Goal: Task Accomplishment & Management: Complete application form

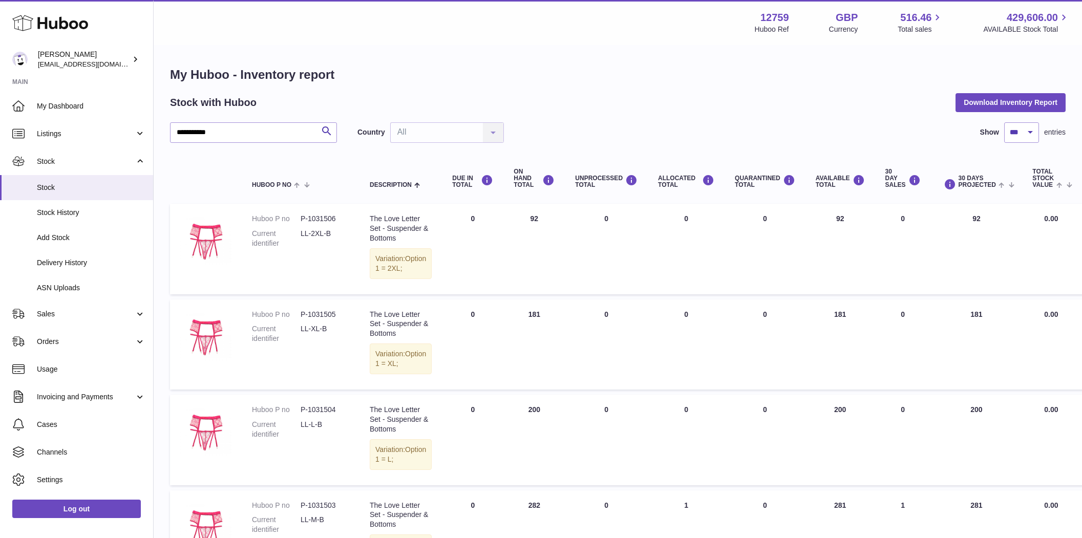
select select "***"
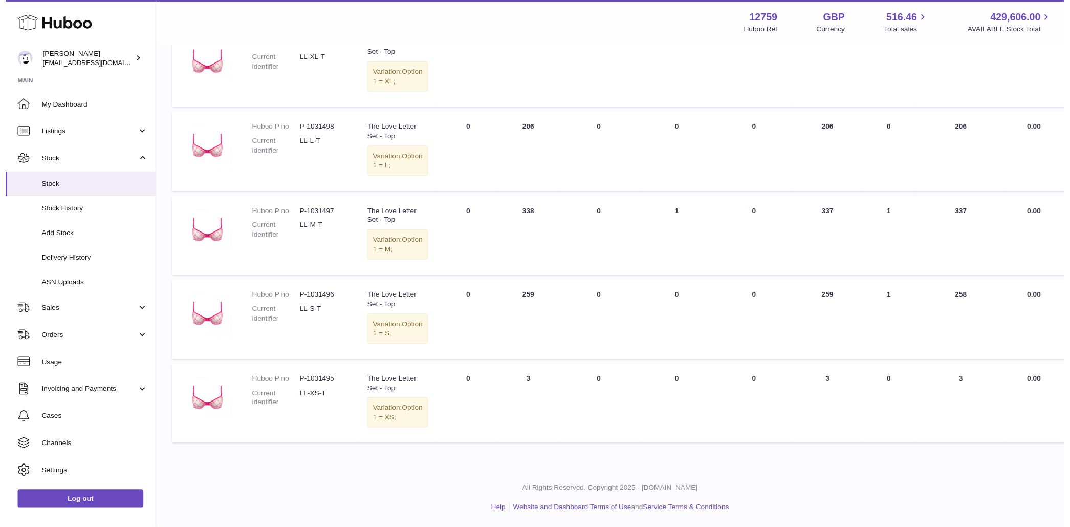
scroll to position [1015, 0]
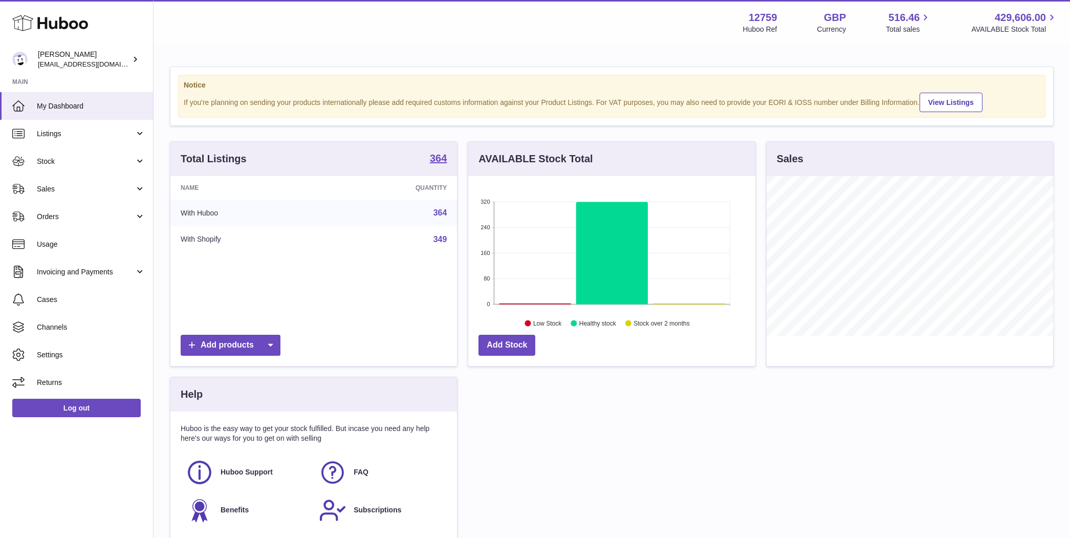
scroll to position [160, 287]
drag, startPoint x: 72, startPoint y: 182, endPoint x: 70, endPoint y: 199, distance: 17.0
click at [72, 182] on link "Sales" at bounding box center [76, 189] width 153 height 28
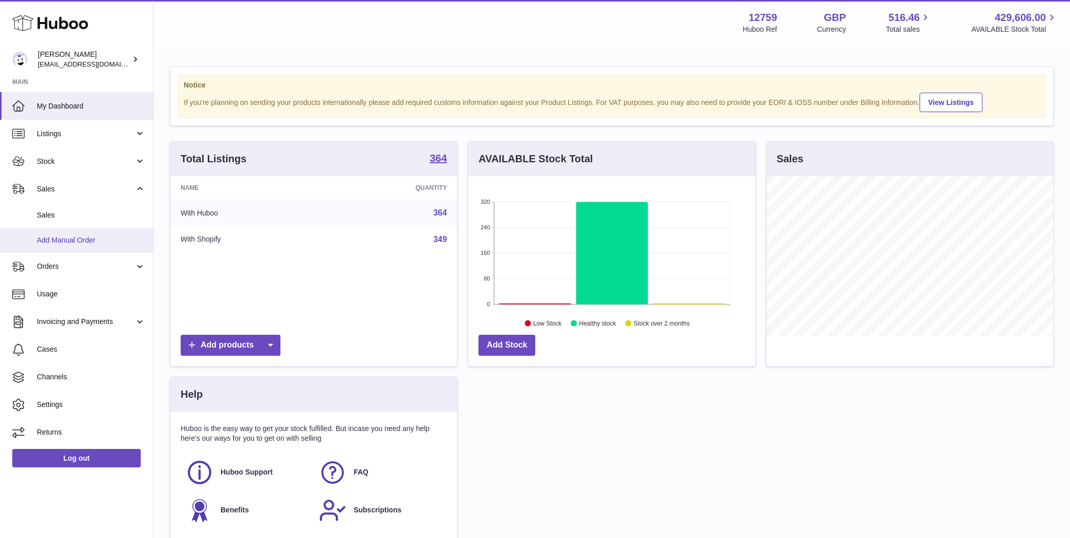
click at [62, 240] on span "Add Manual Order" at bounding box center [91, 240] width 109 height 10
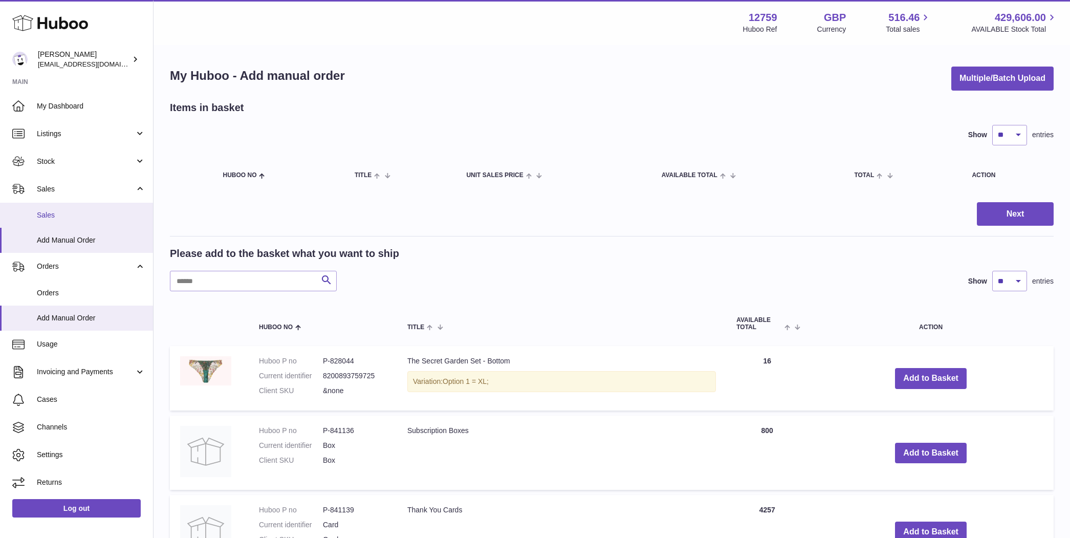
click at [94, 216] on span "Sales" at bounding box center [91, 215] width 109 height 10
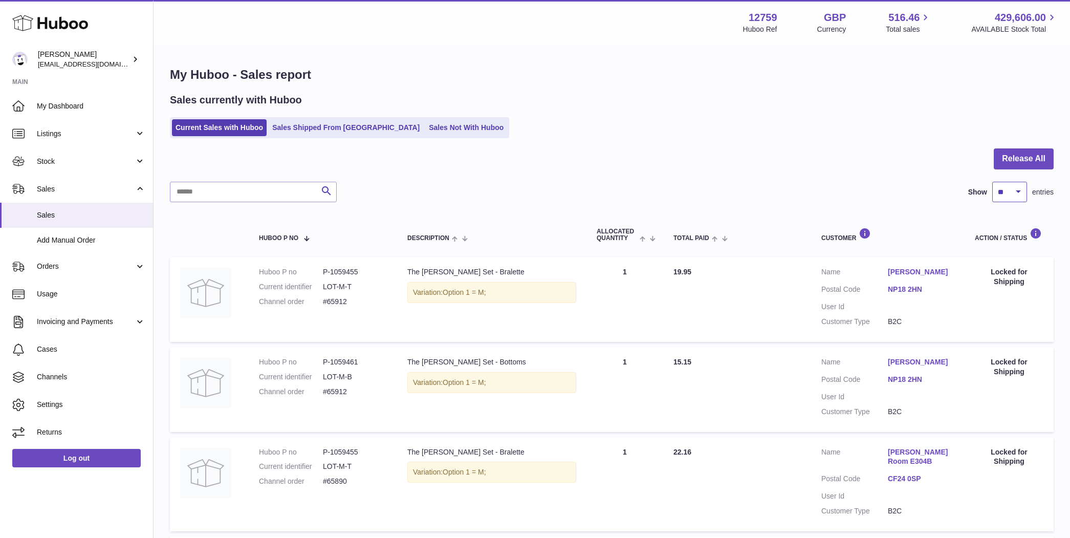
click at [1020, 194] on select "** ** ** ***" at bounding box center [1010, 192] width 35 height 20
click at [71, 244] on span "Add Manual Order" at bounding box center [91, 240] width 109 height 10
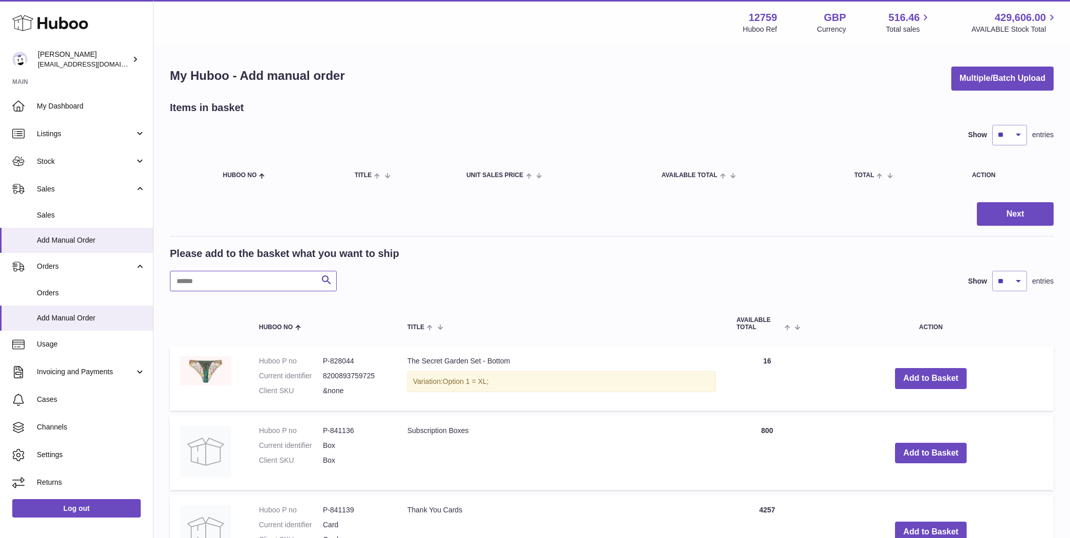
click at [246, 280] on input "text" at bounding box center [253, 281] width 167 height 20
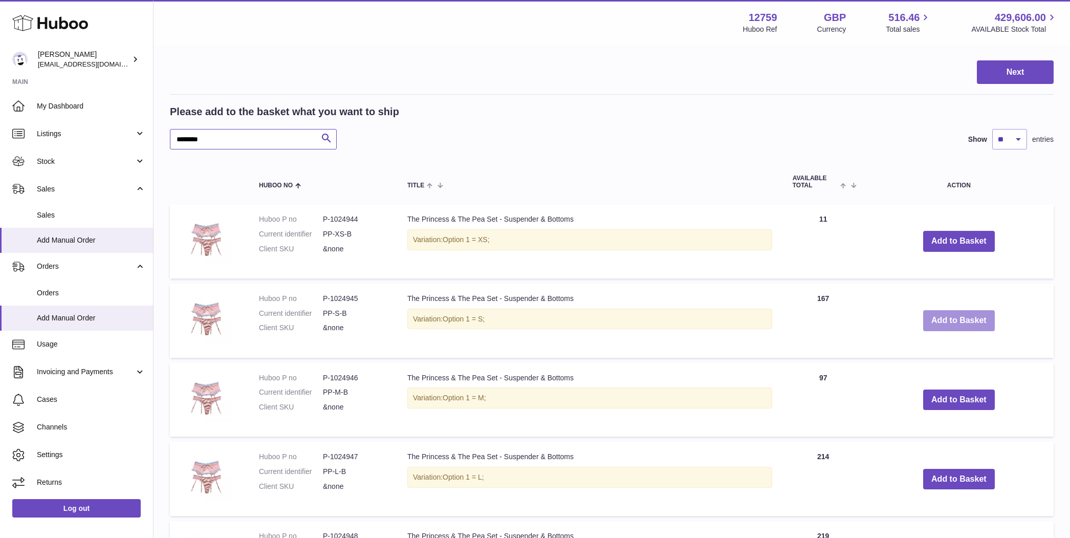
type input "********"
click at [962, 314] on button "Add to Basket" at bounding box center [959, 320] width 72 height 21
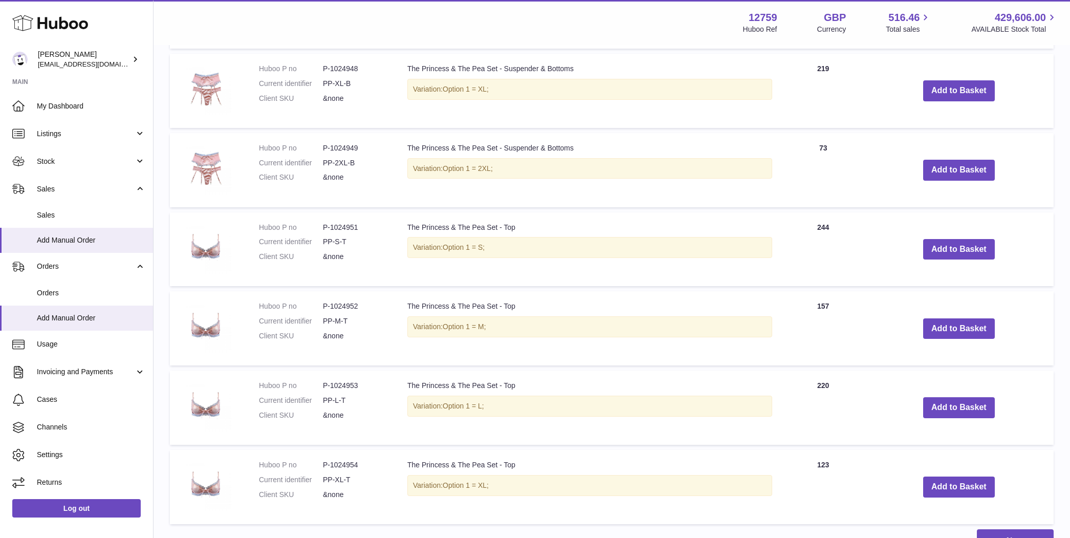
scroll to position [779, 0]
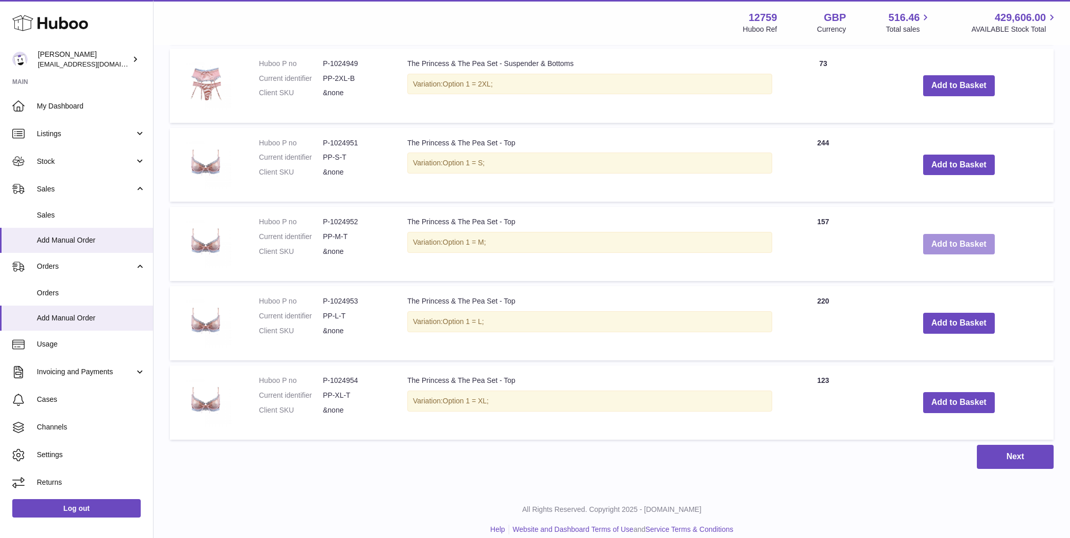
click at [944, 245] on button "Add to Basket" at bounding box center [959, 244] width 72 height 21
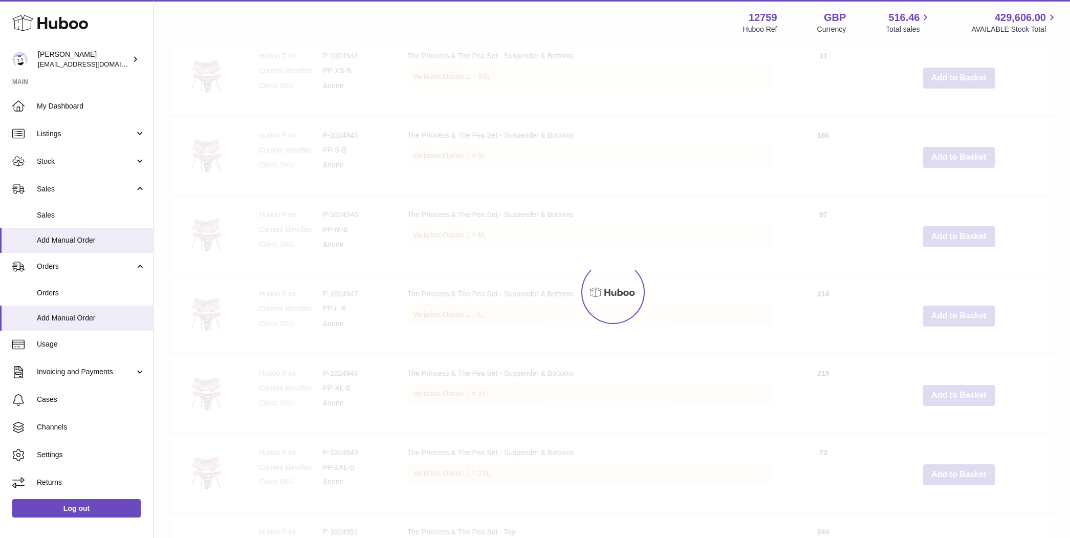
scroll to position [0, 0]
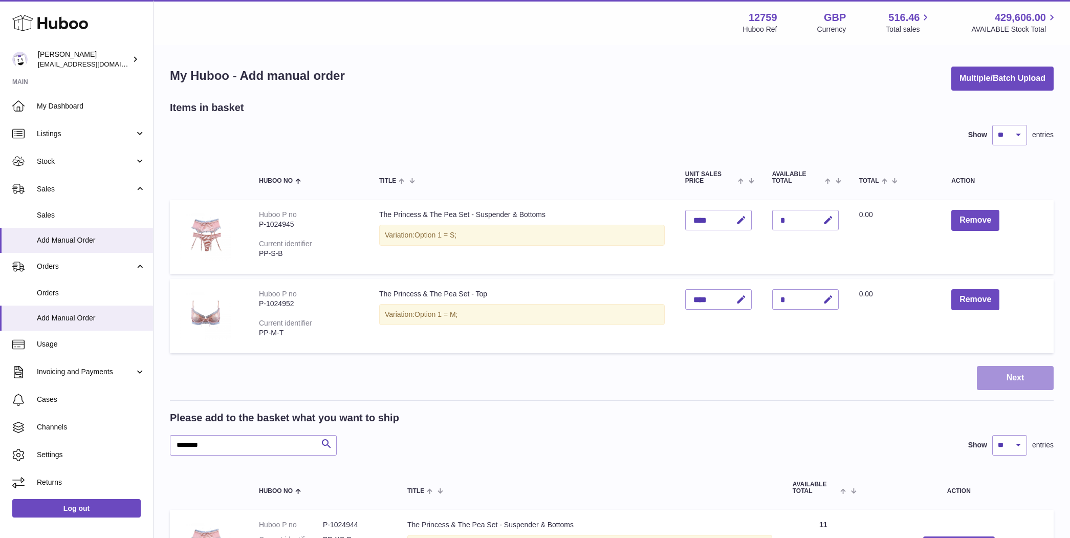
click at [996, 375] on button "Next" at bounding box center [1015, 378] width 77 height 24
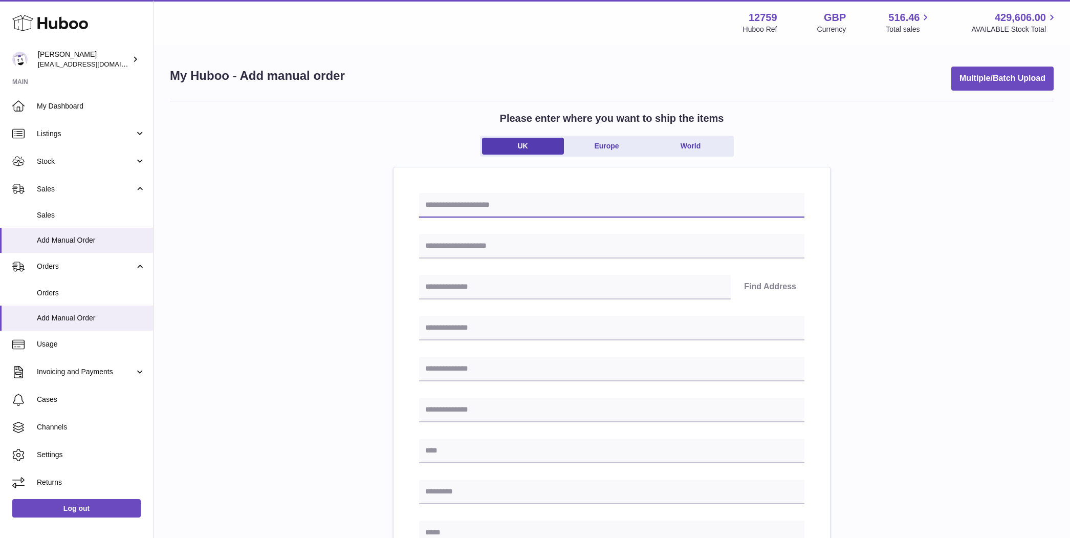
click at [500, 209] on input "text" at bounding box center [611, 205] width 385 height 25
paste input "**********"
type input "**********"
click at [468, 248] on input "text" at bounding box center [611, 246] width 385 height 25
paste input "**********"
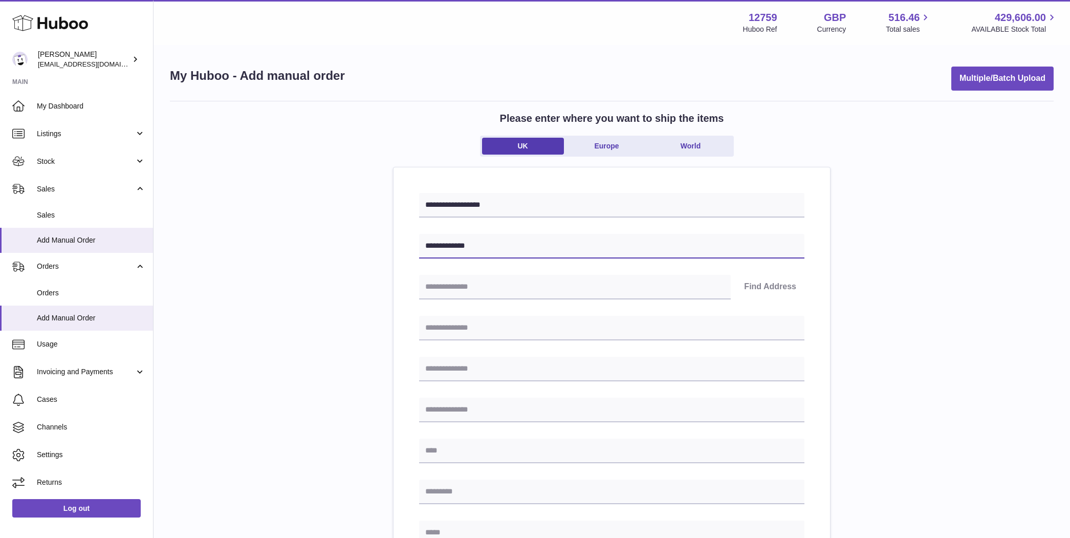
type input "**********"
click at [509, 285] on input "text" at bounding box center [575, 287] width 312 height 25
paste input "*******"
type input "*******"
click at [760, 283] on button "Find Address" at bounding box center [770, 287] width 69 height 25
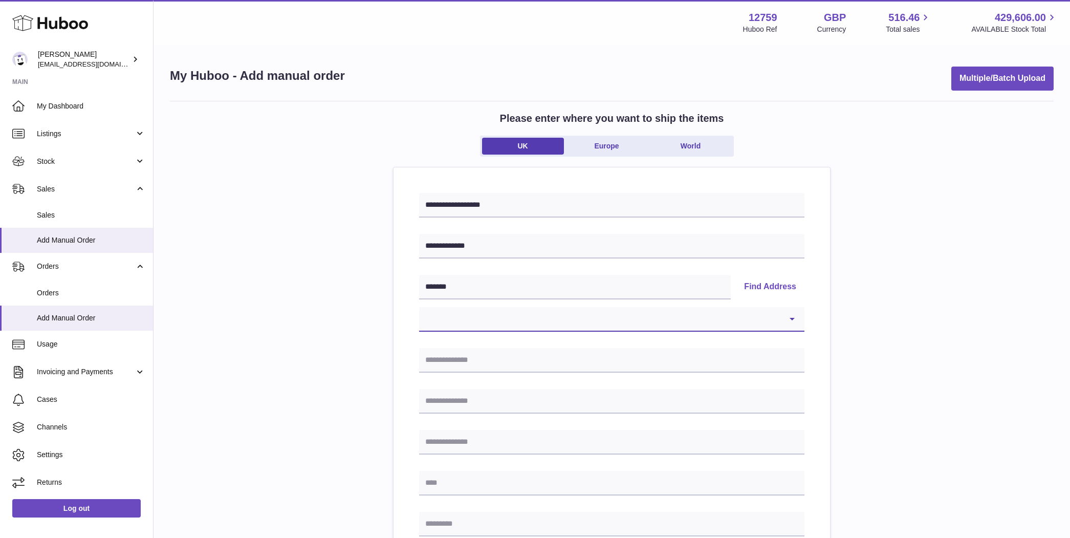
click at [543, 317] on select "**********" at bounding box center [611, 319] width 385 height 25
select select "**"
click at [419, 307] on select "**********" at bounding box center [611, 319] width 385 height 25
type input "**********"
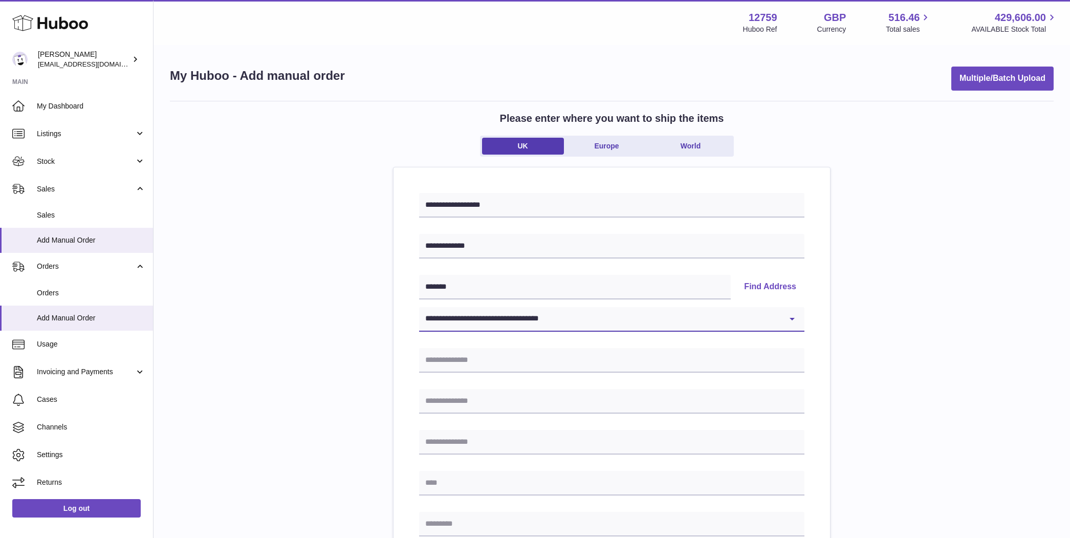
type input "*******"
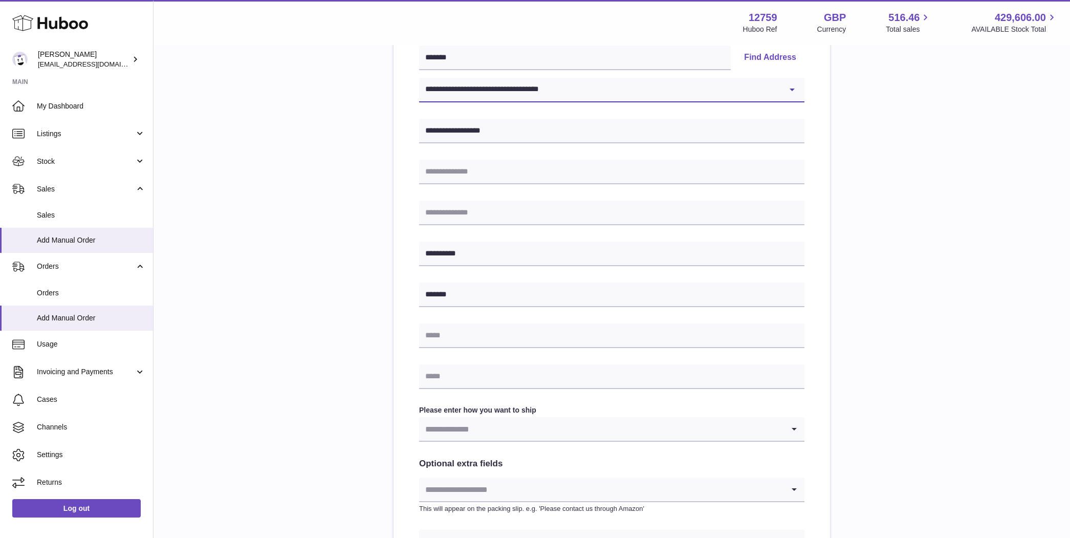
scroll to position [289, 0]
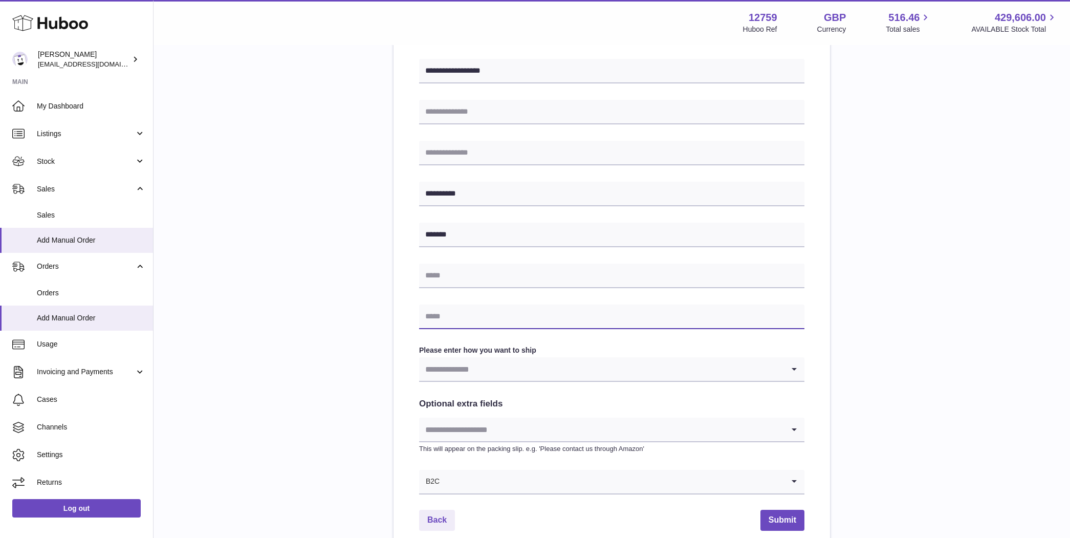
click at [479, 316] on input "text" at bounding box center [611, 317] width 385 height 25
paste input "**********"
type input "**********"
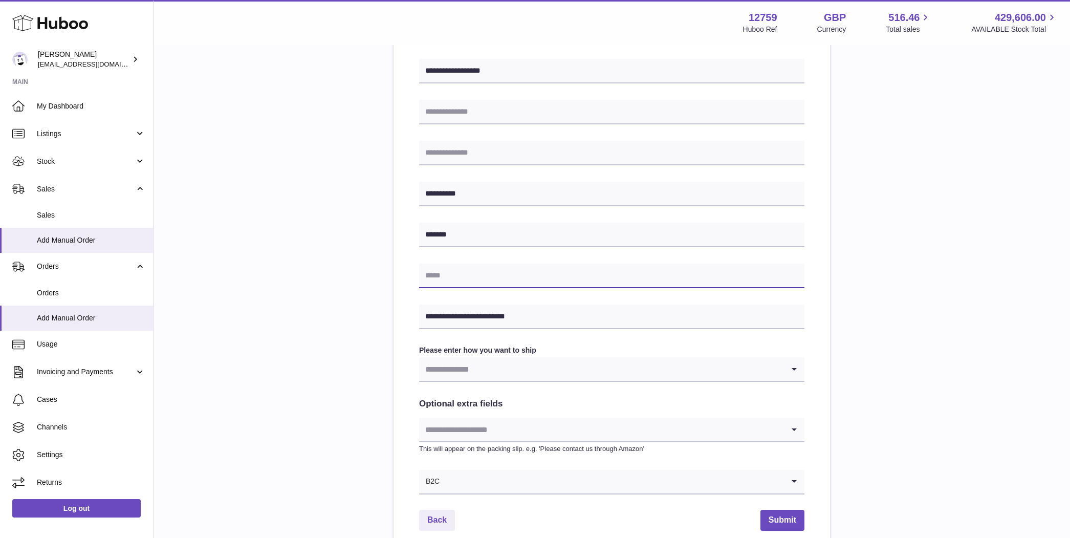
click at [476, 272] on input "text" at bounding box center [611, 276] width 385 height 25
type input "**********"
click at [435, 368] on input "Search for option" at bounding box center [601, 369] width 365 height 24
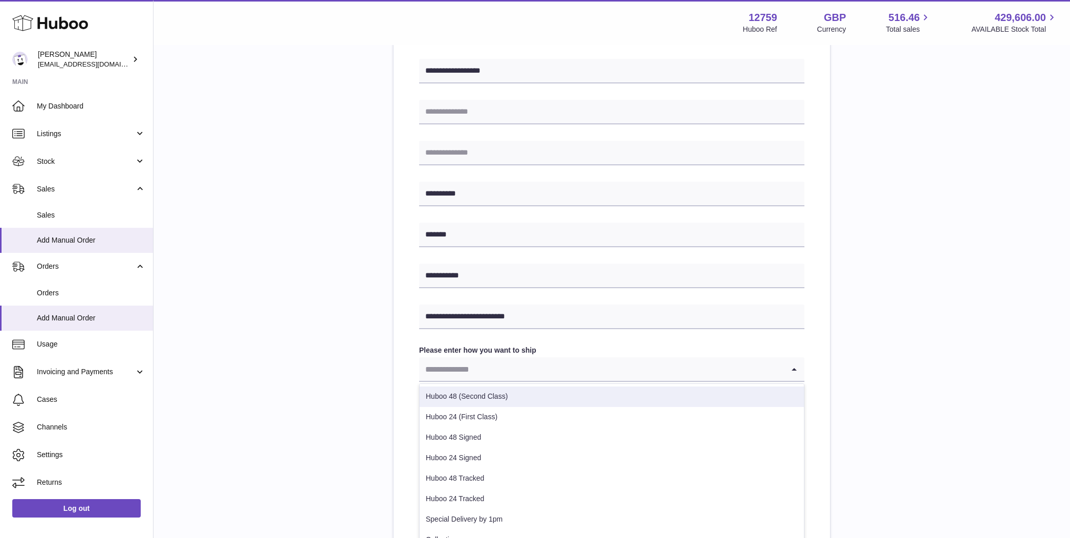
click at [455, 390] on li "Huboo 48 (Second Class)" at bounding box center [612, 396] width 384 height 20
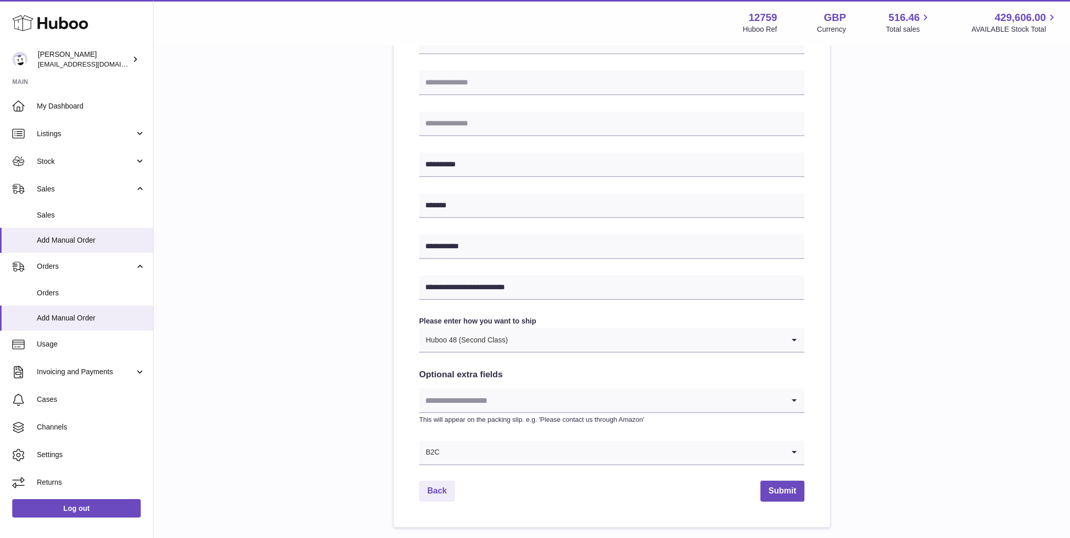
scroll to position [388, 0]
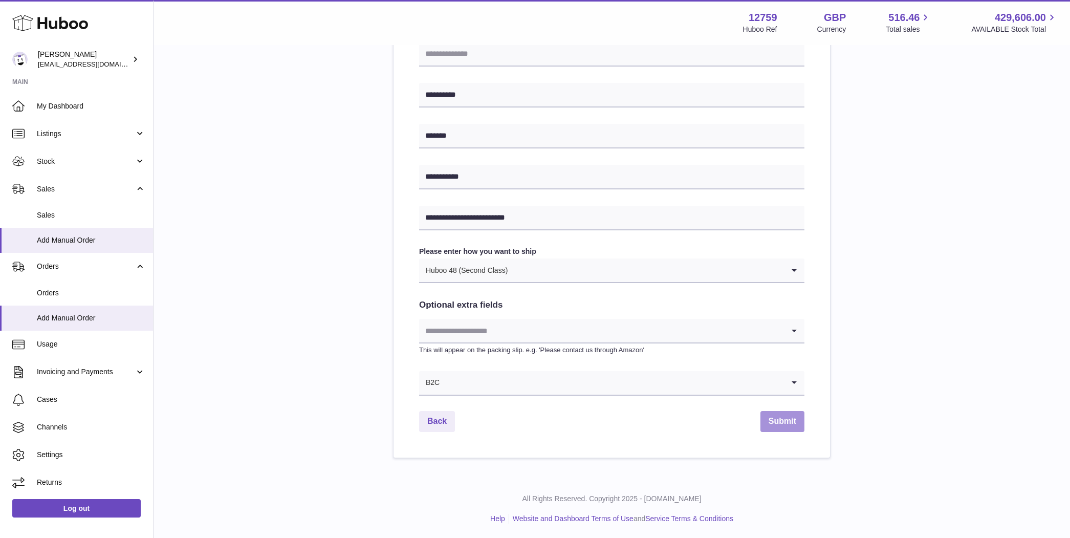
click at [778, 421] on button "Submit" at bounding box center [783, 421] width 44 height 21
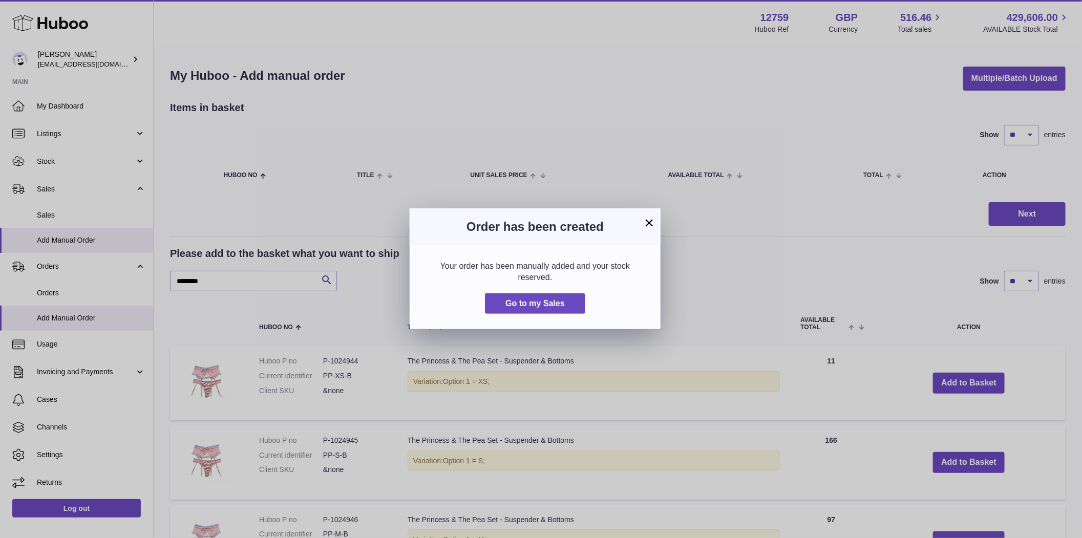
click at [657, 226] on div "Order has been created" at bounding box center [535, 226] width 251 height 37
click at [648, 225] on button "×" at bounding box center [649, 223] width 12 height 12
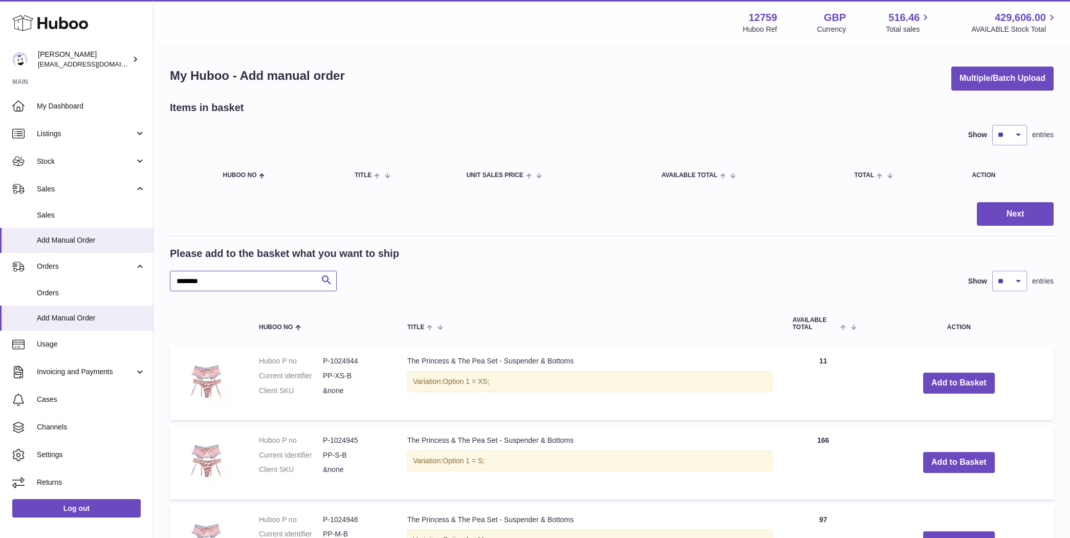
click at [259, 273] on input "********" at bounding box center [253, 281] width 167 height 20
click at [255, 280] on input "********" at bounding box center [253, 281] width 167 height 20
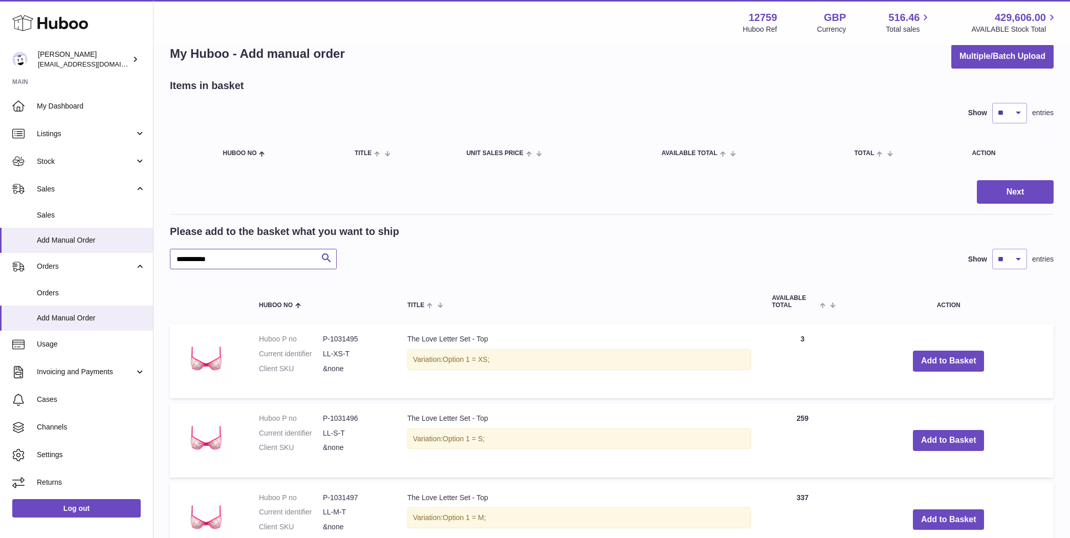
scroll to position [25, 0]
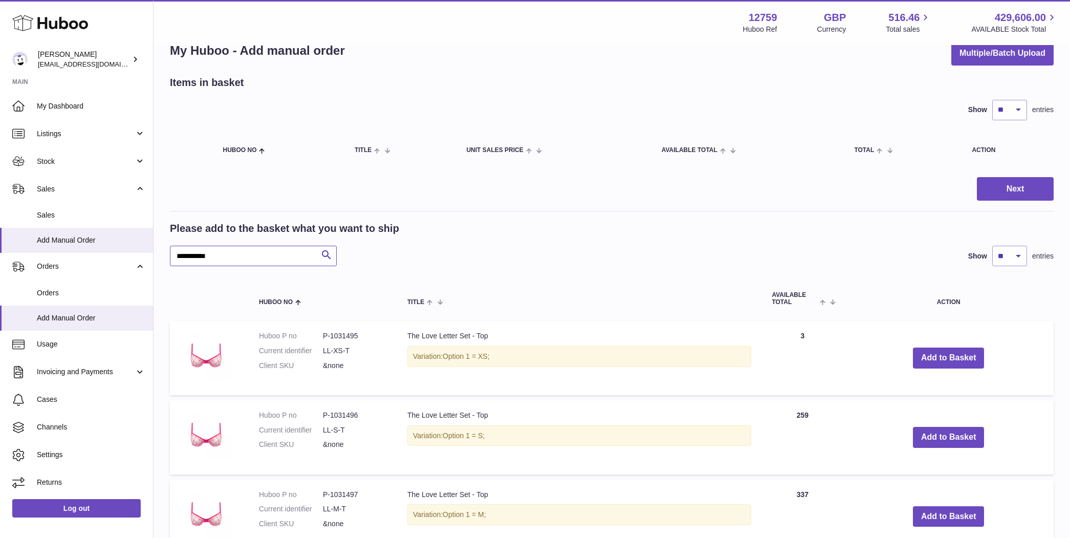
type input "**********"
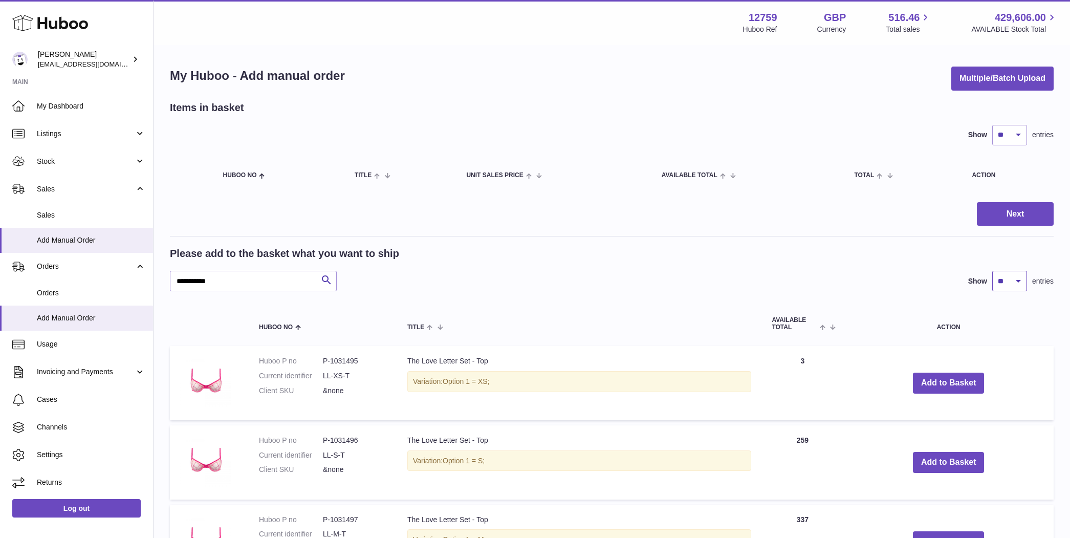
click at [1003, 286] on select "** ** ** ***" at bounding box center [1010, 281] width 35 height 20
select select "***"
click at [993, 271] on select "** ** ** ***" at bounding box center [1010, 281] width 35 height 20
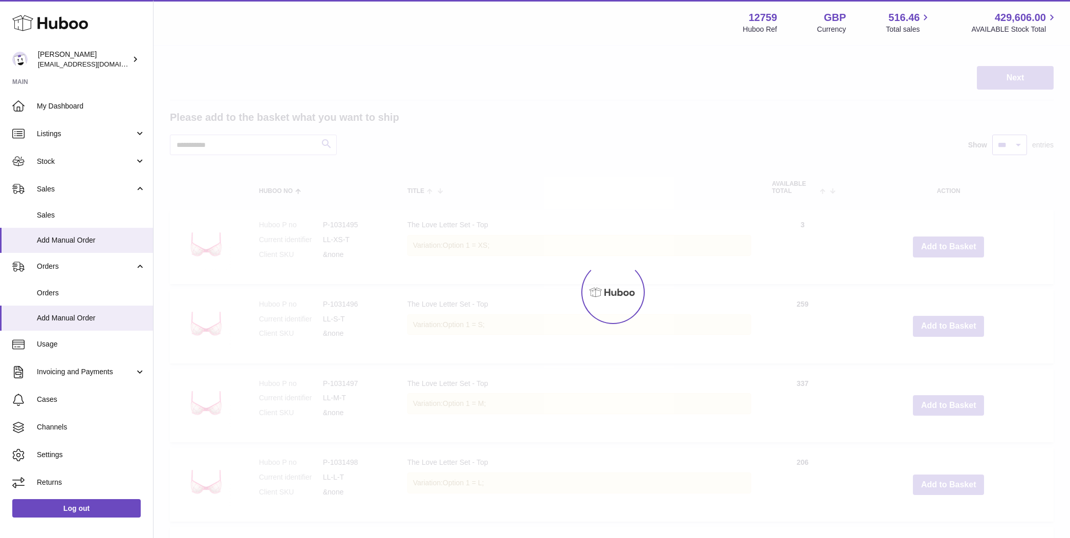
scroll to position [213, 0]
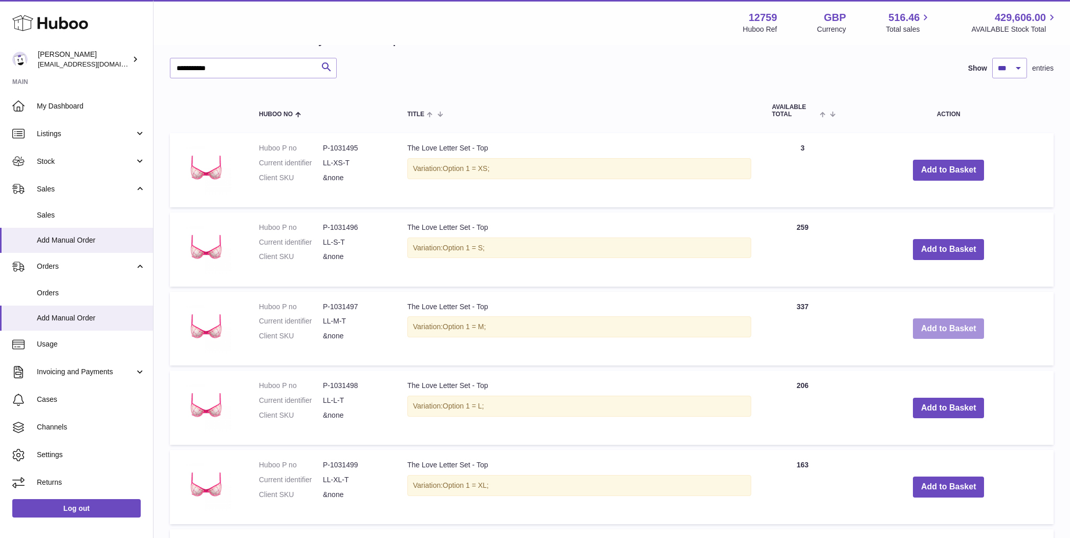
click at [925, 332] on button "Add to Basket" at bounding box center [949, 328] width 72 height 21
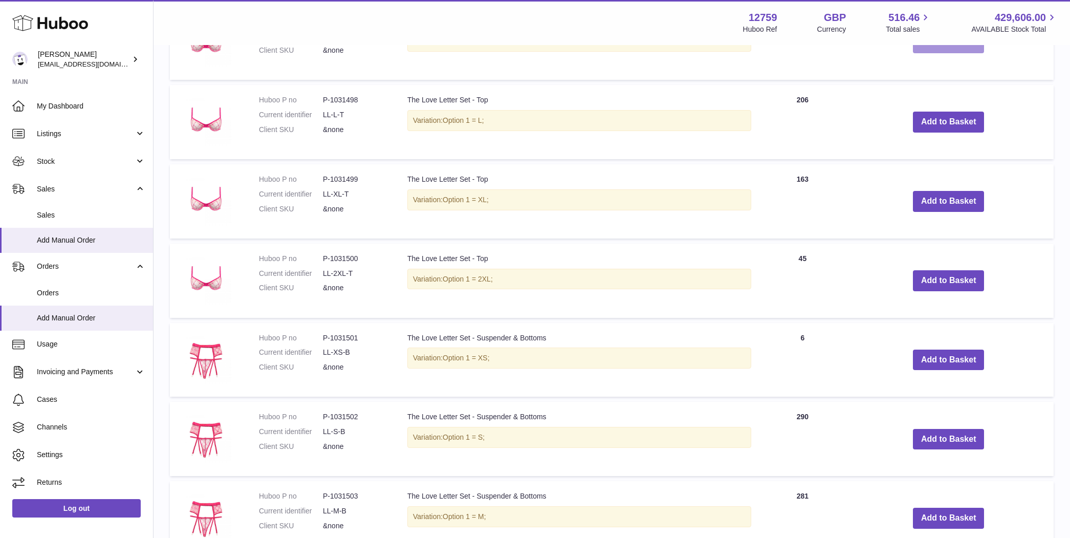
scroll to position [670, 0]
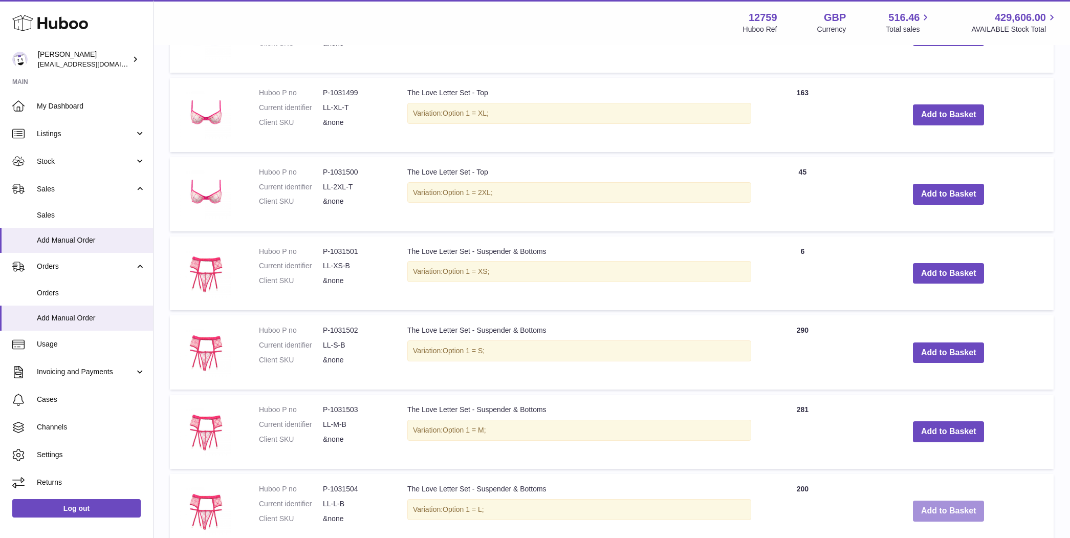
click at [937, 503] on button "Add to Basket" at bounding box center [949, 511] width 72 height 21
click at [939, 192] on button "Add to Basket" at bounding box center [949, 194] width 72 height 21
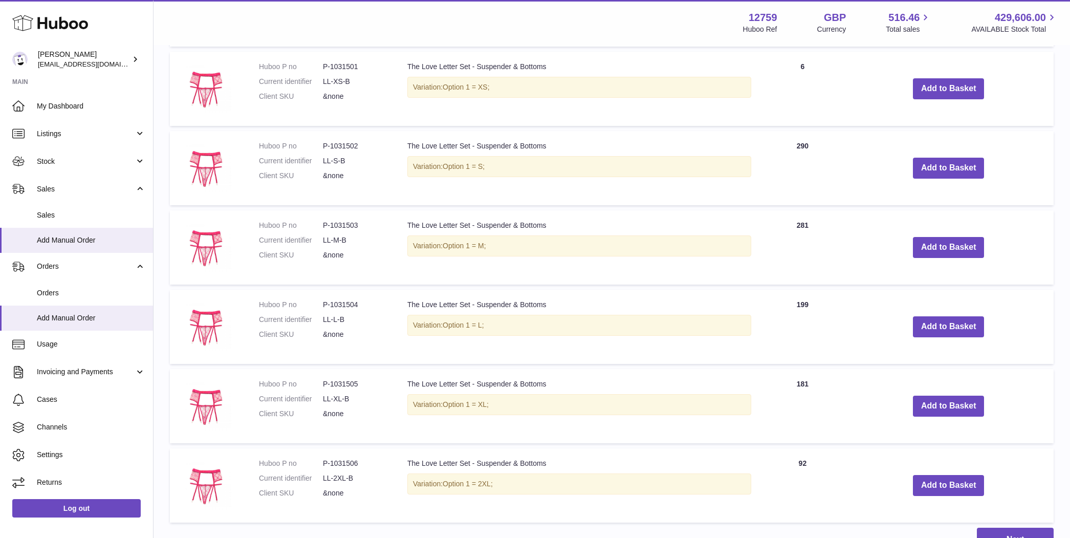
scroll to position [1103, 0]
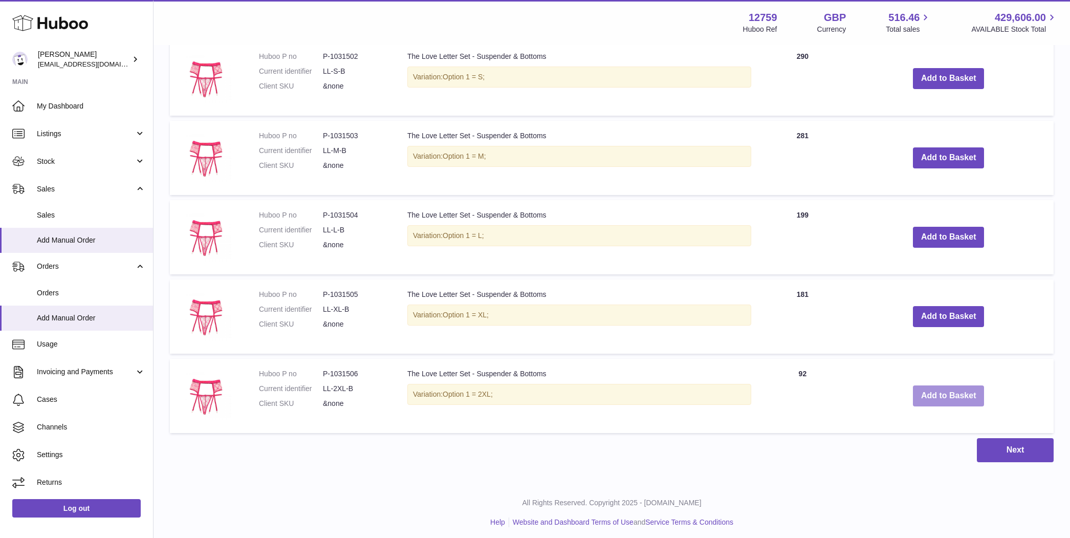
click at [954, 390] on button "Add to Basket" at bounding box center [949, 395] width 72 height 21
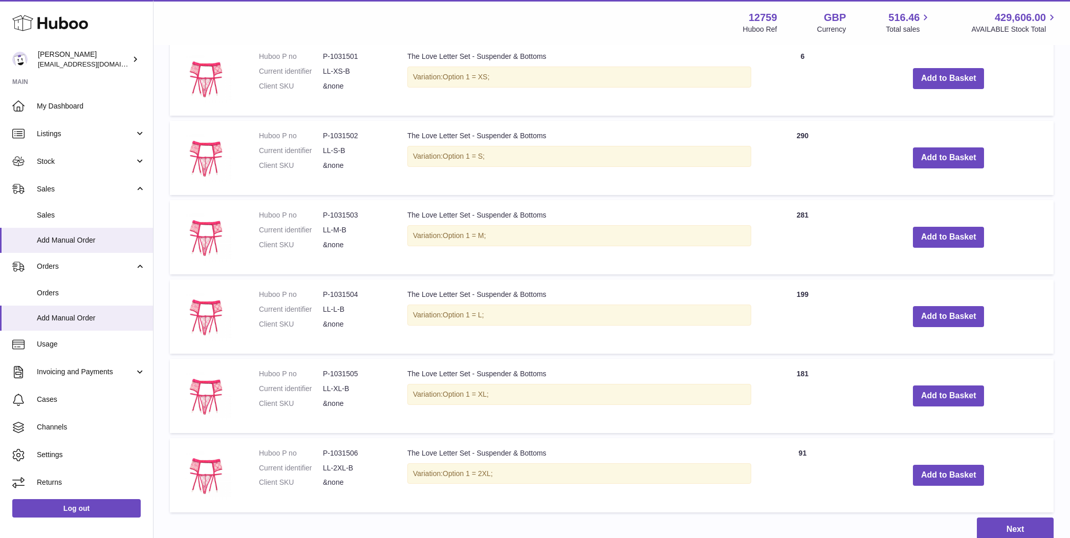
scroll to position [1181, 0]
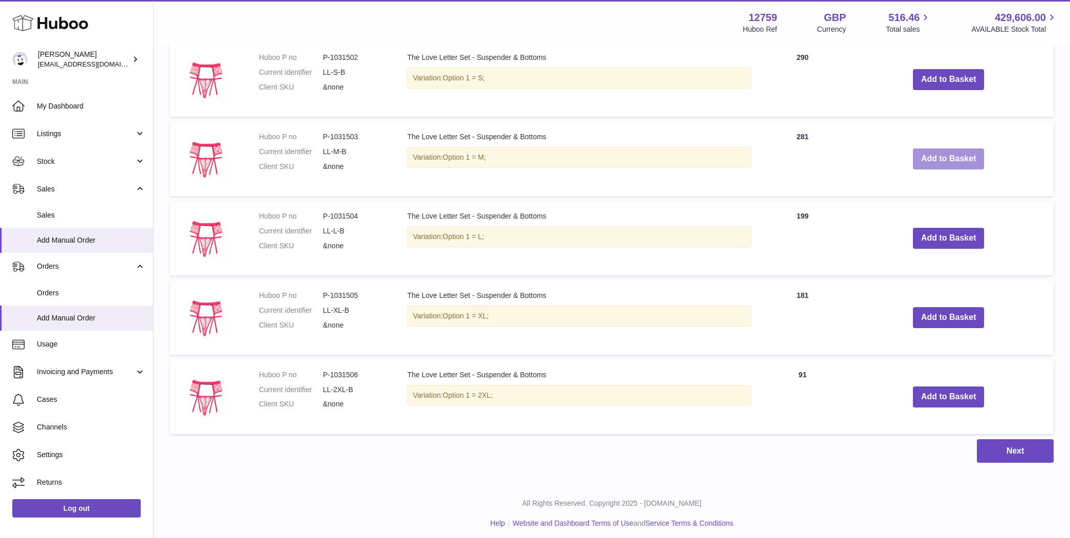
click at [947, 160] on button "Add to Basket" at bounding box center [949, 158] width 72 height 21
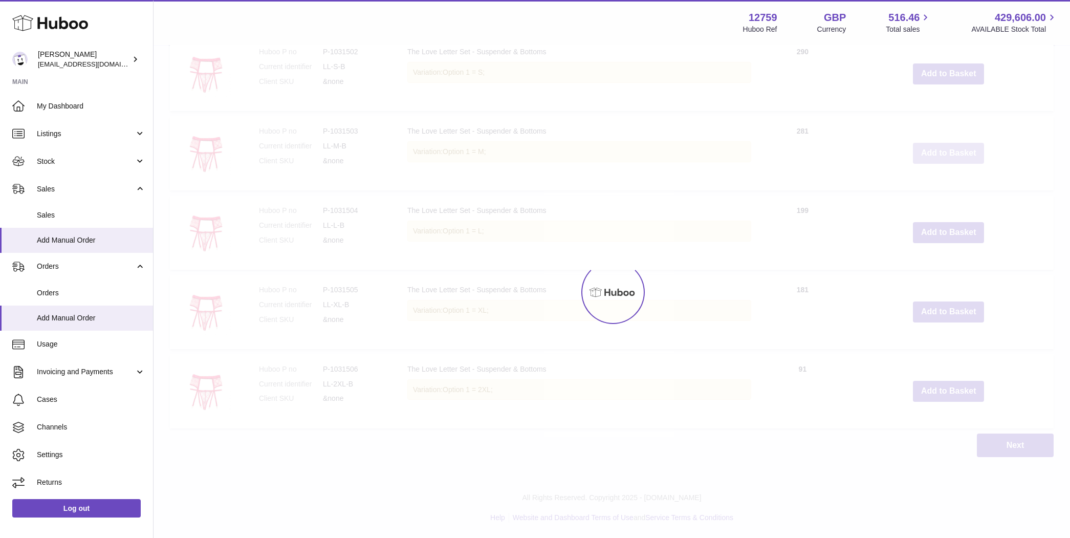
scroll to position [1239, 0]
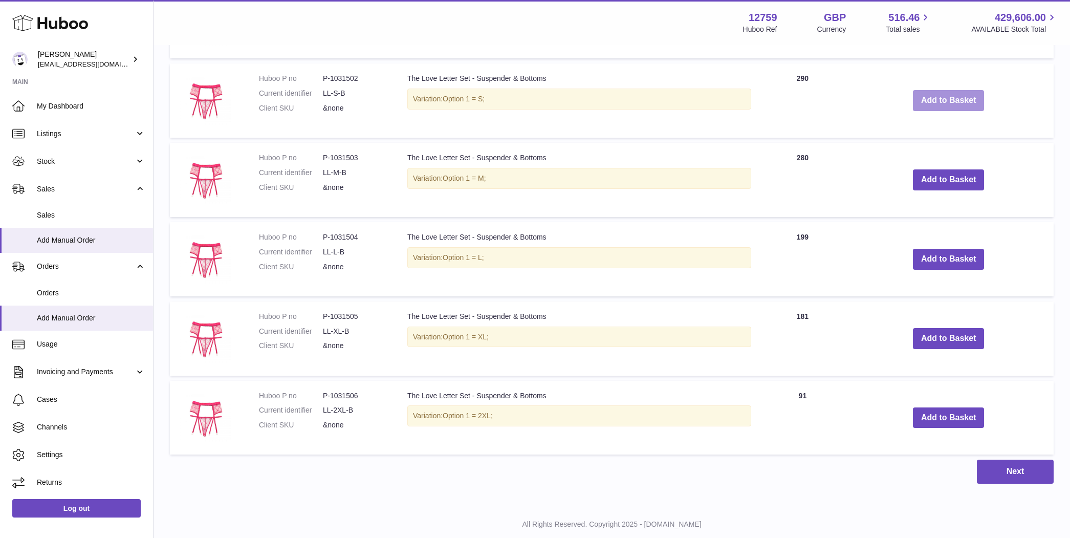
click at [949, 100] on button "Add to Basket" at bounding box center [949, 100] width 72 height 21
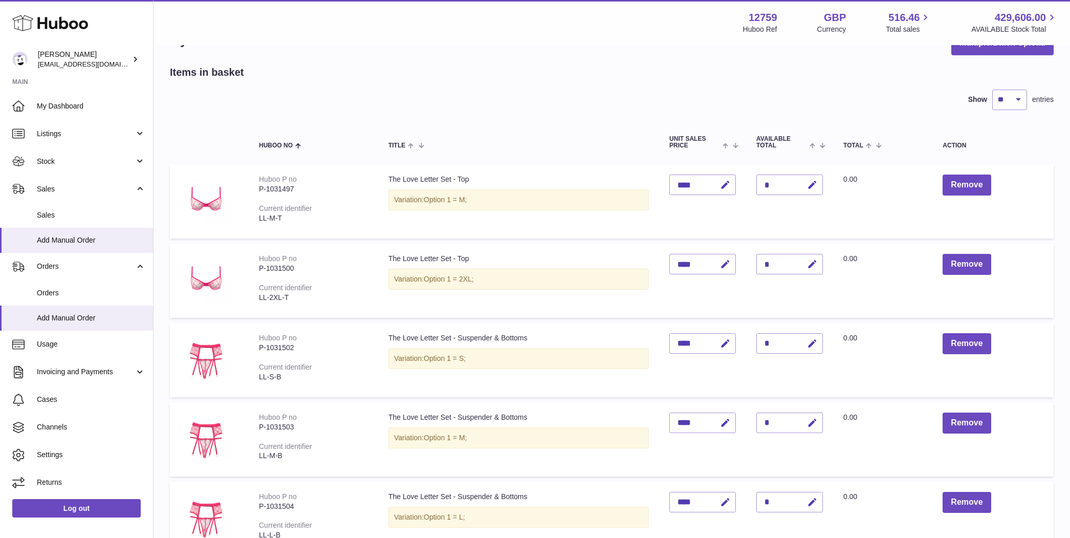
scroll to position [0, 0]
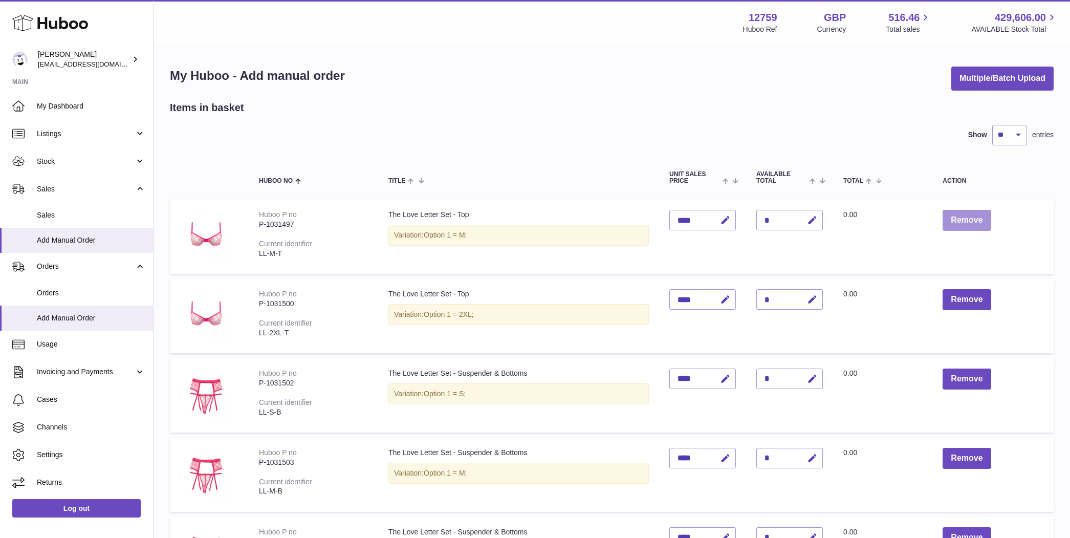
click at [957, 227] on button "Remove" at bounding box center [967, 220] width 48 height 21
click at [959, 221] on button "Remove" at bounding box center [967, 220] width 48 height 21
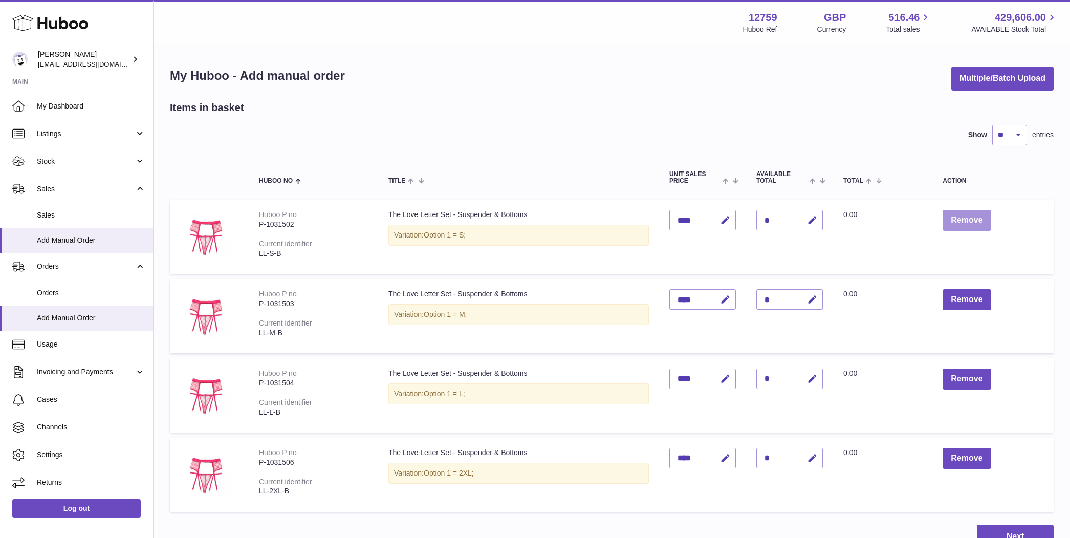
click at [959, 221] on button "Remove" at bounding box center [967, 220] width 48 height 21
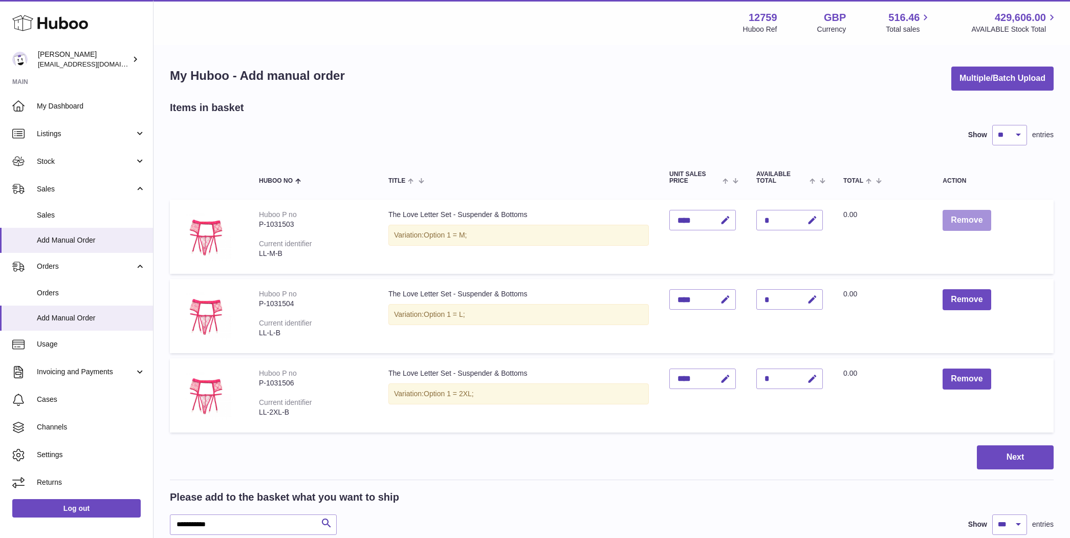
click at [959, 221] on button "Remove" at bounding box center [967, 220] width 48 height 21
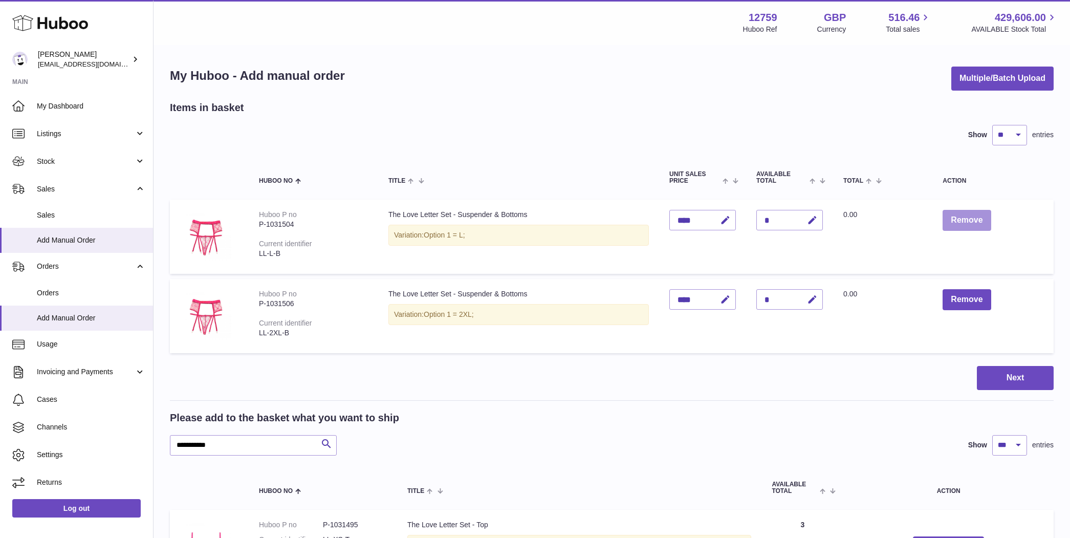
click at [959, 221] on button "Remove" at bounding box center [967, 220] width 48 height 21
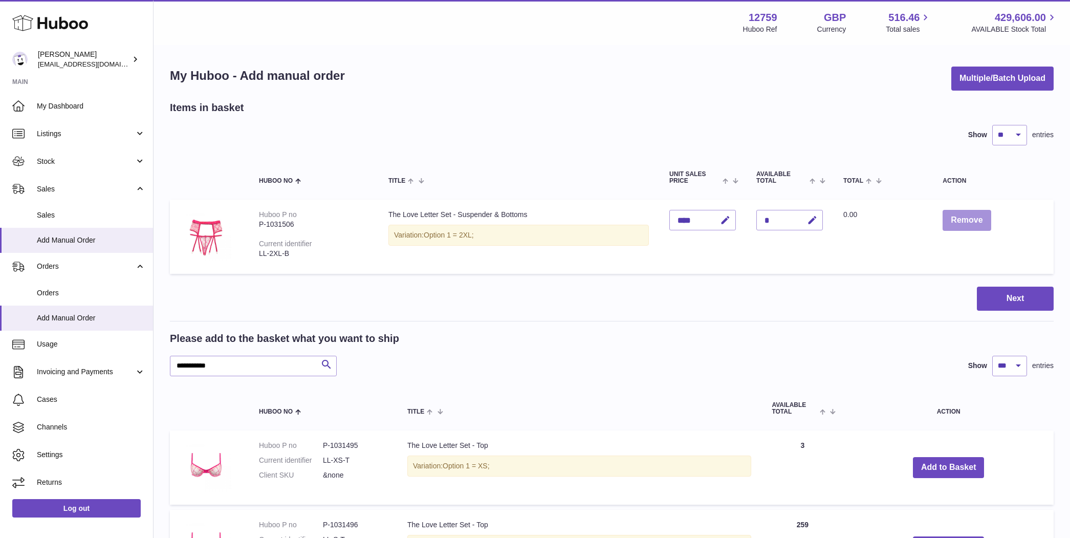
click at [959, 221] on button "Remove" at bounding box center [967, 220] width 48 height 21
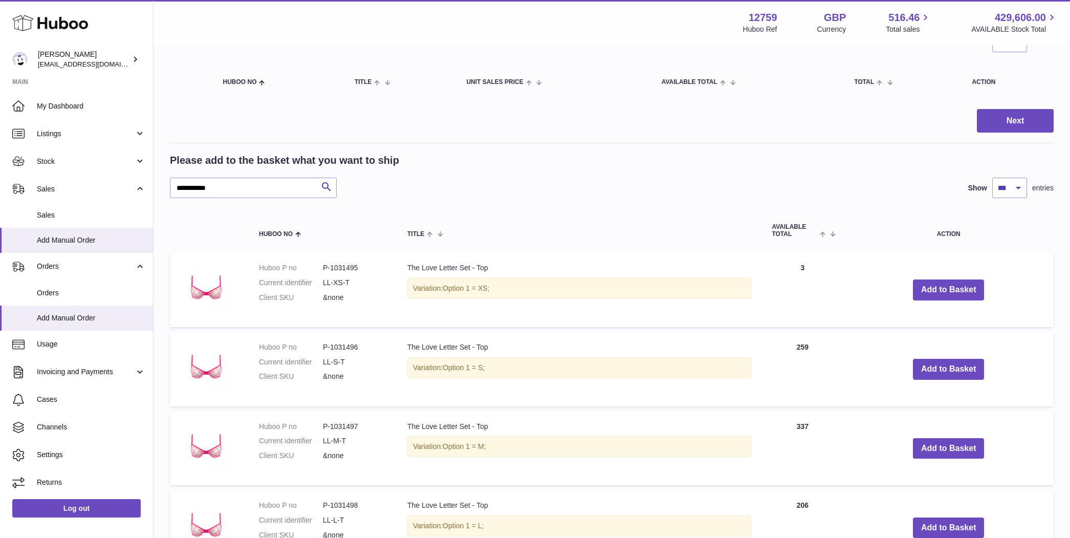
scroll to position [138, 0]
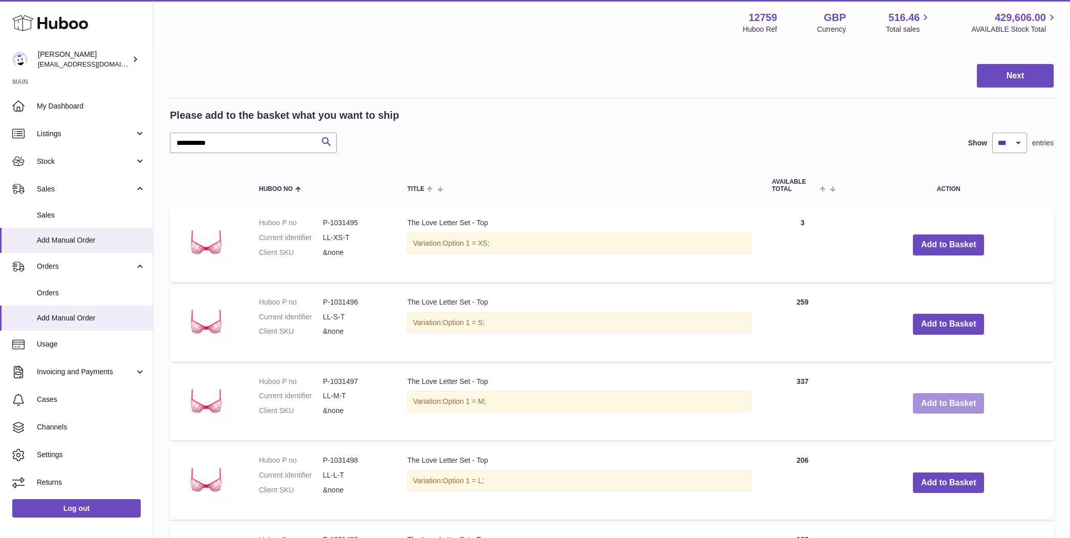
click at [940, 401] on button "Add to Basket" at bounding box center [949, 403] width 72 height 21
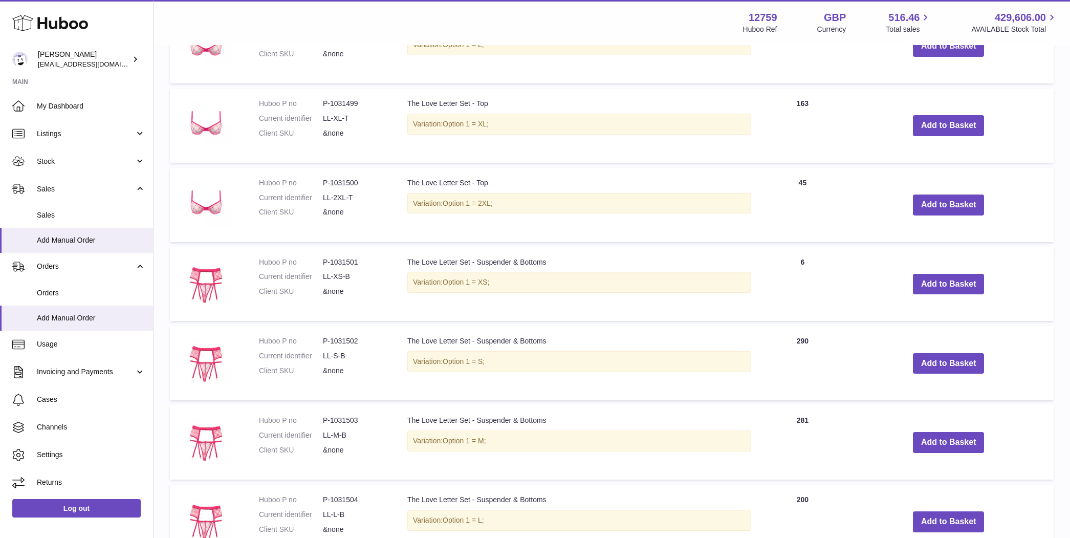
scroll to position [744, 0]
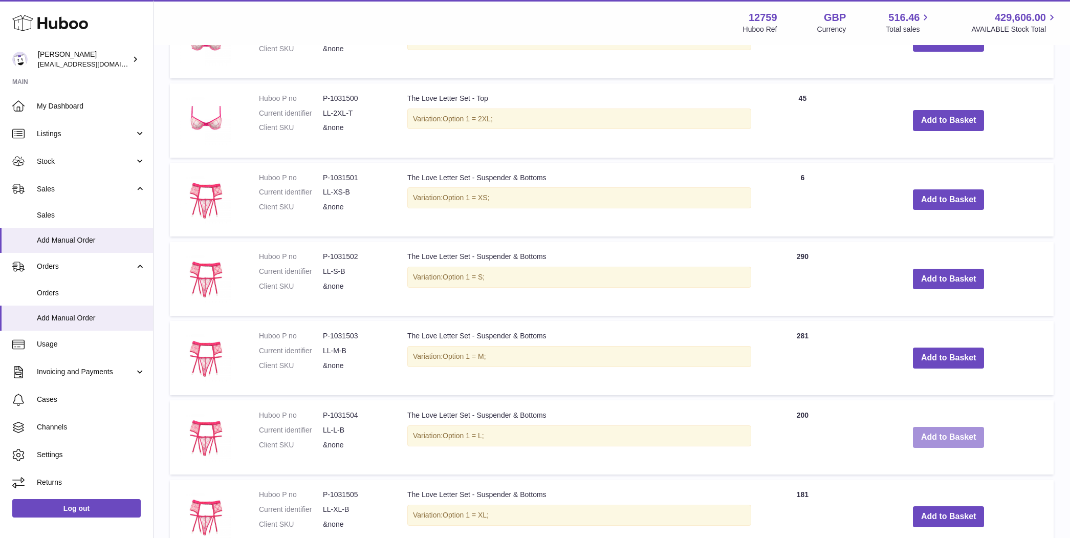
click at [940, 433] on button "Add to Basket" at bounding box center [949, 437] width 72 height 21
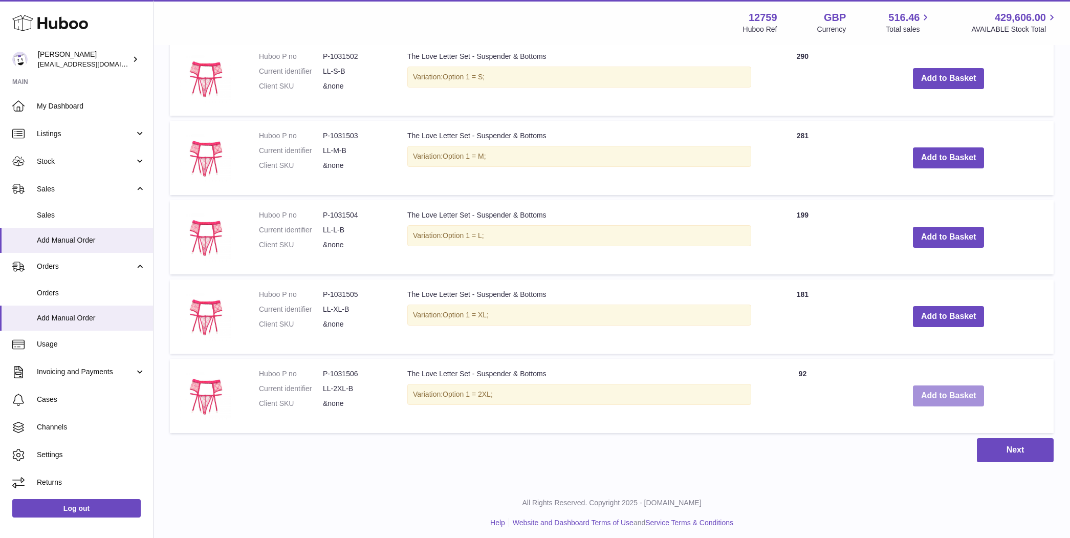
click at [934, 395] on button "Add to Basket" at bounding box center [949, 395] width 72 height 21
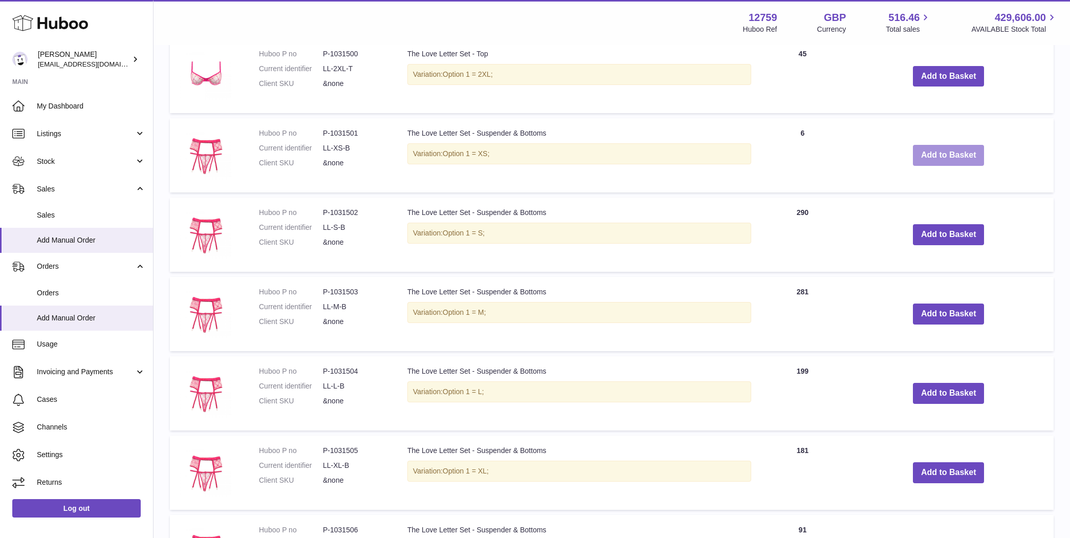
scroll to position [943, 0]
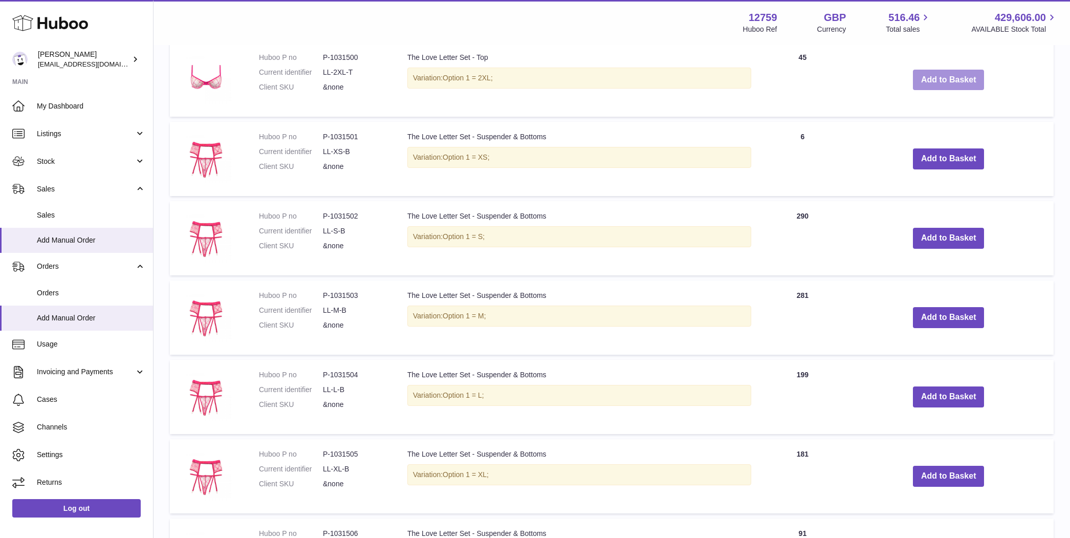
click at [937, 81] on button "Add to Basket" at bounding box center [949, 80] width 72 height 21
click at [953, 238] on button "Add to Basket" at bounding box center [949, 238] width 72 height 21
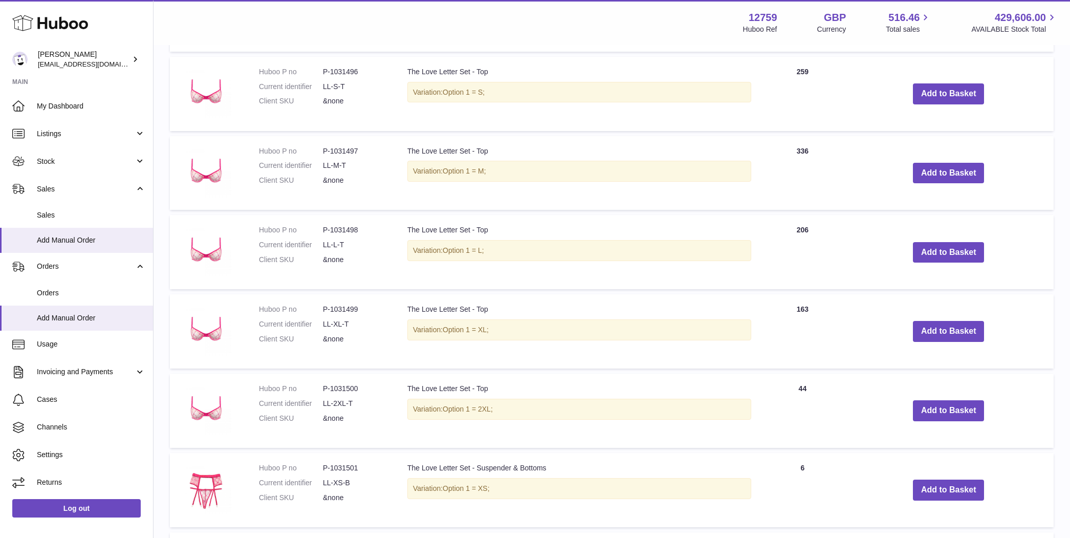
scroll to position [754, 0]
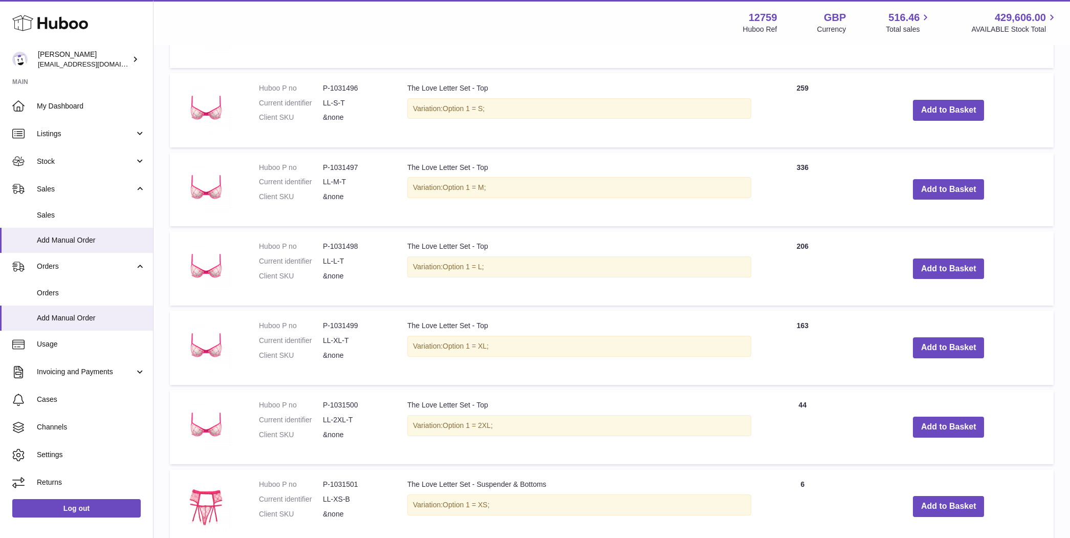
click at [910, 112] on td "Add to Basket" at bounding box center [949, 110] width 210 height 74
click at [955, 111] on button "Add to Basket" at bounding box center [949, 110] width 72 height 21
click at [951, 270] on button "Add to Basket" at bounding box center [949, 268] width 72 height 21
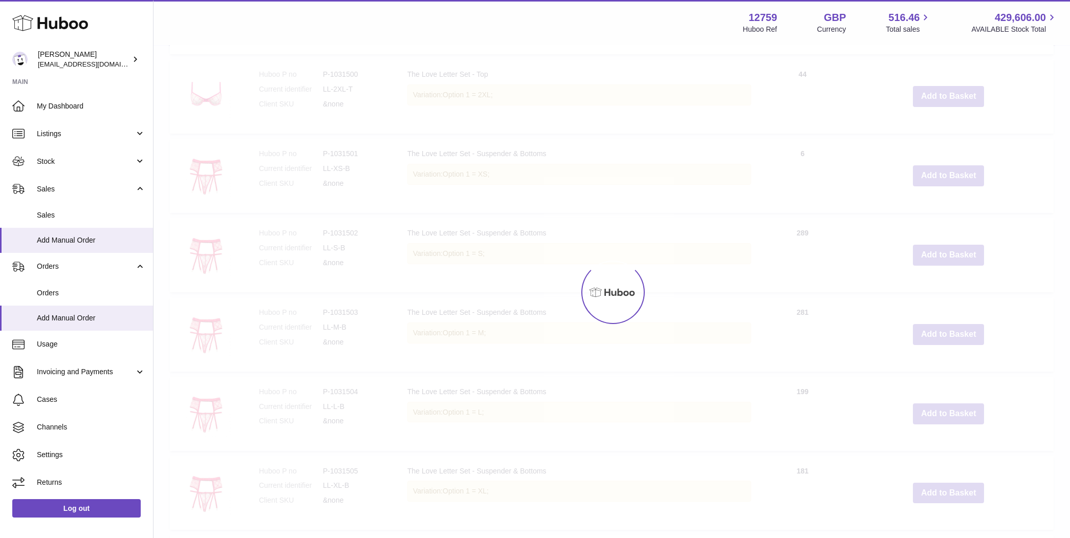
scroll to position [1243, 0]
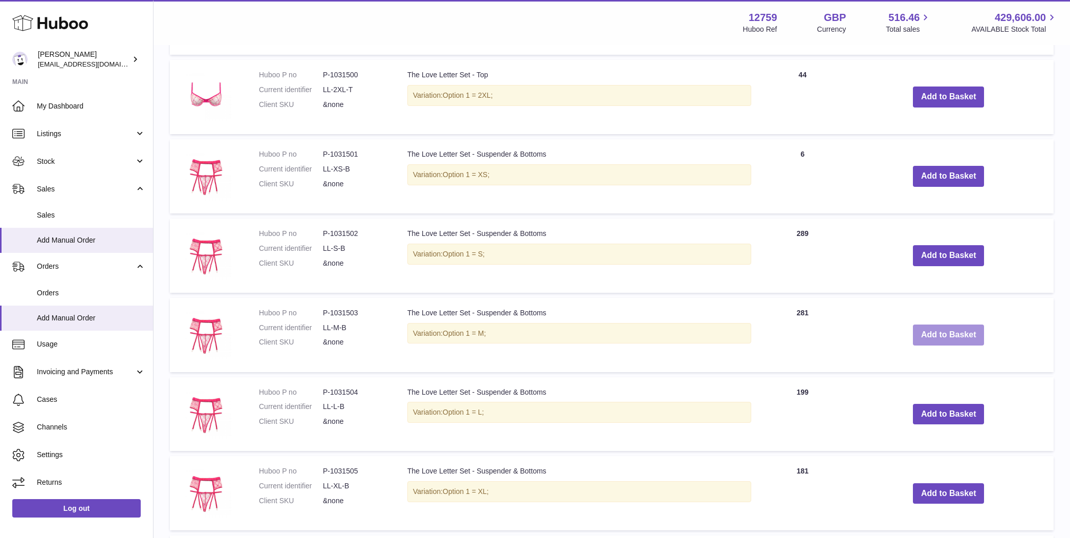
click at [934, 329] on button "Add to Basket" at bounding box center [949, 335] width 72 height 21
click at [922, 99] on button "Add to Basket" at bounding box center [949, 97] width 72 height 21
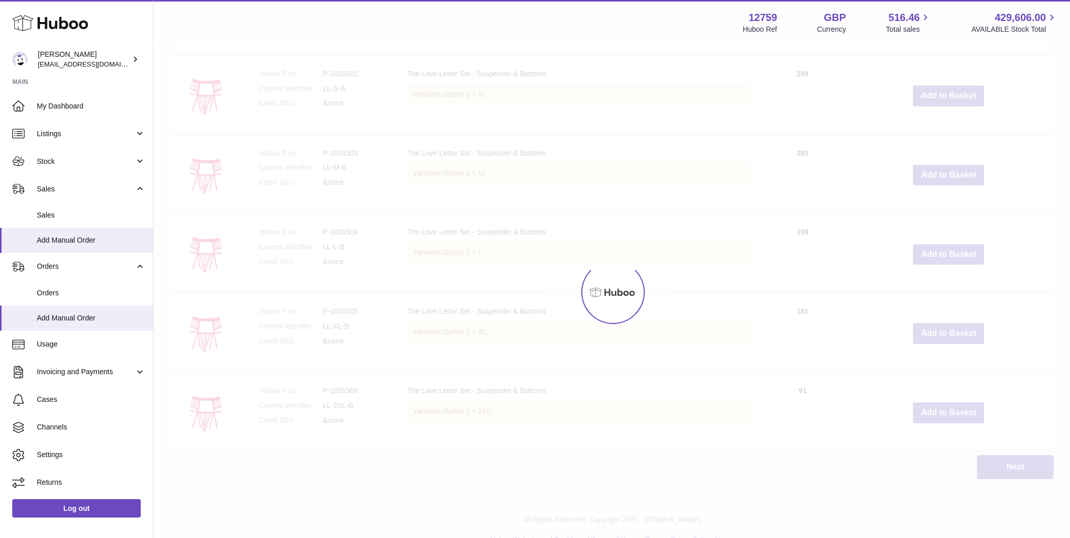
scroll to position [1497, 0]
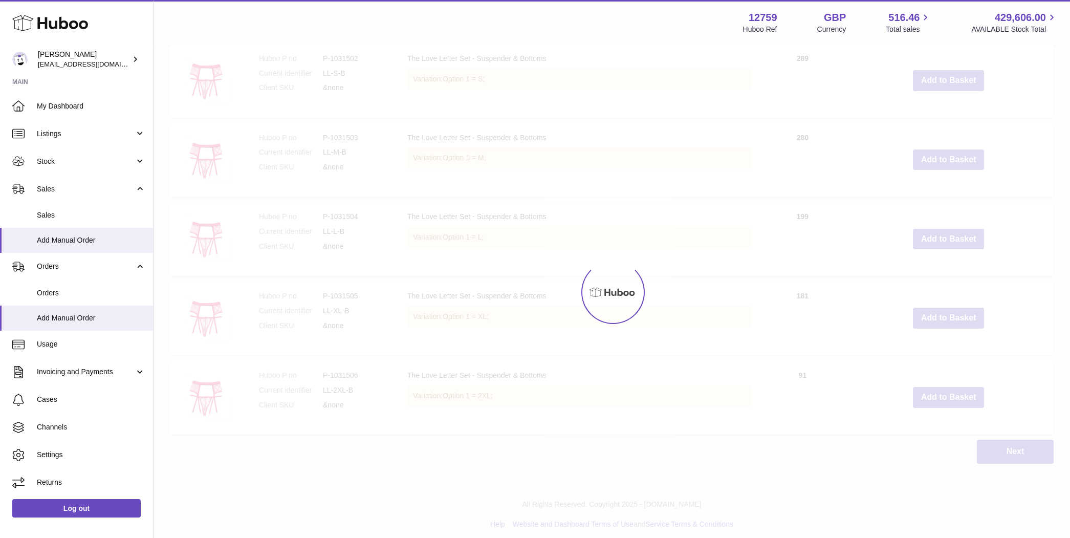
type input "*"
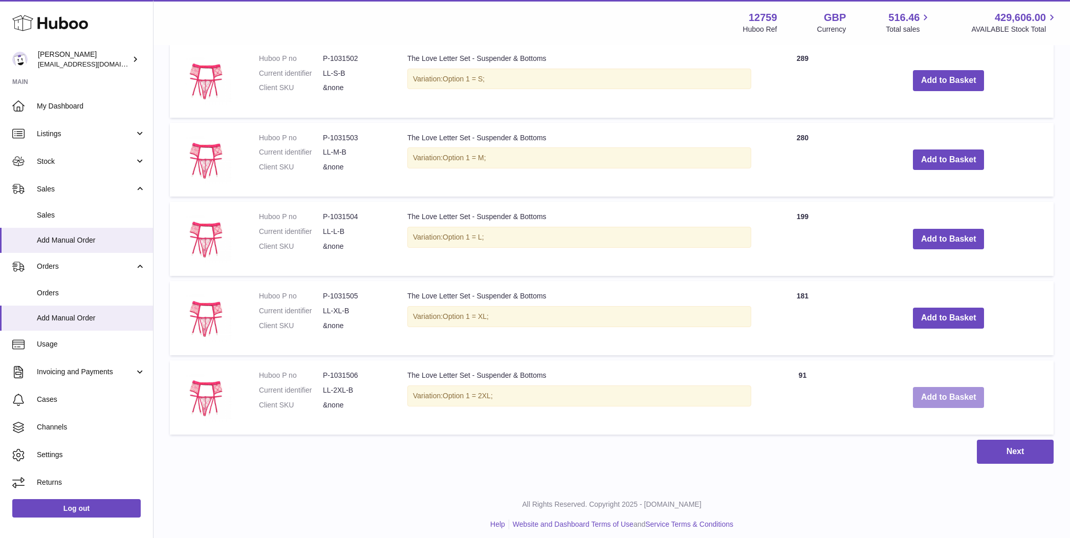
click at [956, 389] on button "Add to Basket" at bounding box center [949, 397] width 72 height 21
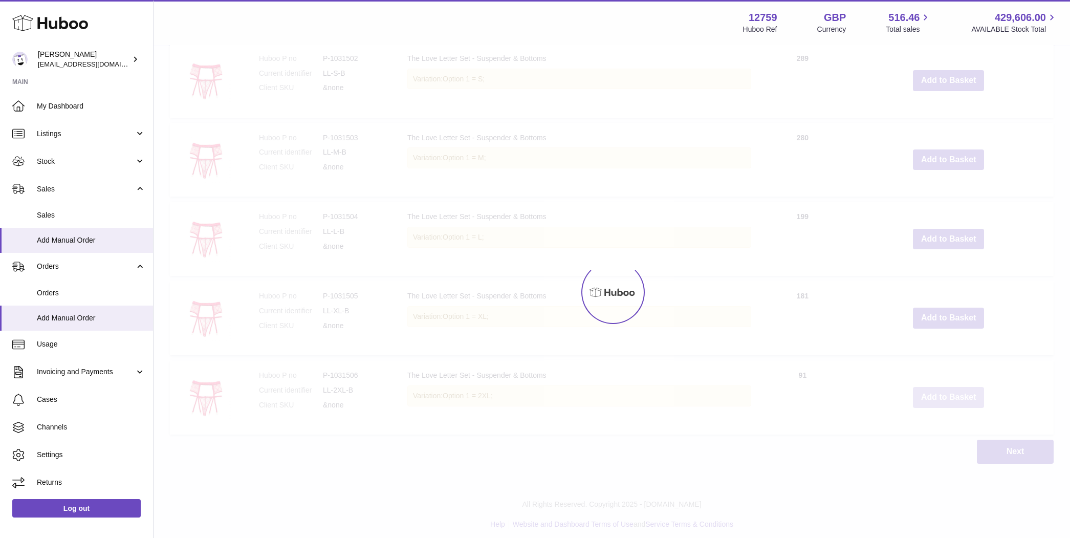
type input "*"
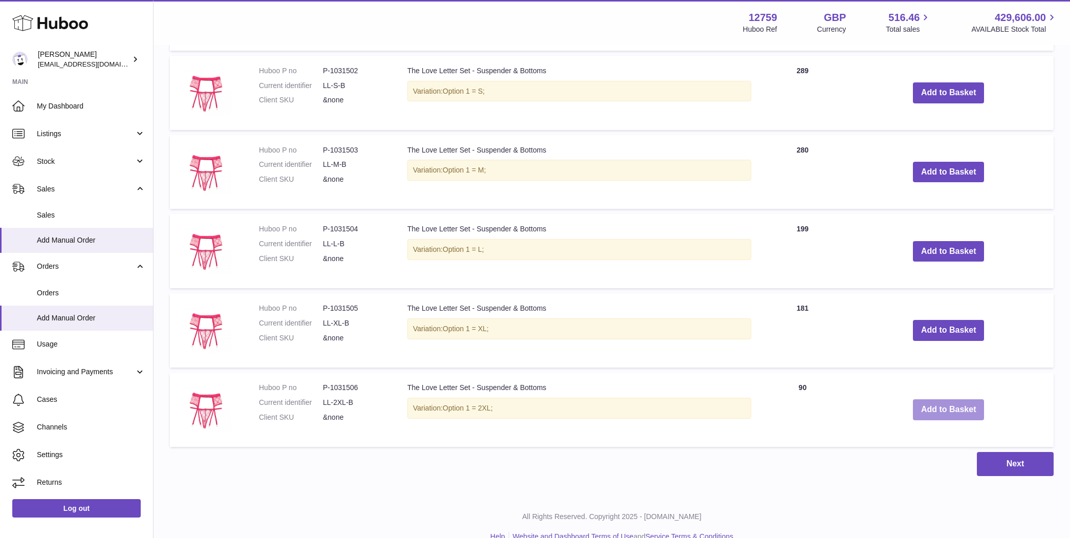
scroll to position [1476, 0]
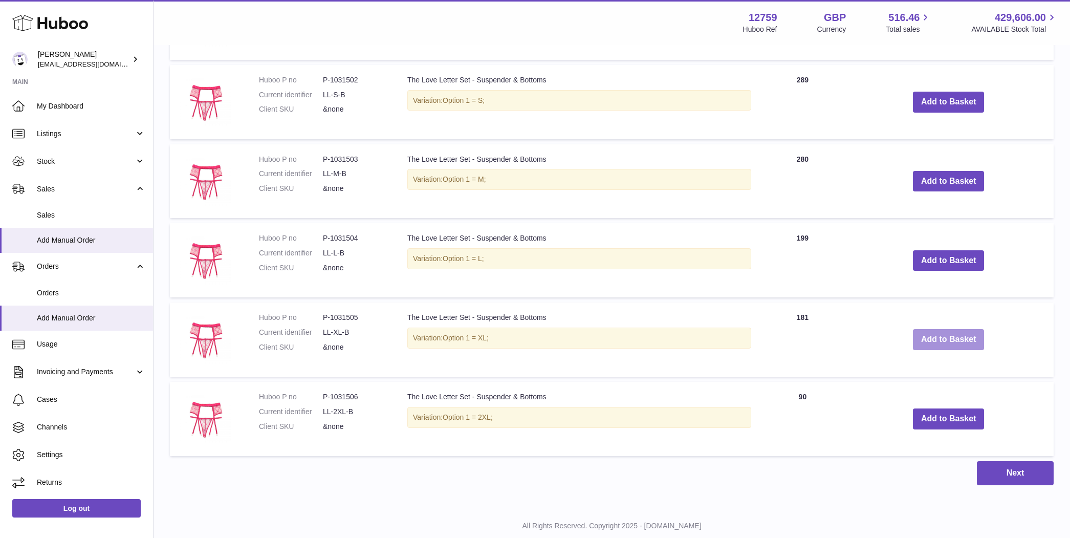
click at [976, 331] on button "Add to Basket" at bounding box center [949, 339] width 72 height 21
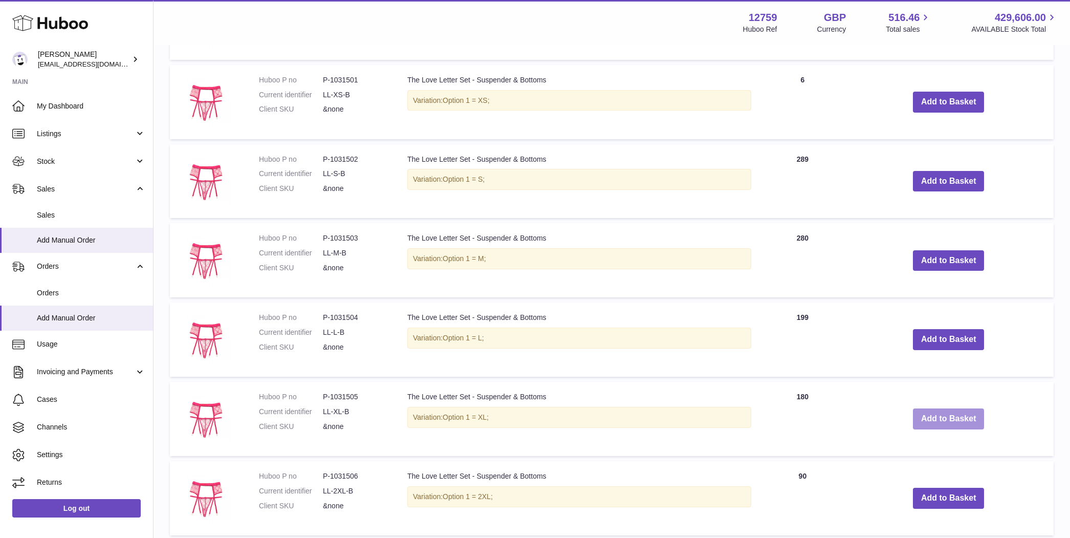
scroll to position [1555, 0]
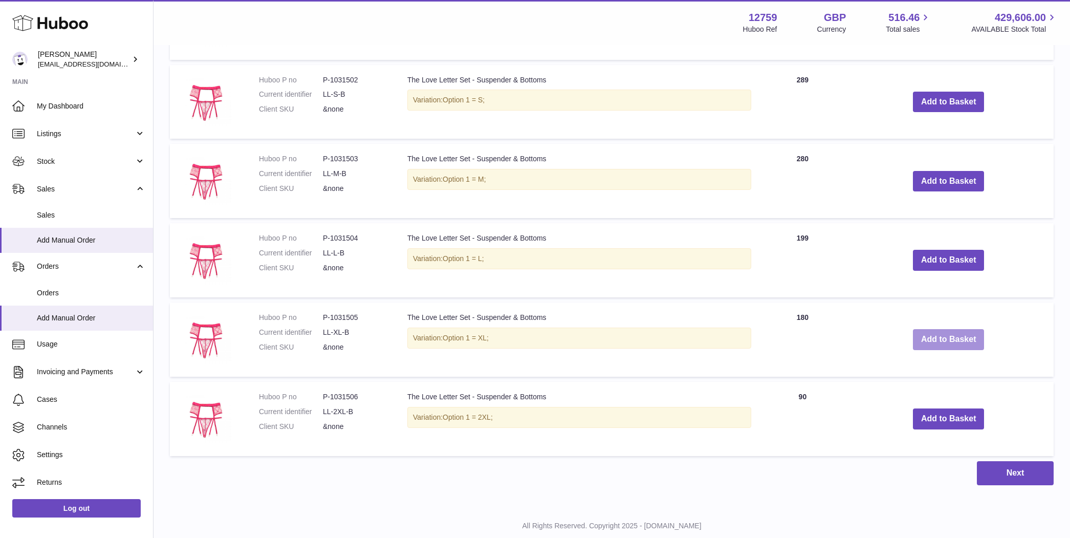
click at [974, 332] on button "Add to Basket" at bounding box center [949, 339] width 72 height 21
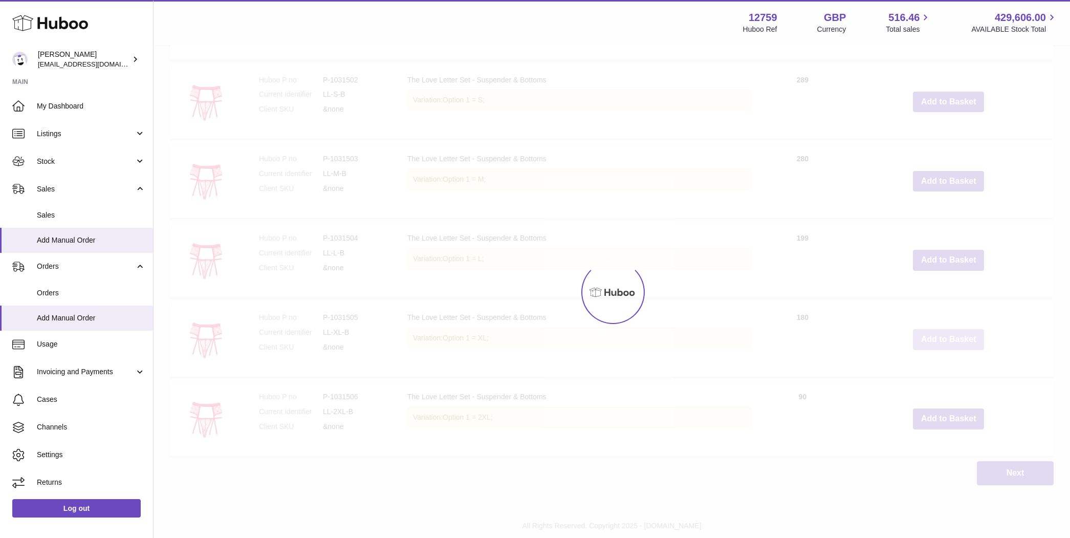
type input "*"
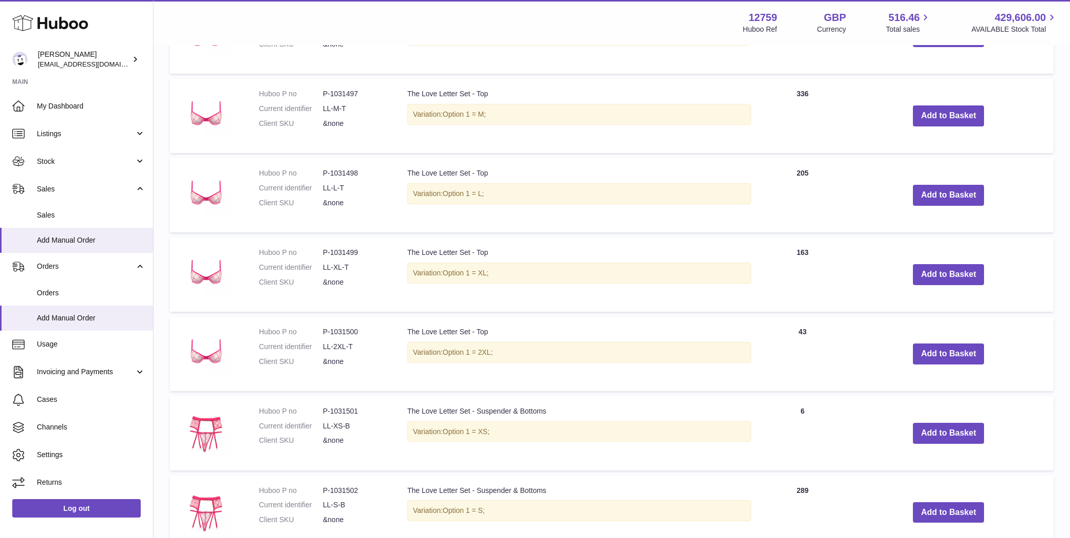
scroll to position [1123, 0]
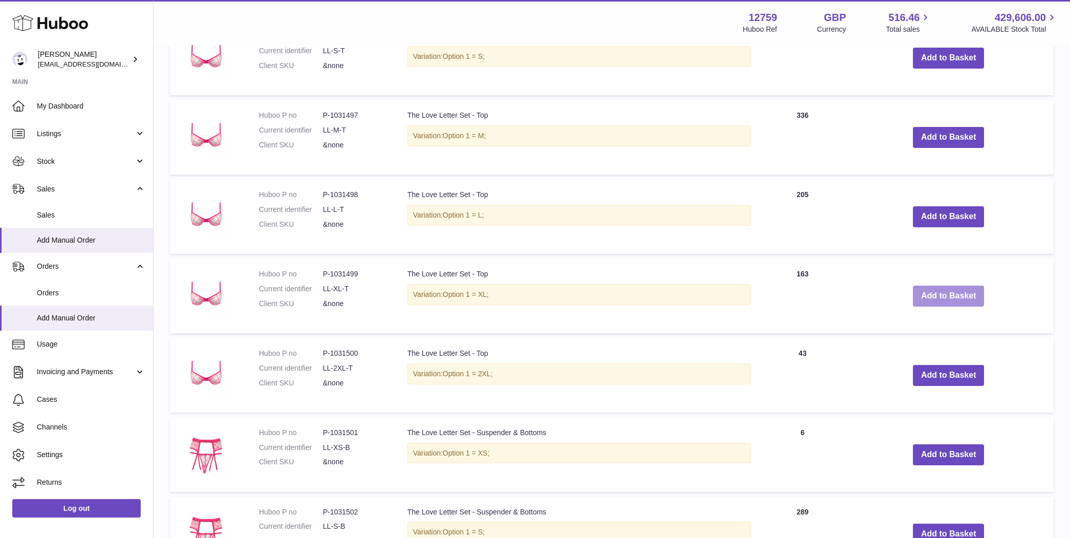
click at [957, 286] on button "Add to Basket" at bounding box center [949, 296] width 72 height 21
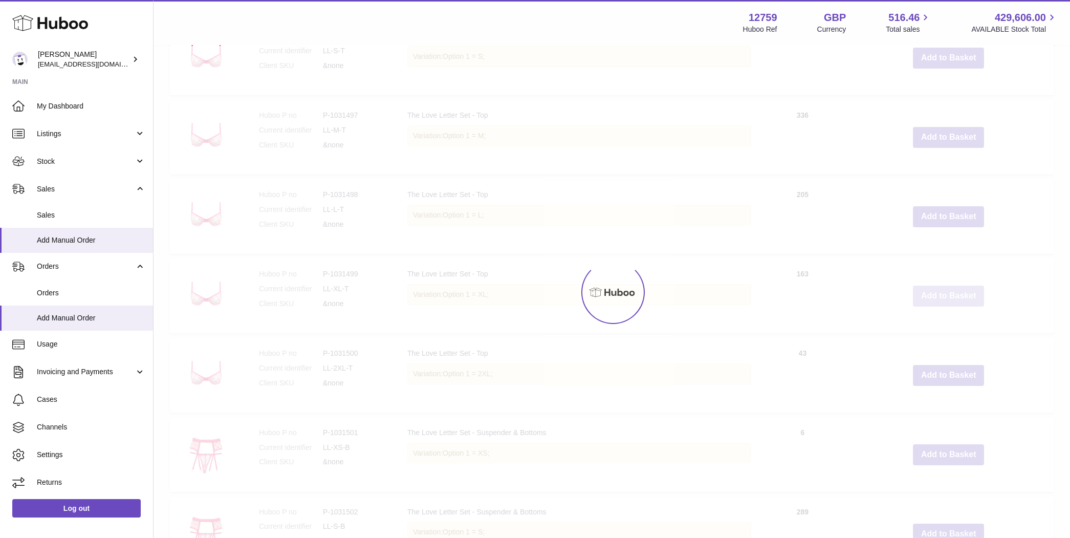
scroll to position [1202, 0]
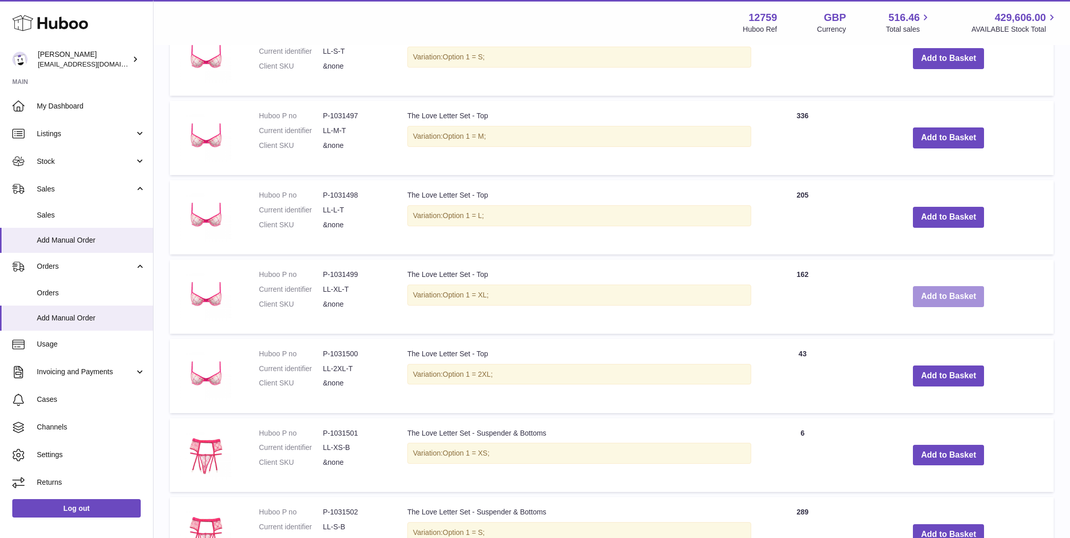
click at [965, 294] on button "Add to Basket" at bounding box center [949, 296] width 72 height 21
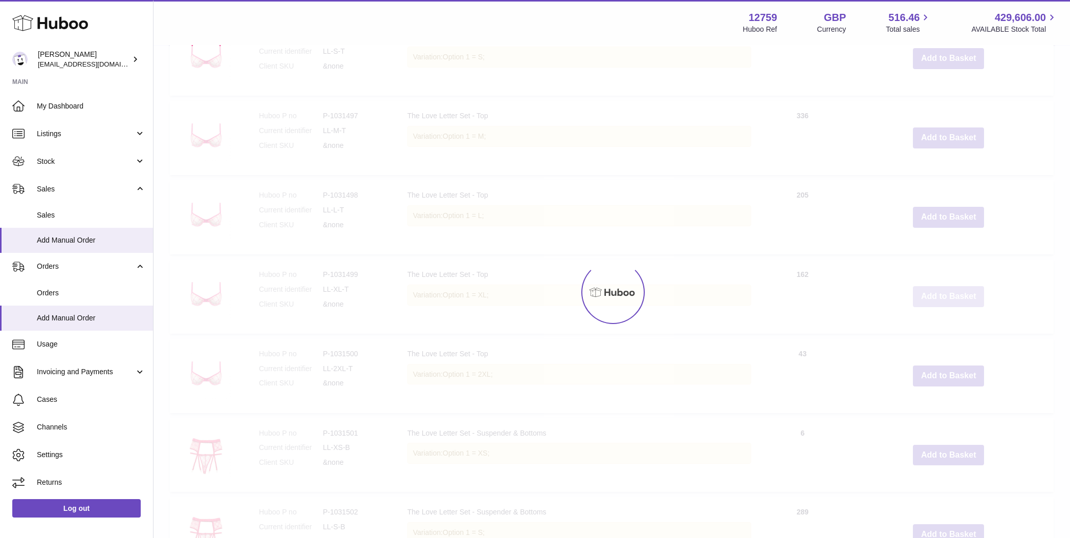
type input "*"
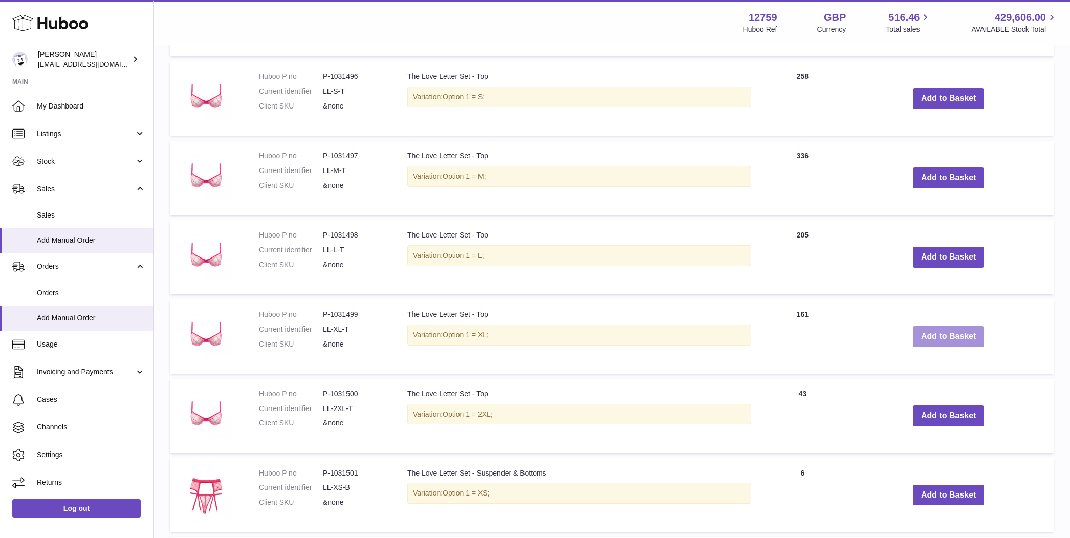
scroll to position [1150, 0]
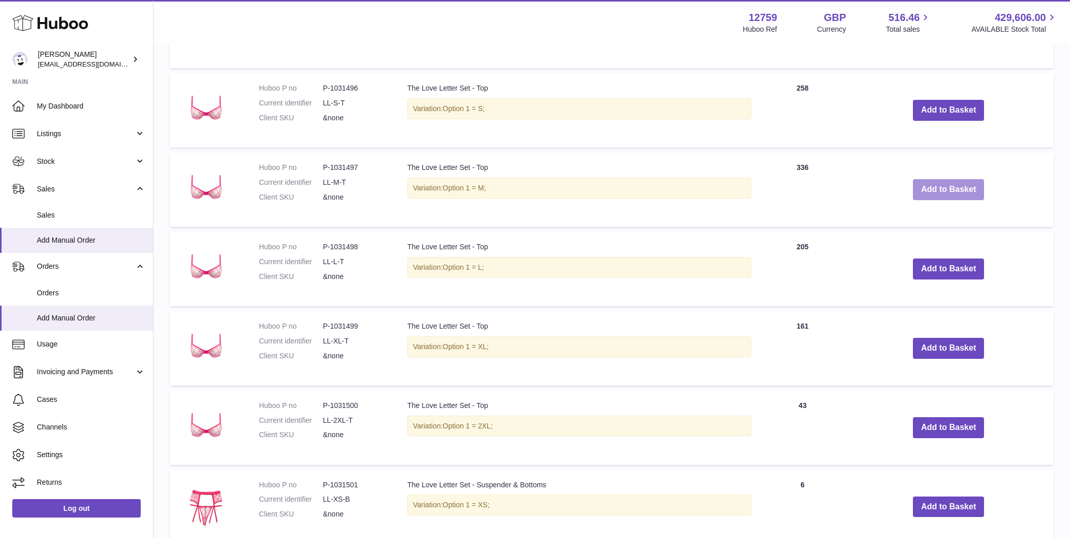
click at [970, 185] on button "Add to Basket" at bounding box center [949, 189] width 72 height 21
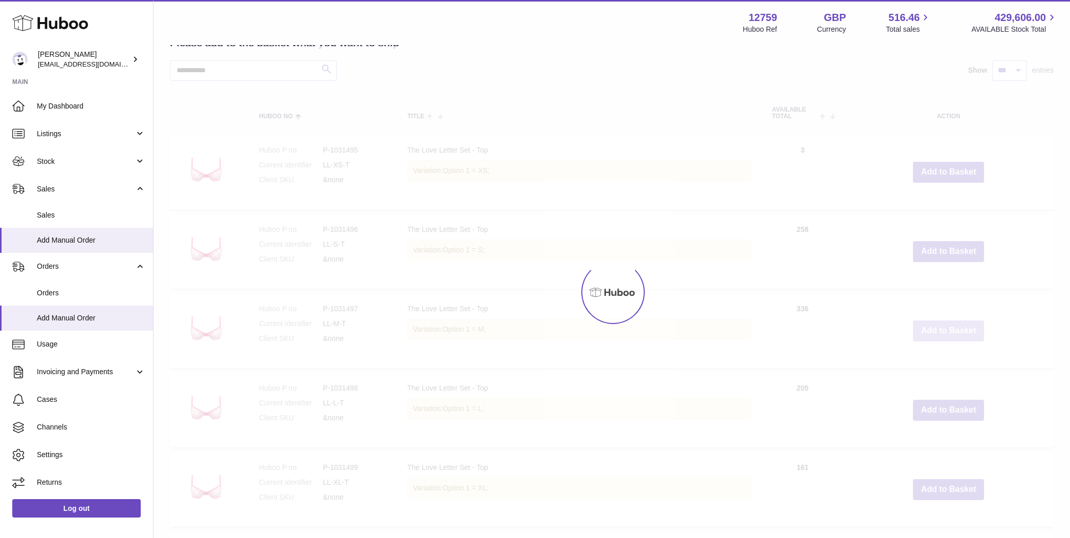
type input "*"
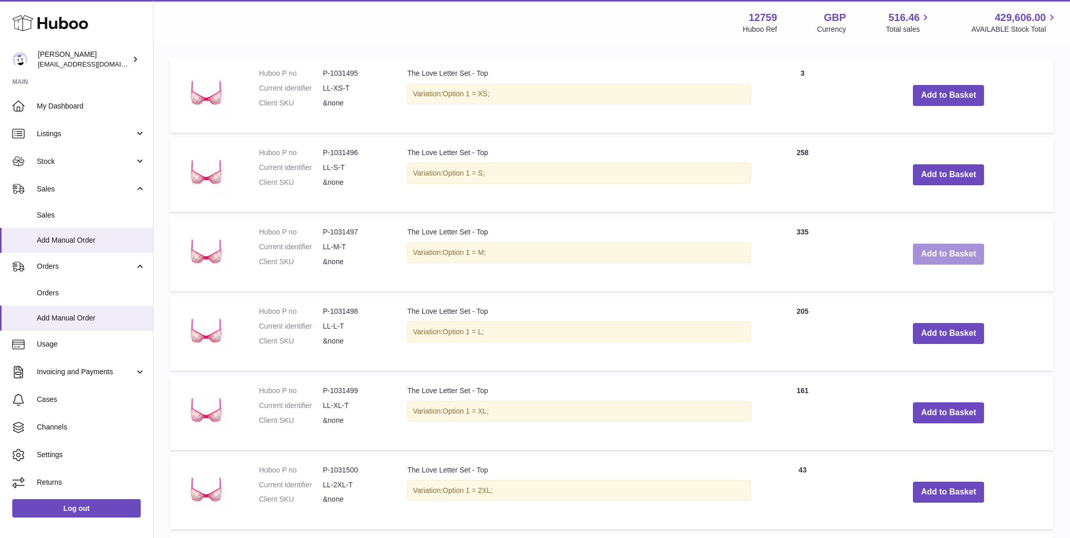
scroll to position [1129, 0]
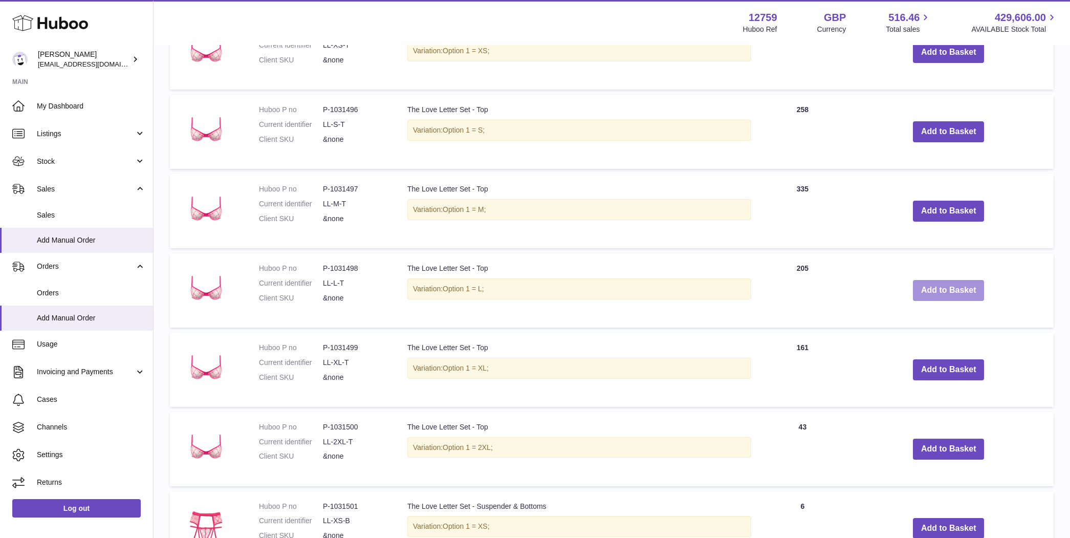
click at [961, 280] on button "Add to Basket" at bounding box center [949, 290] width 72 height 21
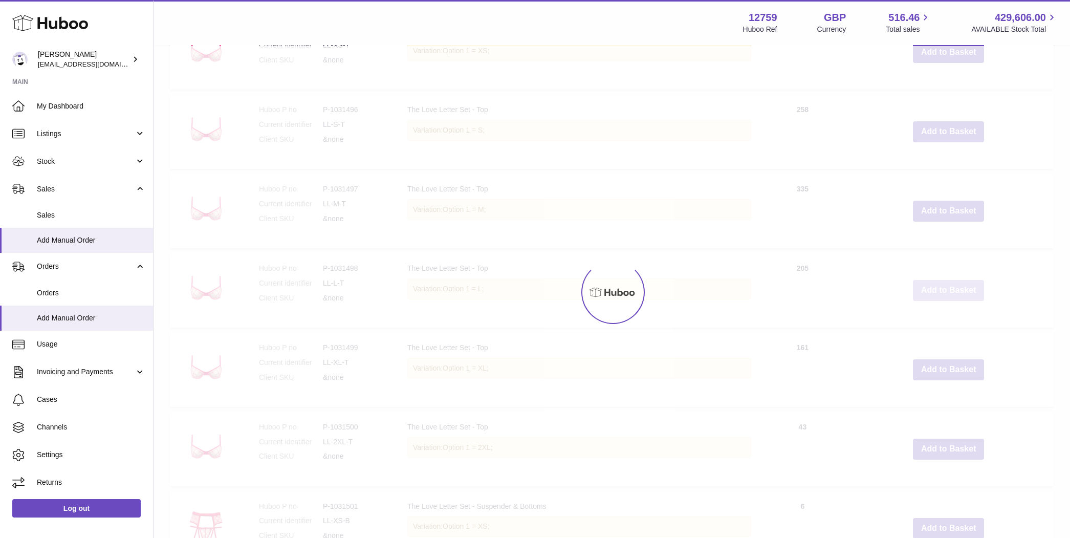
type input "*"
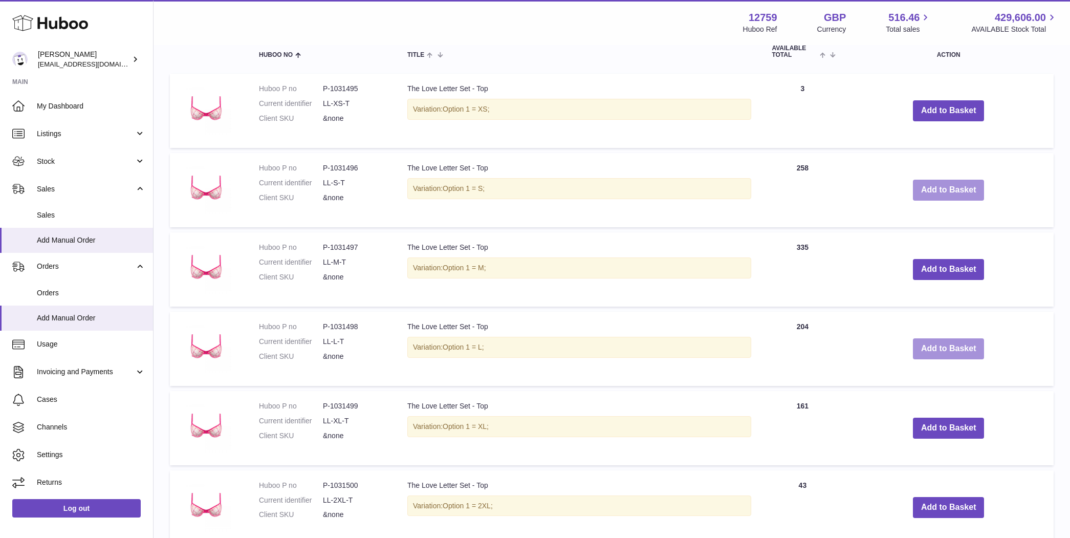
scroll to position [1020, 0]
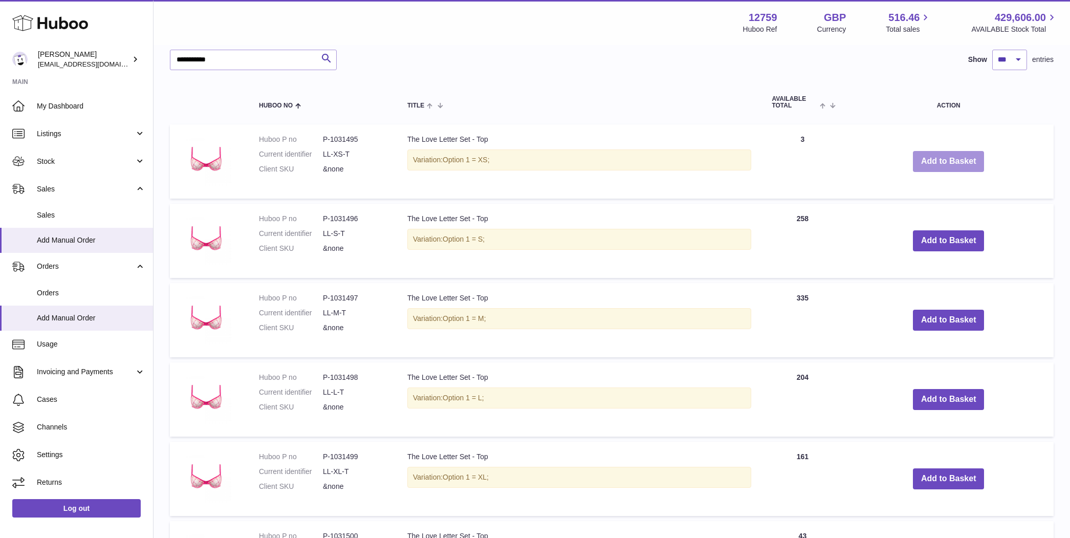
click at [961, 160] on button "Add to Basket" at bounding box center [949, 161] width 72 height 21
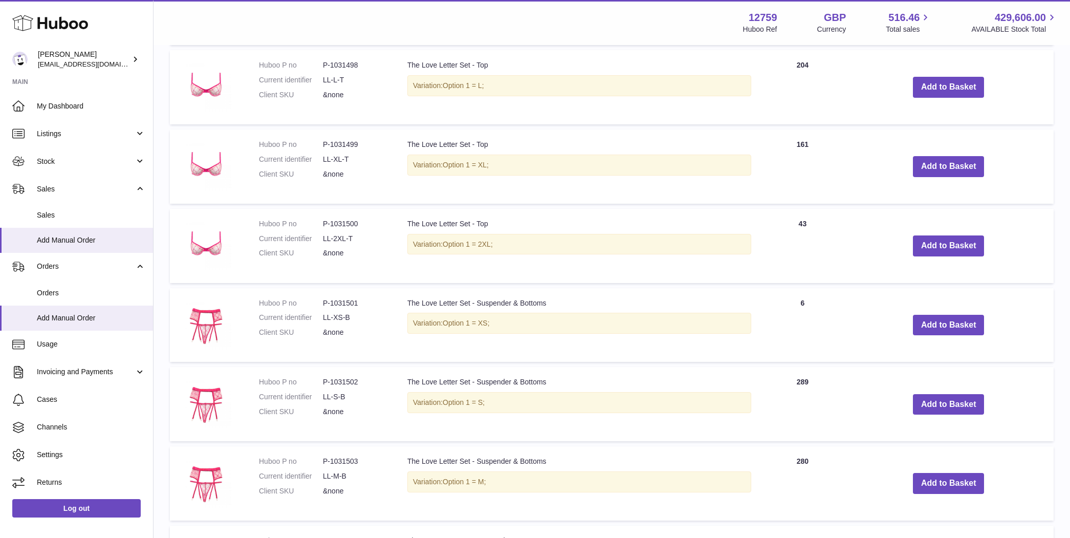
scroll to position [1556, 0]
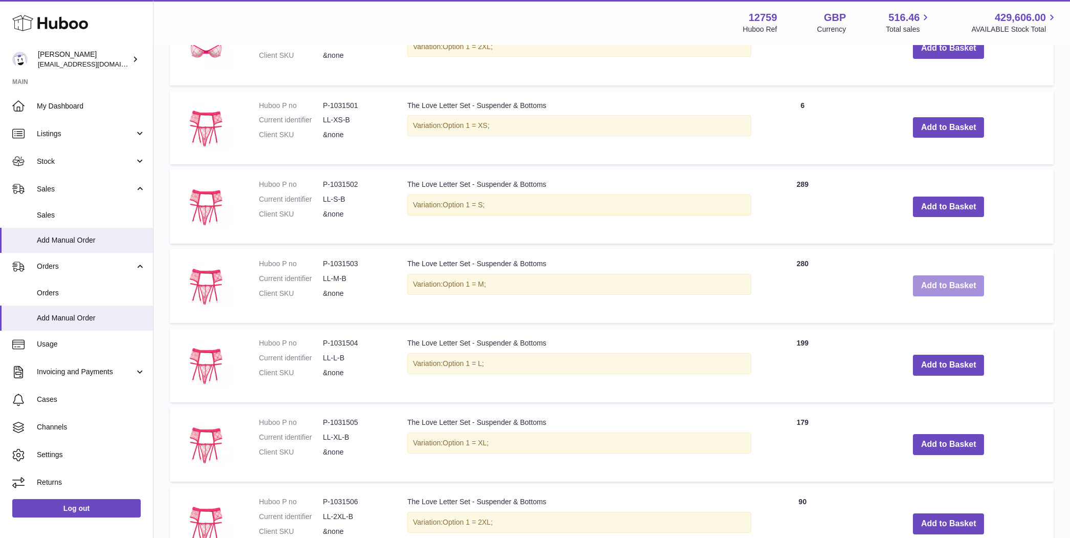
click at [953, 277] on button "Add to Basket" at bounding box center [949, 285] width 72 height 21
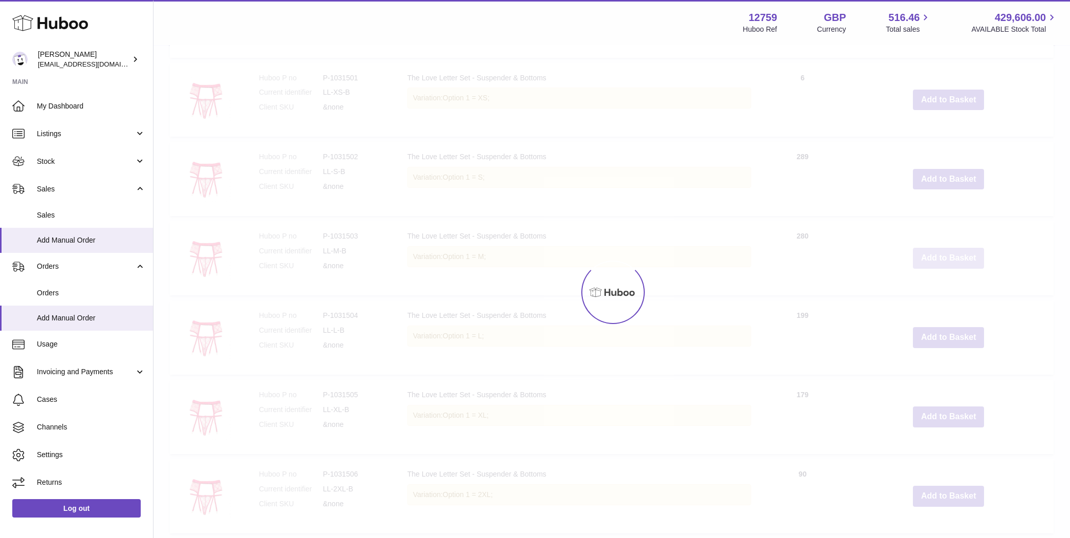
type input "*"
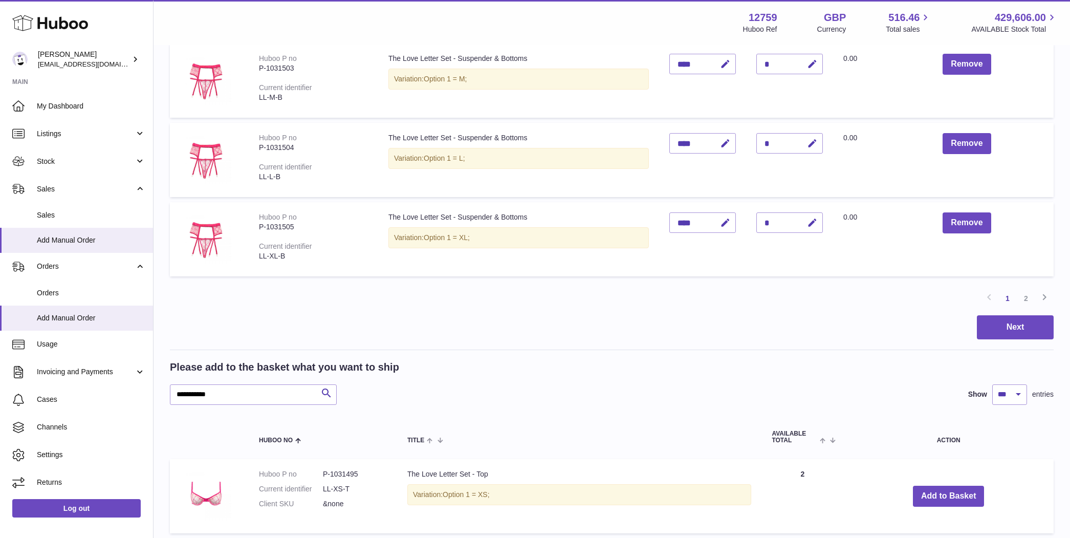
scroll to position [820, 0]
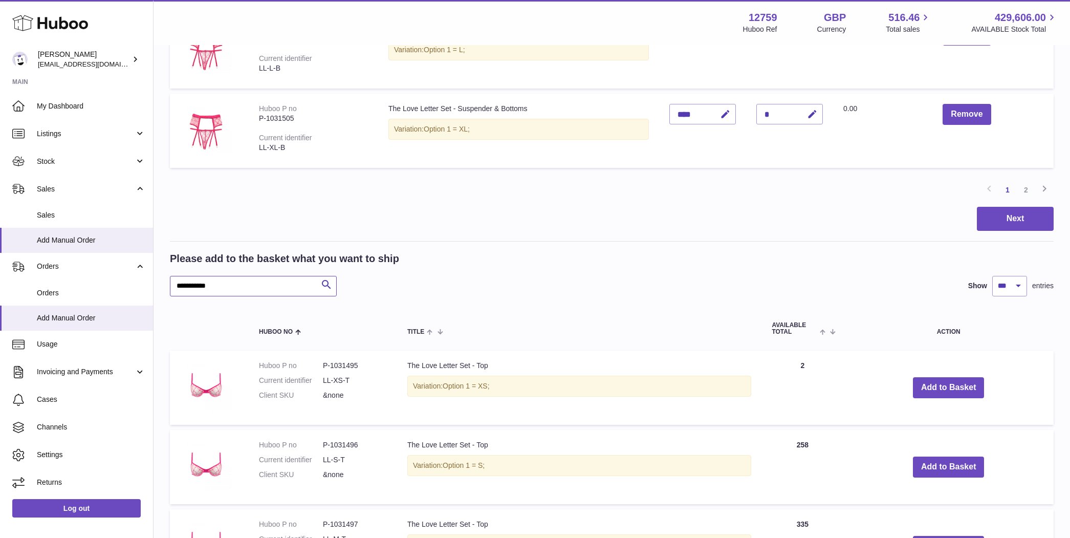
click at [276, 284] on input "**********" at bounding box center [253, 286] width 167 height 20
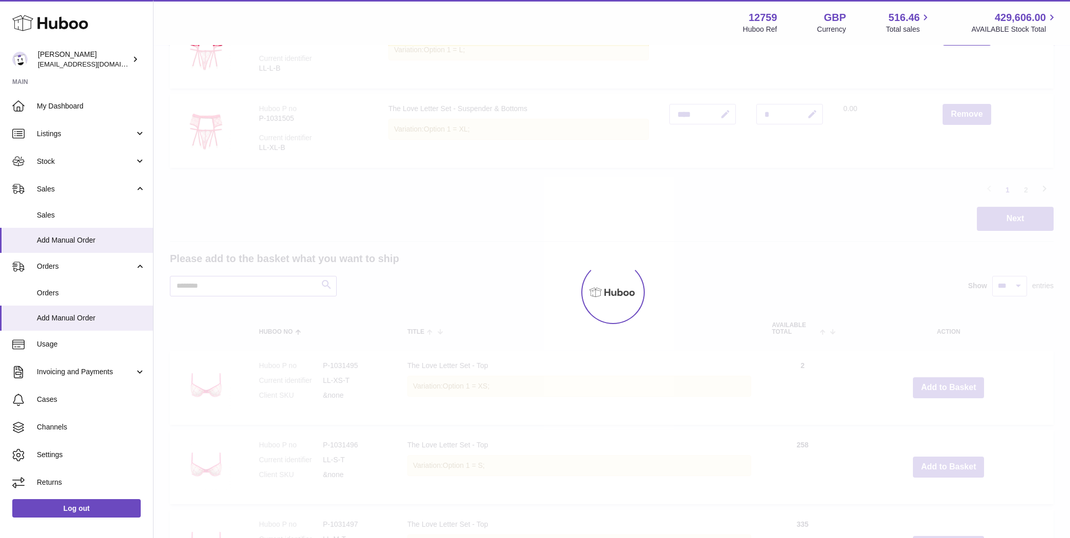
type input "********"
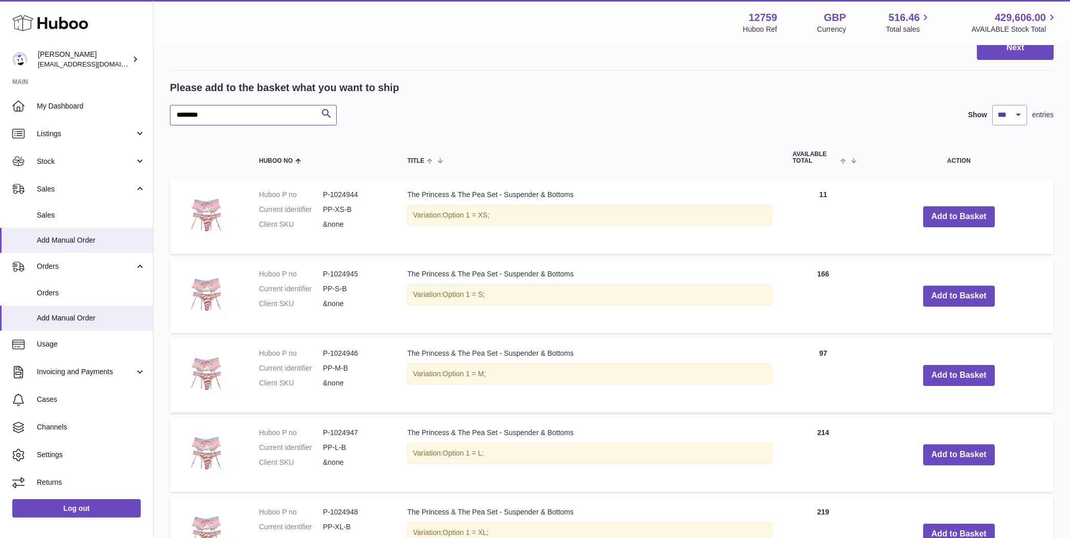
scroll to position [1025, 0]
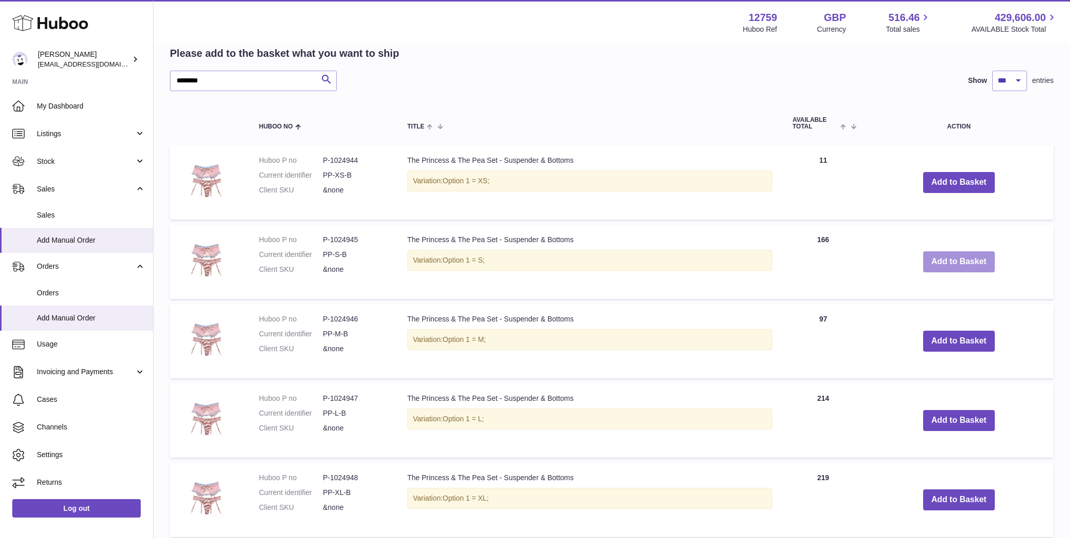
click at [937, 254] on button "Add to Basket" at bounding box center [959, 261] width 72 height 21
click at [977, 420] on button "Add to Basket" at bounding box center [959, 420] width 72 height 21
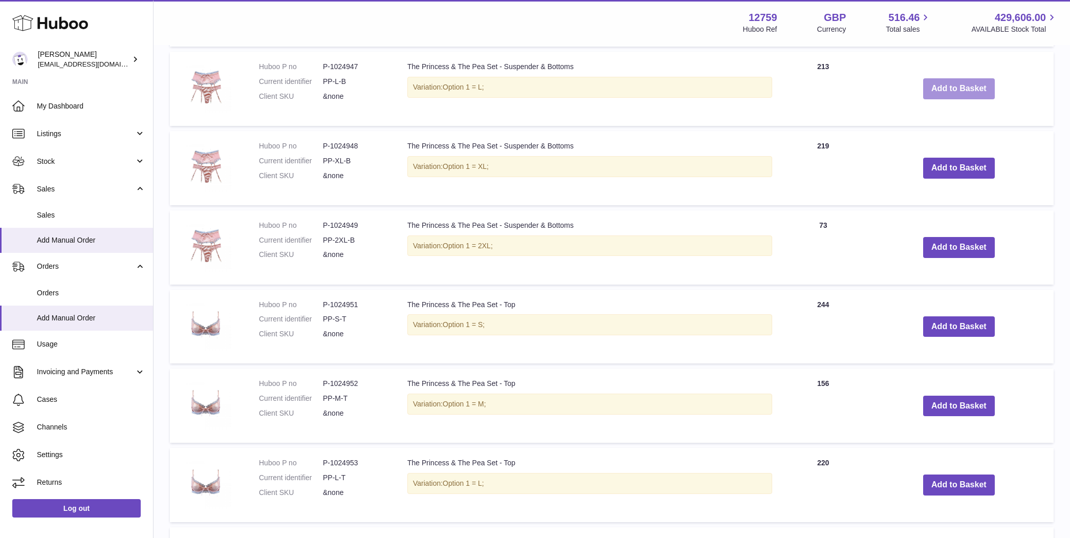
scroll to position [1431, 0]
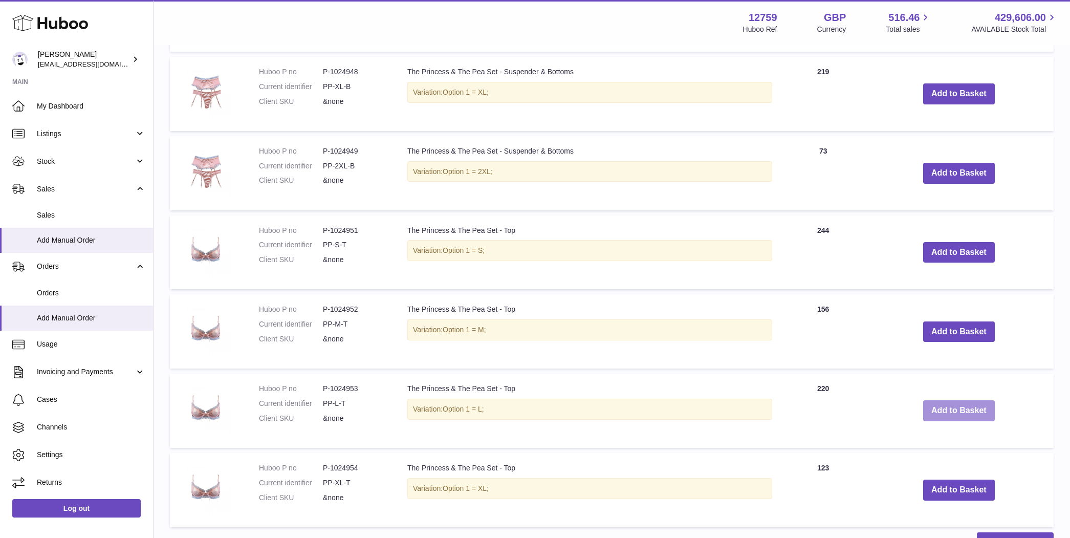
click at [954, 409] on button "Add to Basket" at bounding box center [959, 410] width 72 height 21
drag, startPoint x: 946, startPoint y: 253, endPoint x: 965, endPoint y: 257, distance: 19.4
click at [946, 253] on button "Add to Basket" at bounding box center [959, 252] width 72 height 21
click at [975, 326] on button "Add to Basket" at bounding box center [959, 331] width 72 height 21
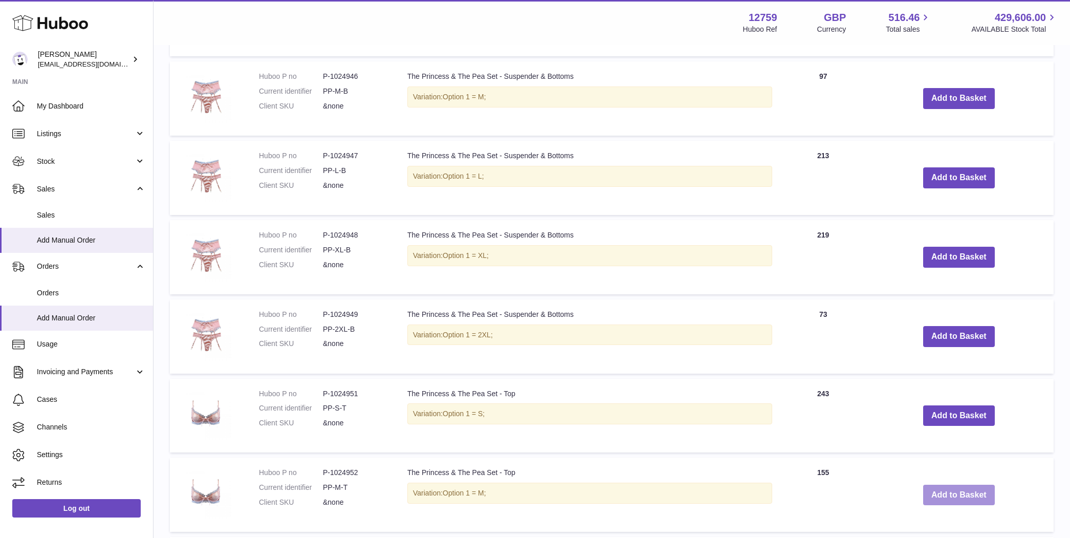
scroll to position [1265, 0]
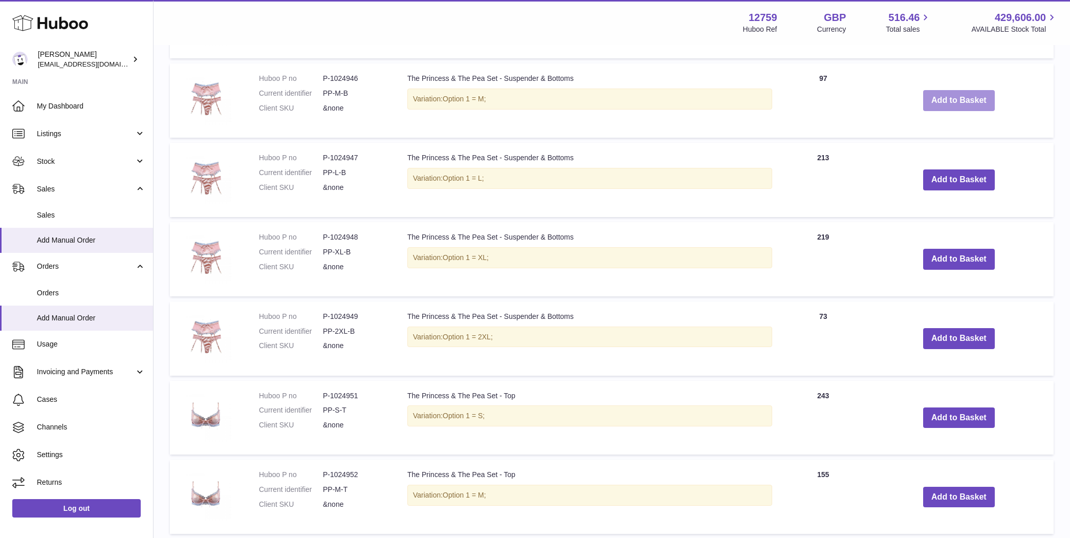
click at [951, 96] on button "Add to Basket" at bounding box center [959, 100] width 72 height 21
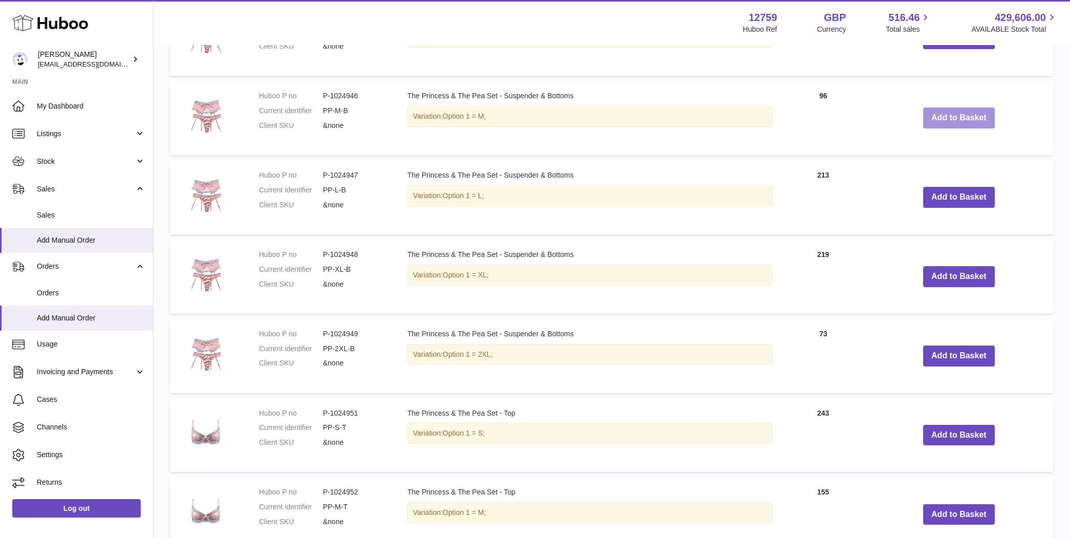
scroll to position [1167, 0]
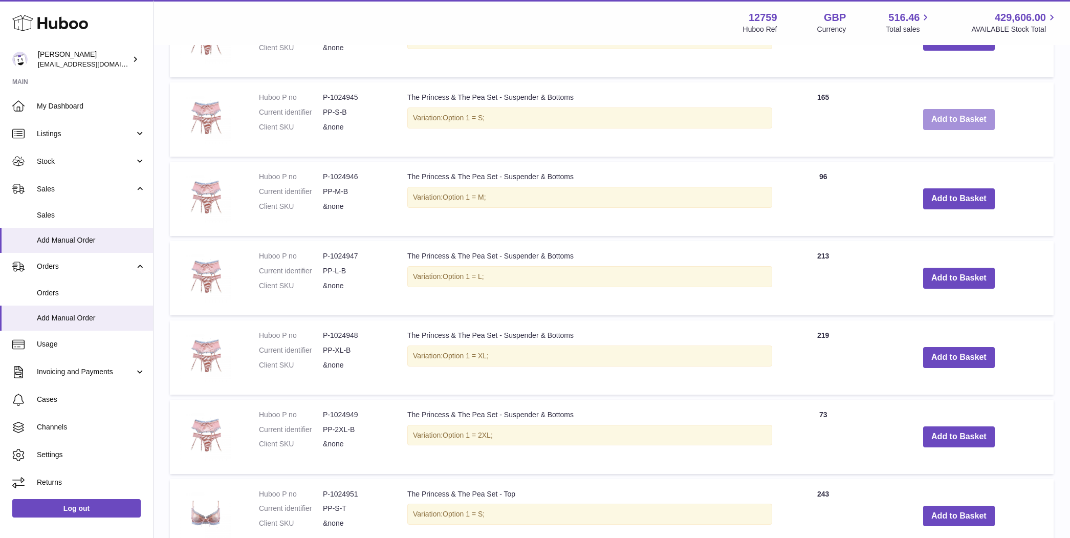
click at [950, 123] on button "Add to Basket" at bounding box center [959, 119] width 72 height 21
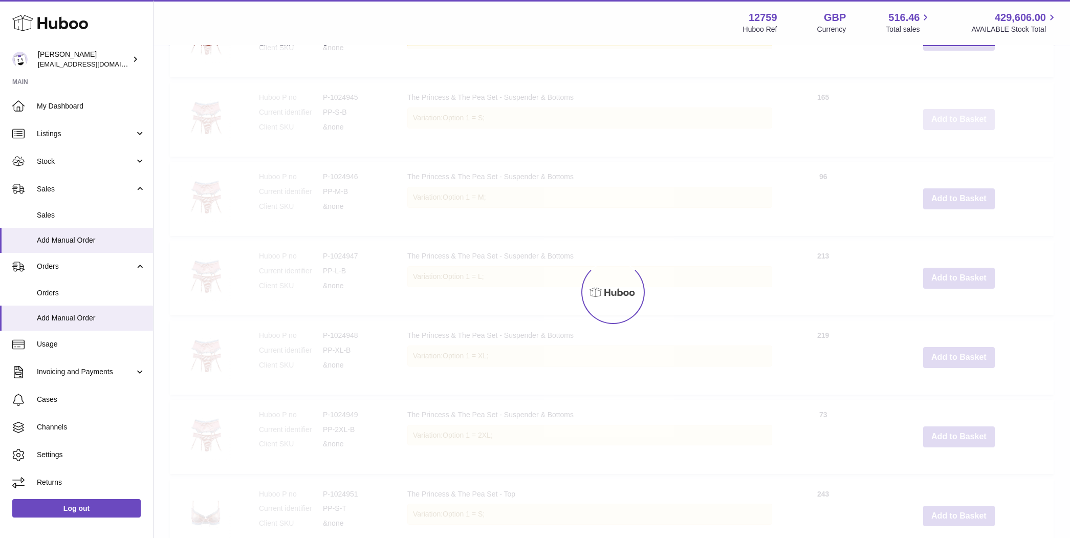
scroll to position [1170, 0]
type input "*"
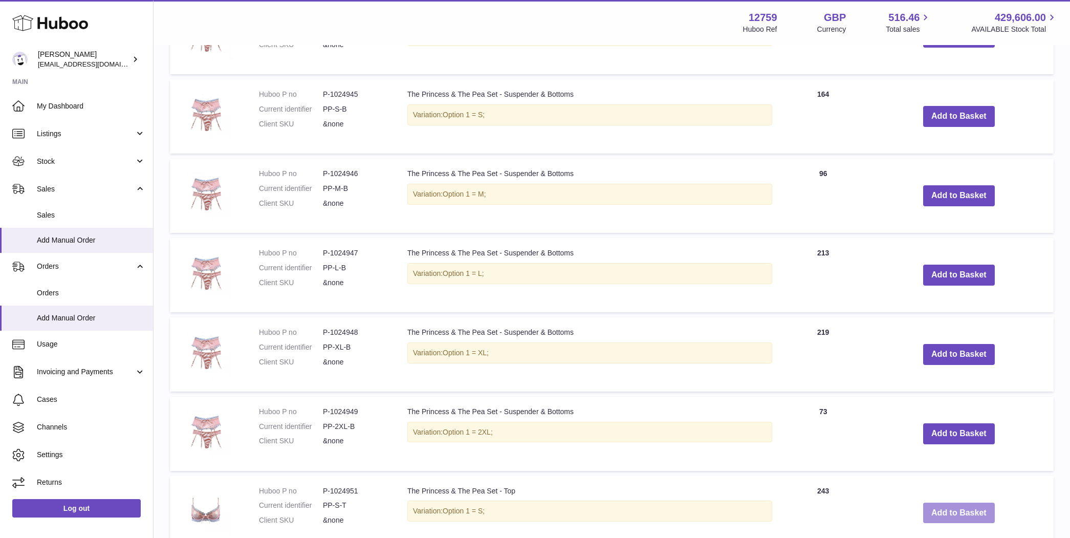
click at [960, 503] on button "Add to Basket" at bounding box center [959, 513] width 72 height 21
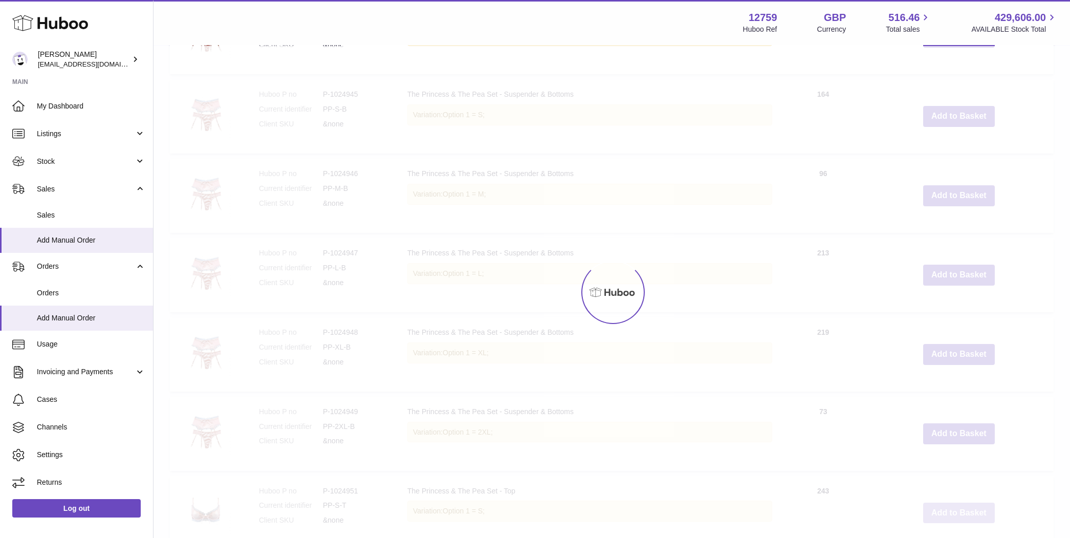
type input "*"
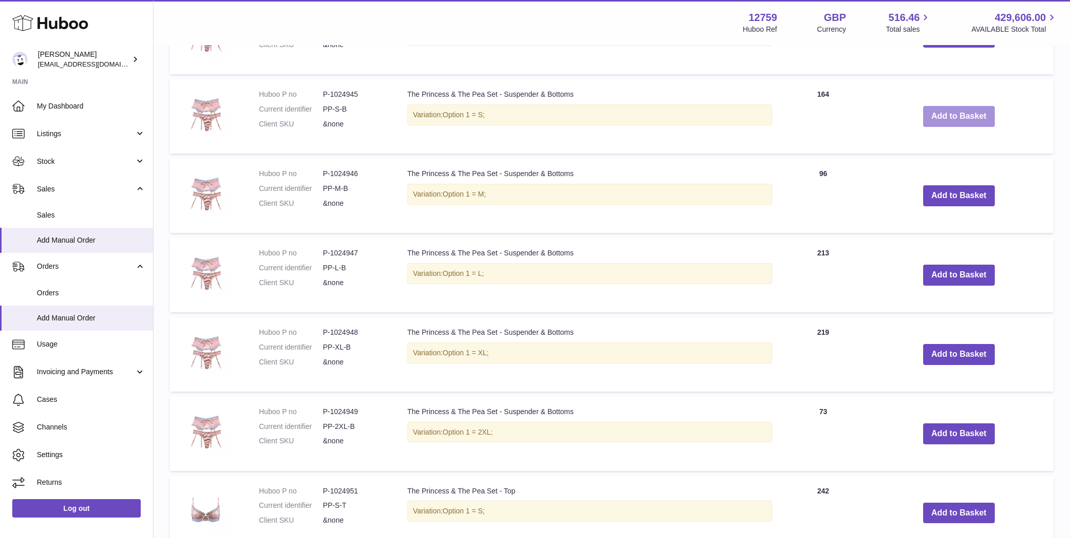
click at [965, 117] on button "Add to Basket" at bounding box center [959, 116] width 72 height 21
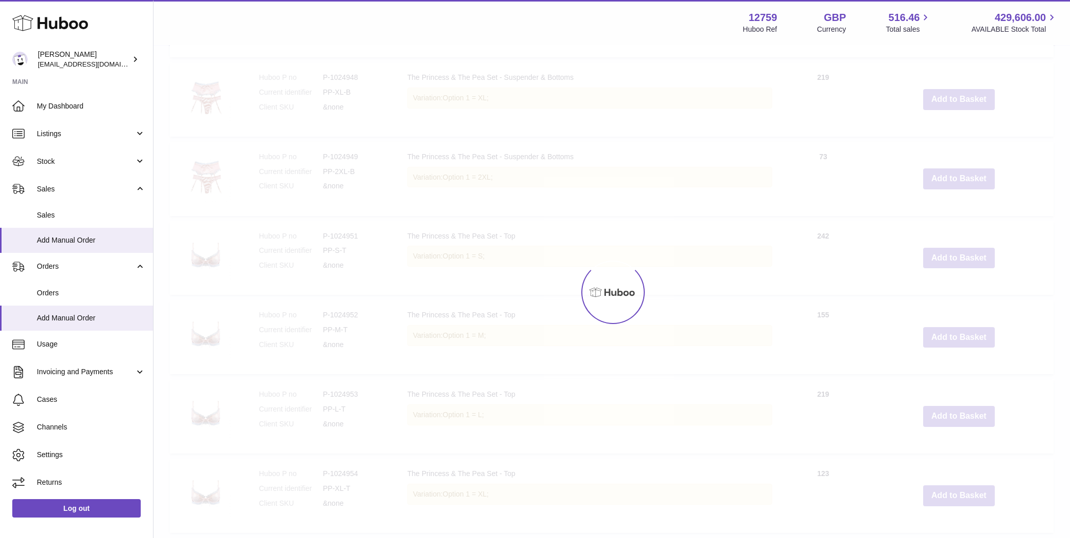
scroll to position [1523, 0]
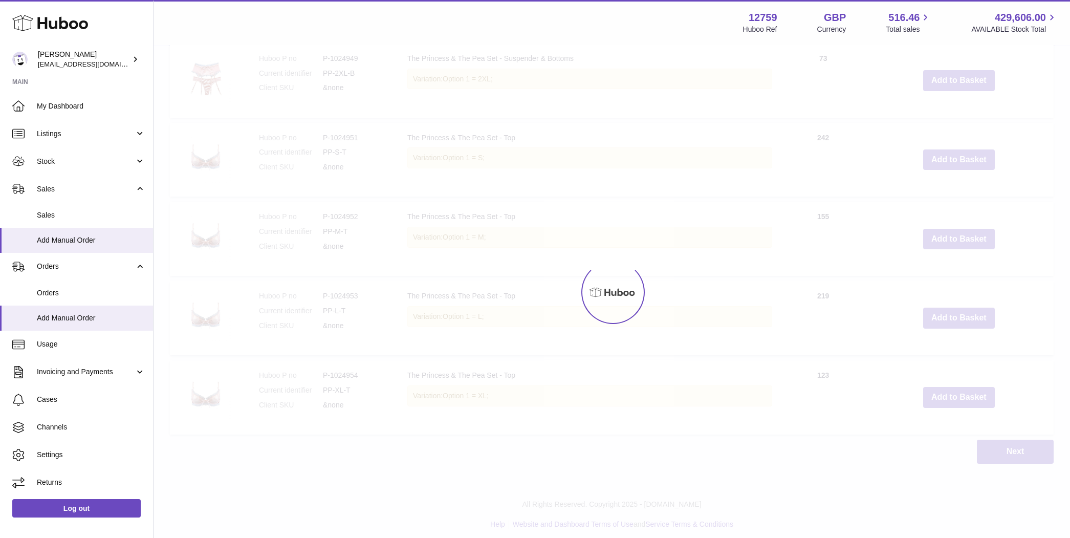
type input "*"
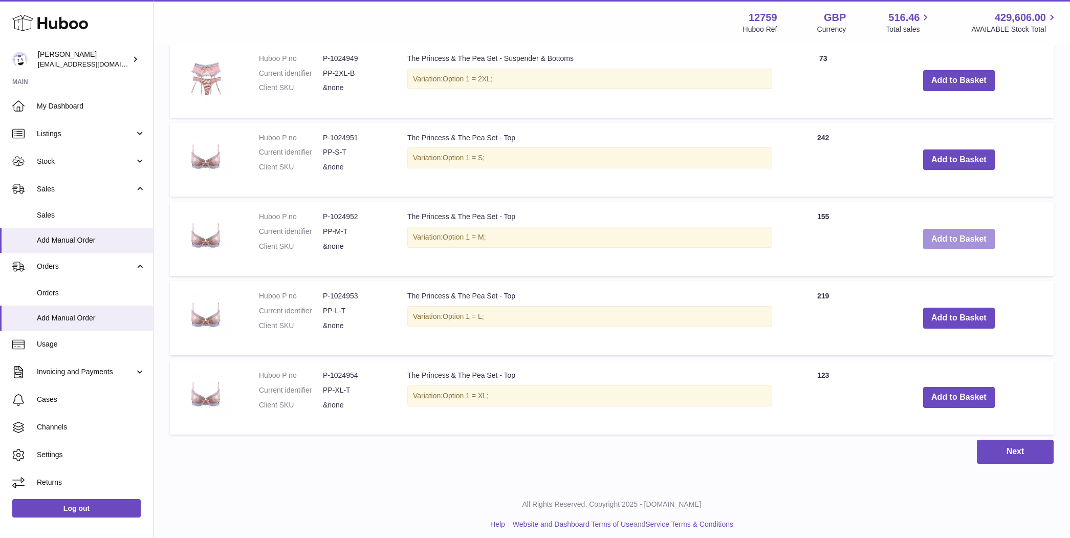
click at [942, 234] on button "Add to Basket" at bounding box center [959, 239] width 72 height 21
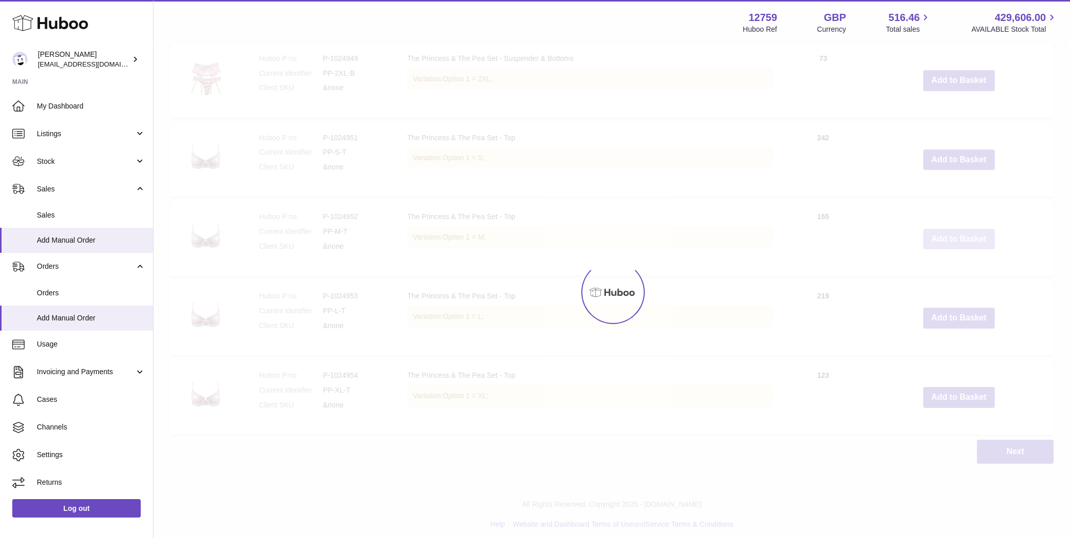
type input "*"
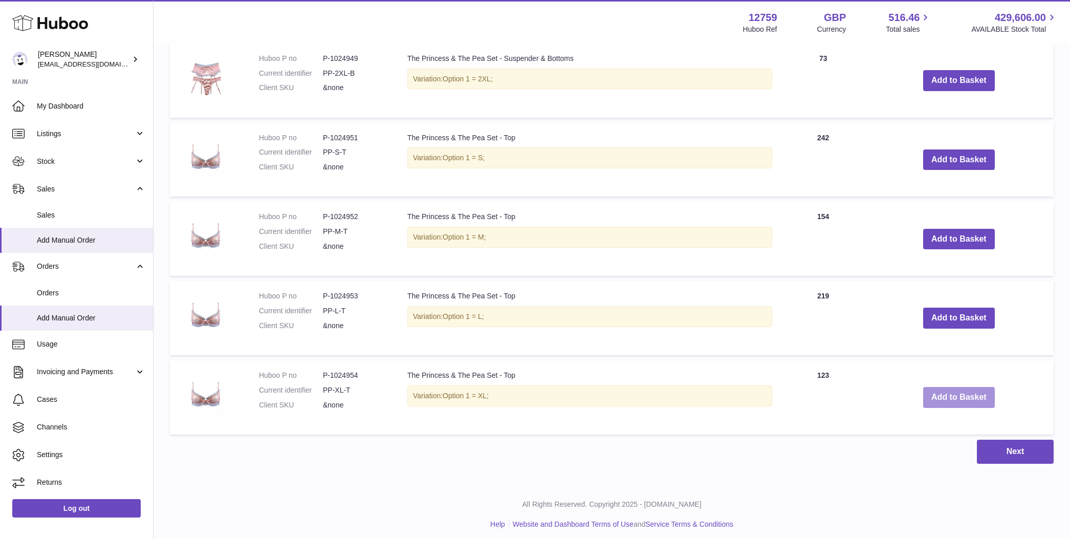
click at [959, 387] on button "Add to Basket" at bounding box center [959, 397] width 72 height 21
click at [957, 396] on button "Add to Basket" at bounding box center [959, 397] width 72 height 21
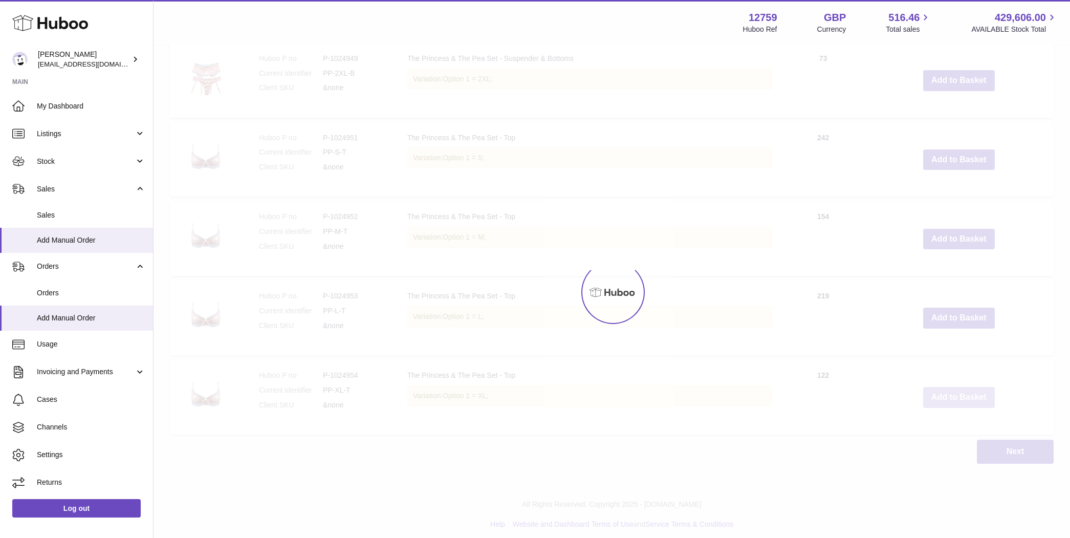
type input "*"
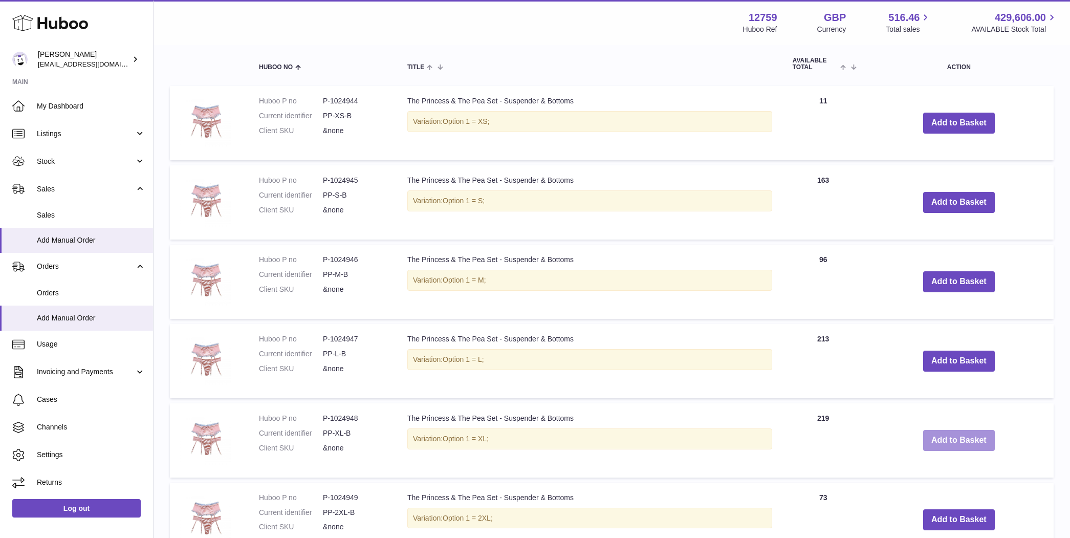
scroll to position [1085, 0]
click at [957, 509] on button "Add to Basket" at bounding box center [959, 518] width 72 height 21
click at [955, 434] on button "Add to Basket" at bounding box center [959, 439] width 72 height 21
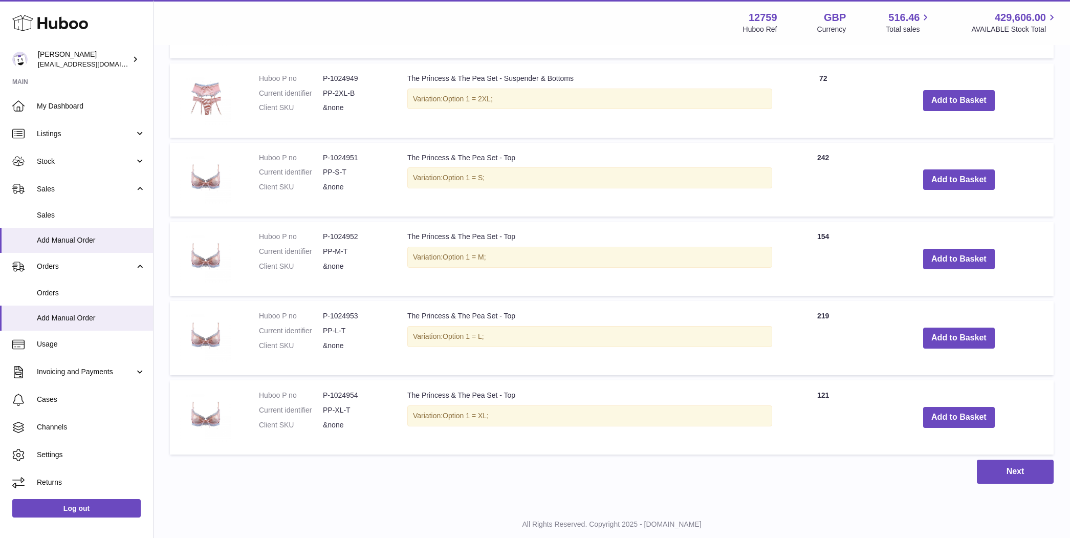
scroll to position [1499, 0]
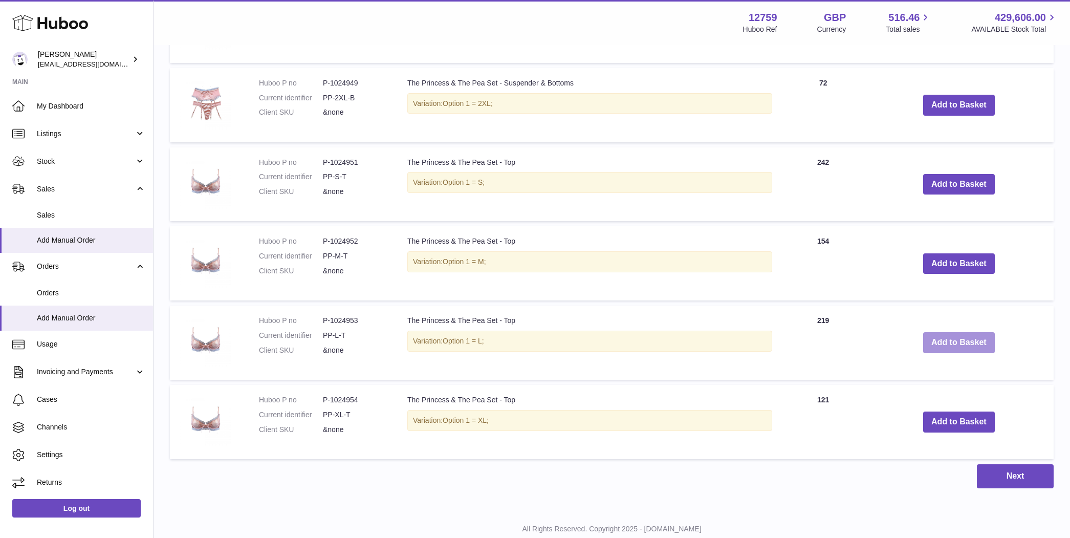
click at [960, 332] on button "Add to Basket" at bounding box center [959, 342] width 72 height 21
click at [960, 339] on button "Add to Basket" at bounding box center [959, 342] width 72 height 21
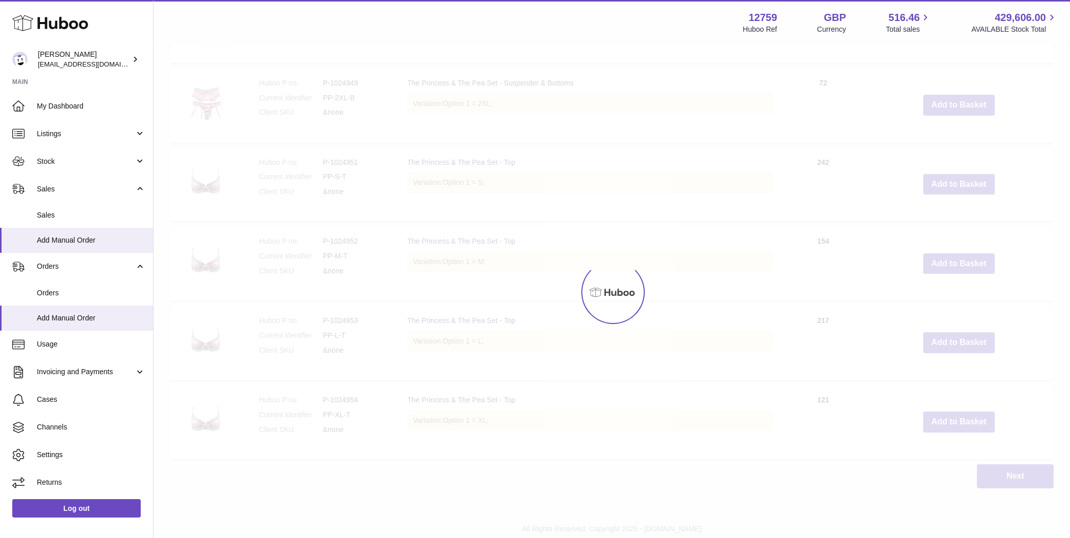
type input "*"
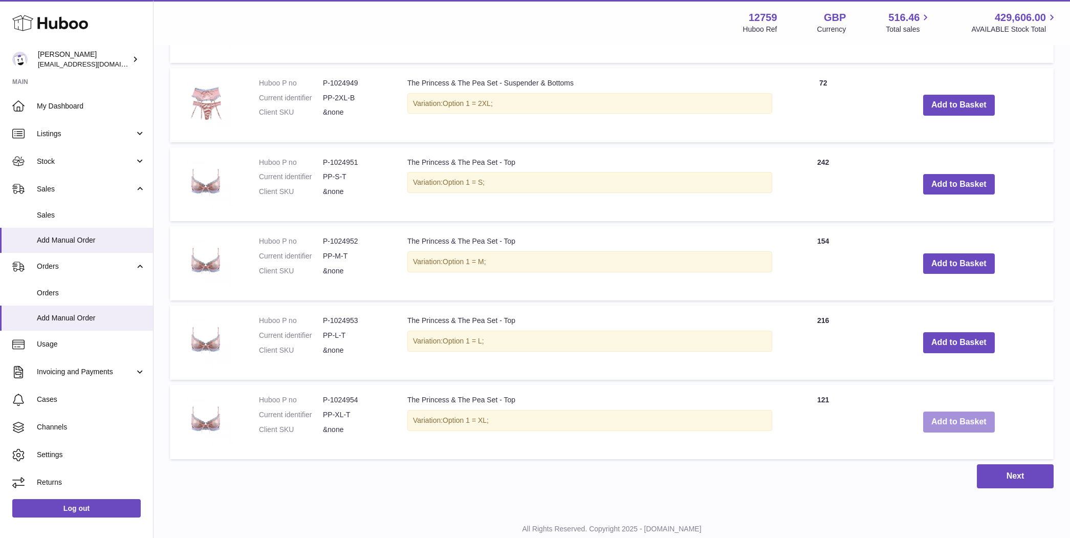
click at [932, 414] on button "Add to Basket" at bounding box center [959, 422] width 72 height 21
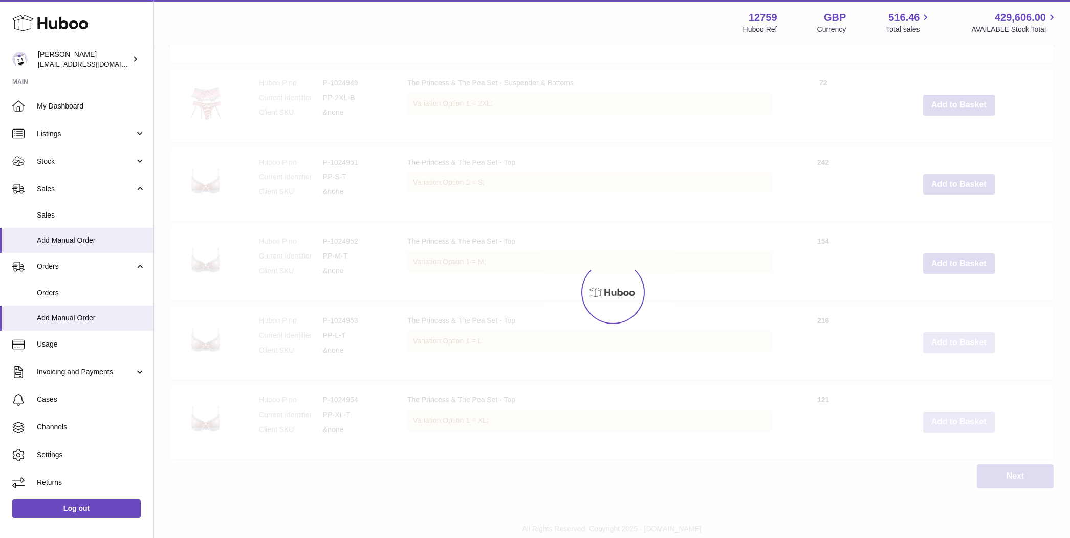
type input "*"
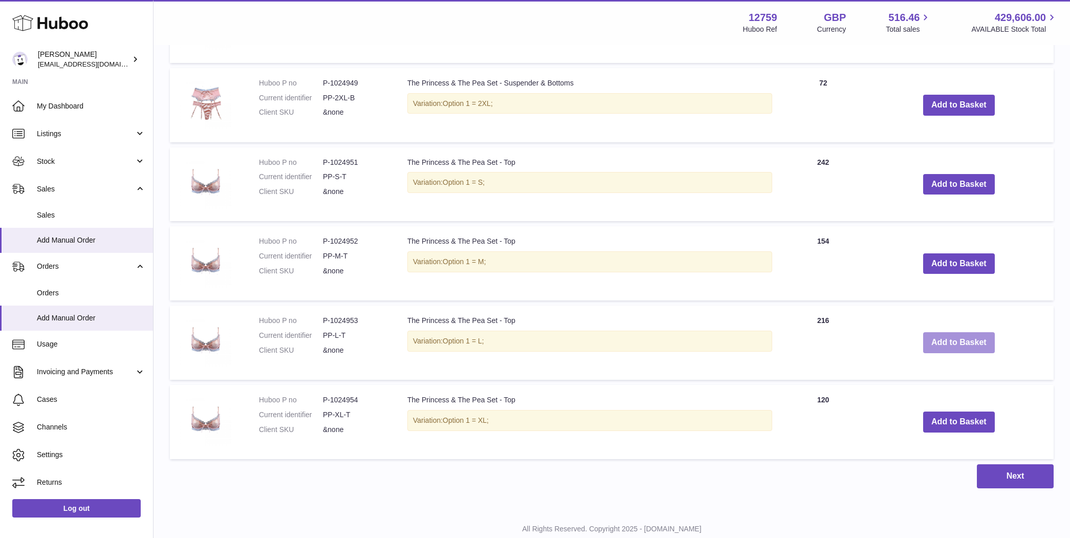
click at [944, 334] on button "Add to Basket" at bounding box center [959, 342] width 72 height 21
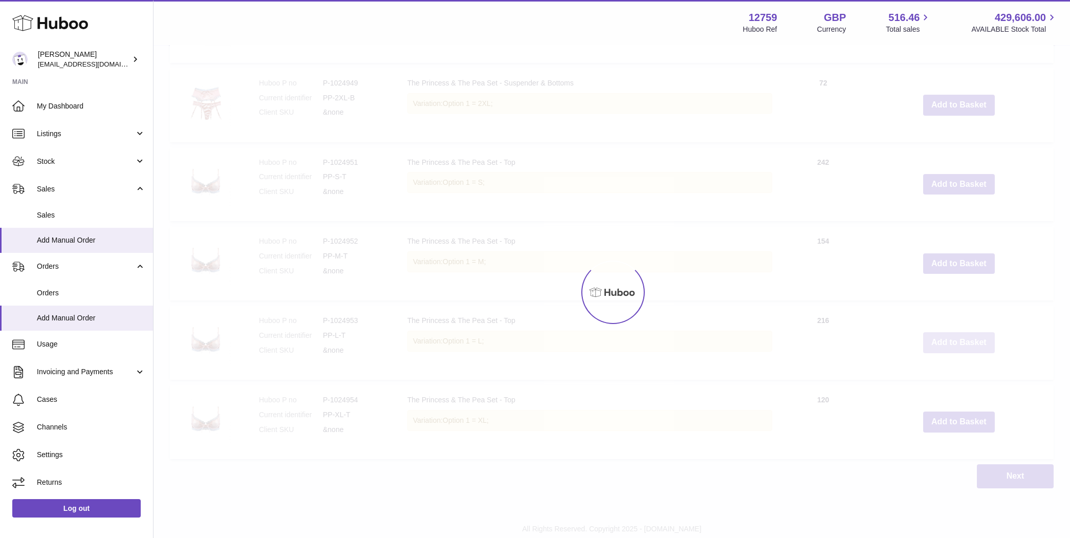
type input "*"
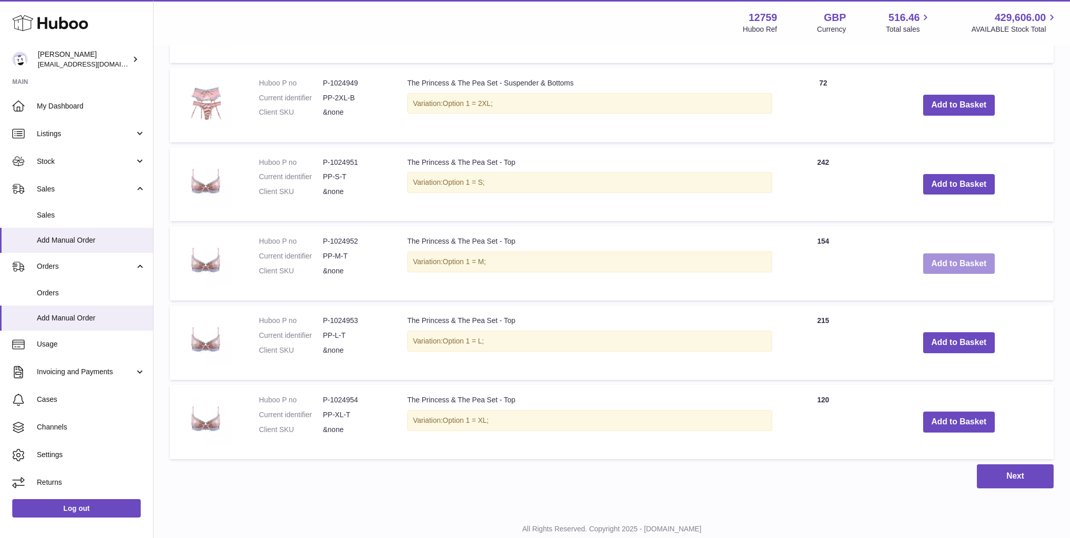
click at [956, 258] on button "Add to Basket" at bounding box center [959, 263] width 72 height 21
click at [962, 258] on button "Add to Basket" at bounding box center [959, 263] width 72 height 21
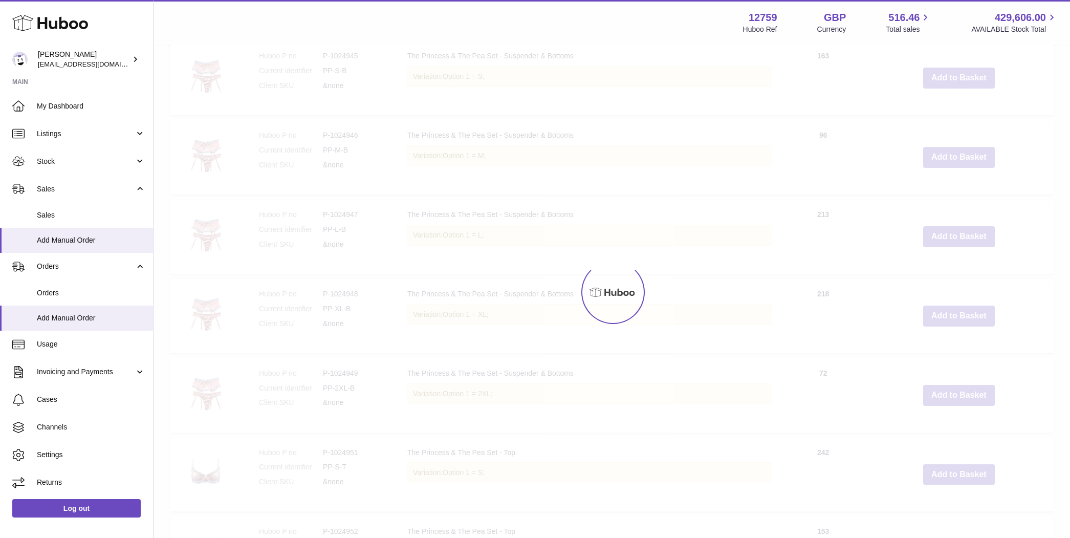
type input "*"
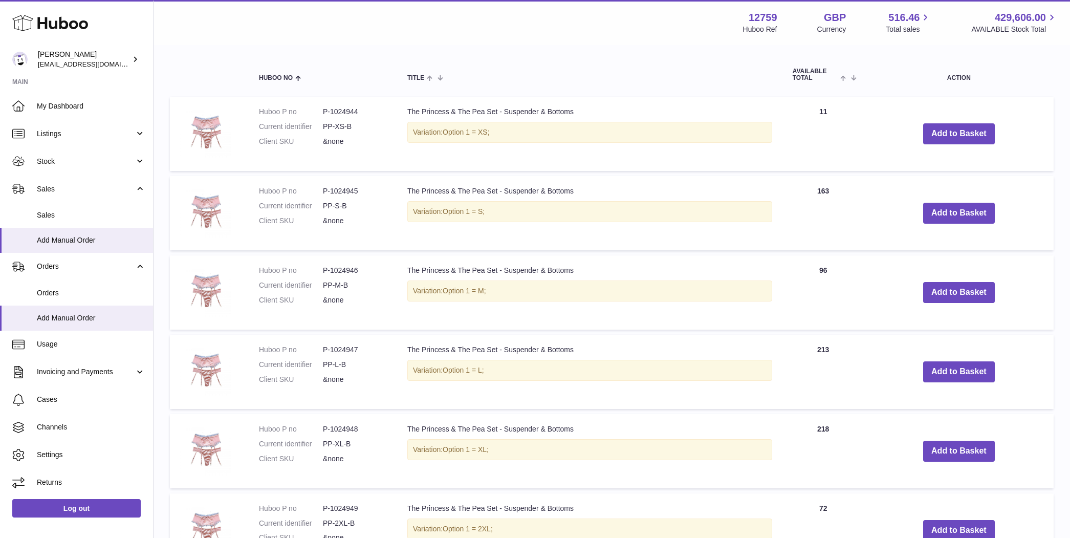
scroll to position [1071, 0]
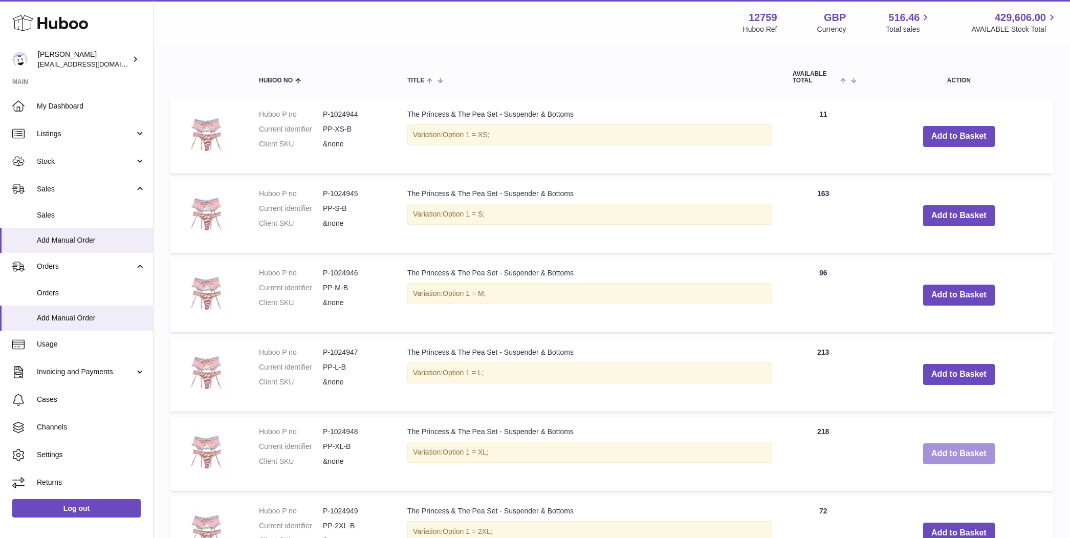
click at [967, 443] on button "Add to Basket" at bounding box center [959, 453] width 72 height 21
click at [928, 452] on button "Add to Basket" at bounding box center [959, 453] width 72 height 21
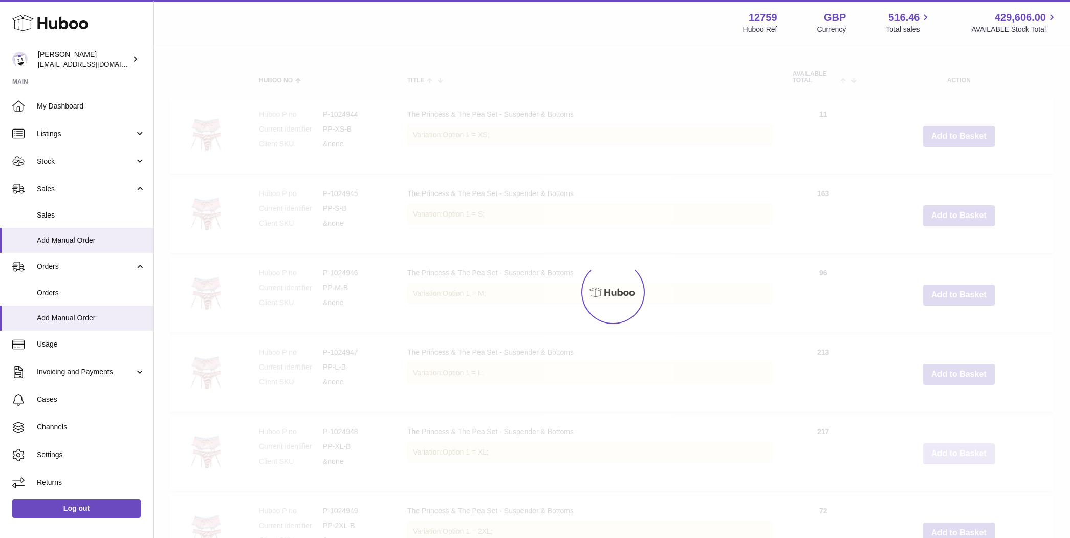
type input "*"
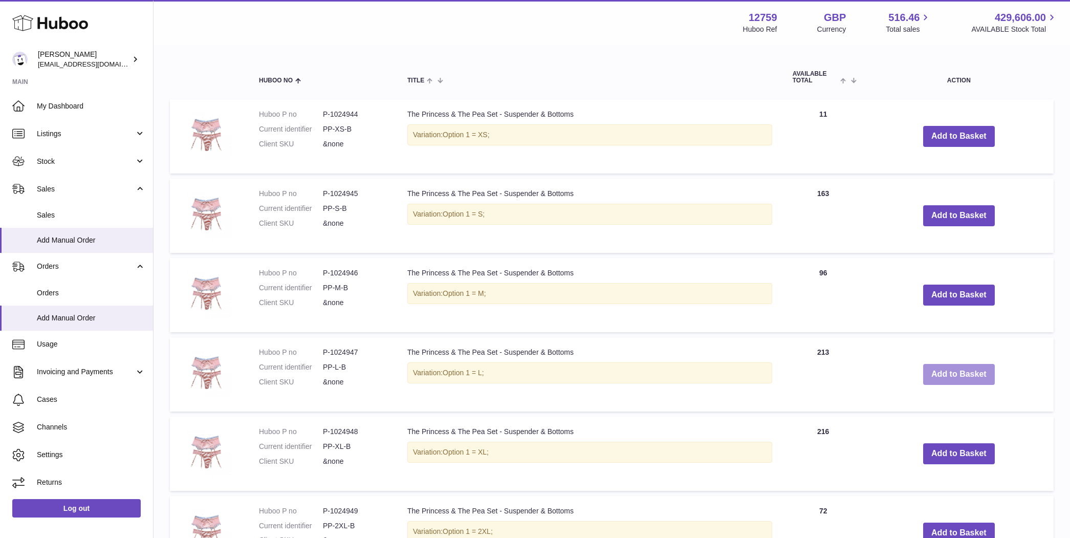
click at [954, 371] on button "Add to Basket" at bounding box center [959, 374] width 72 height 21
click at [959, 371] on button "Add to Basket" at bounding box center [959, 374] width 72 height 21
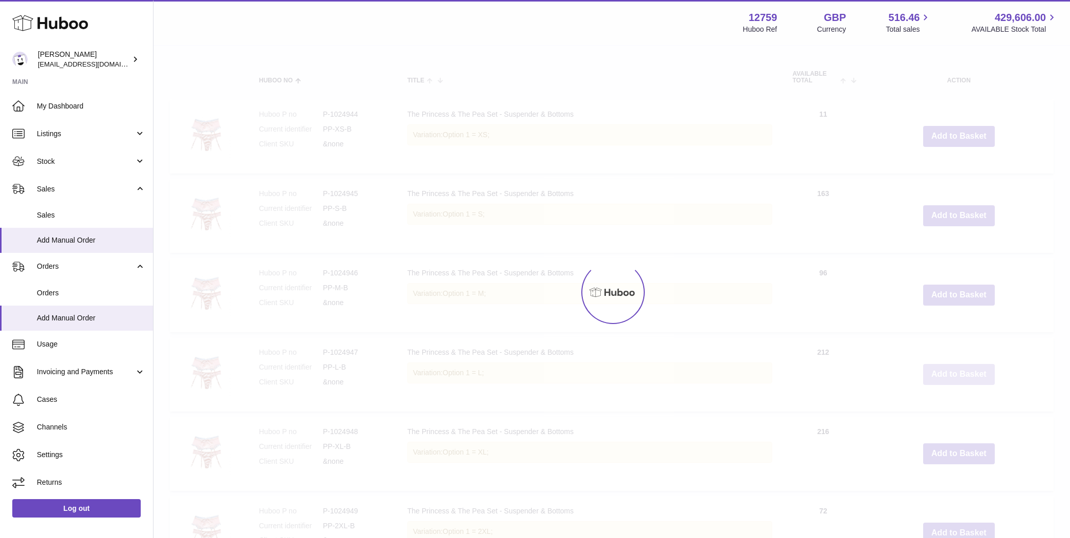
type input "*"
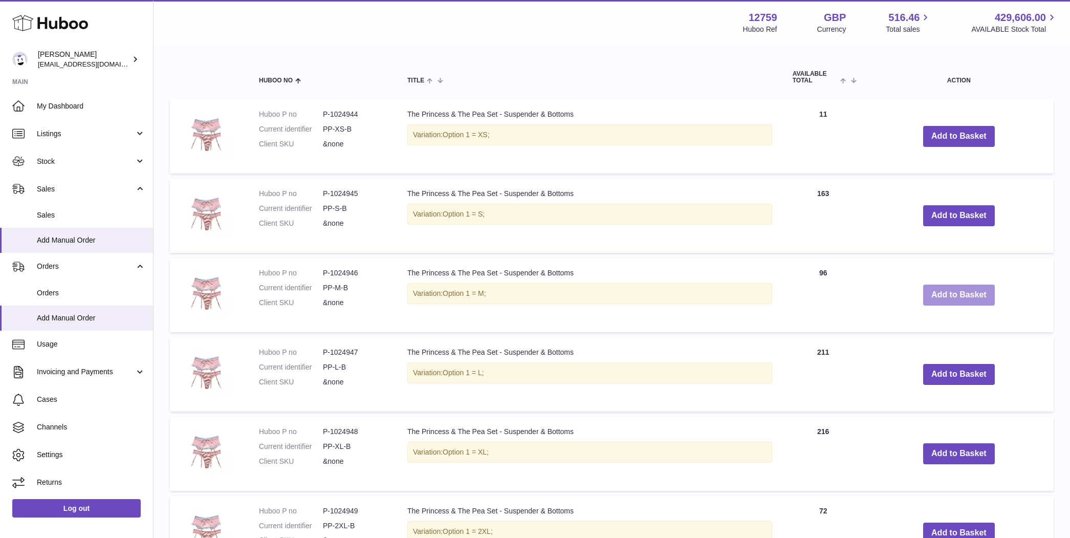
click at [973, 290] on button "Add to Basket" at bounding box center [959, 295] width 72 height 21
click at [961, 297] on button "Add to Basket" at bounding box center [959, 295] width 72 height 21
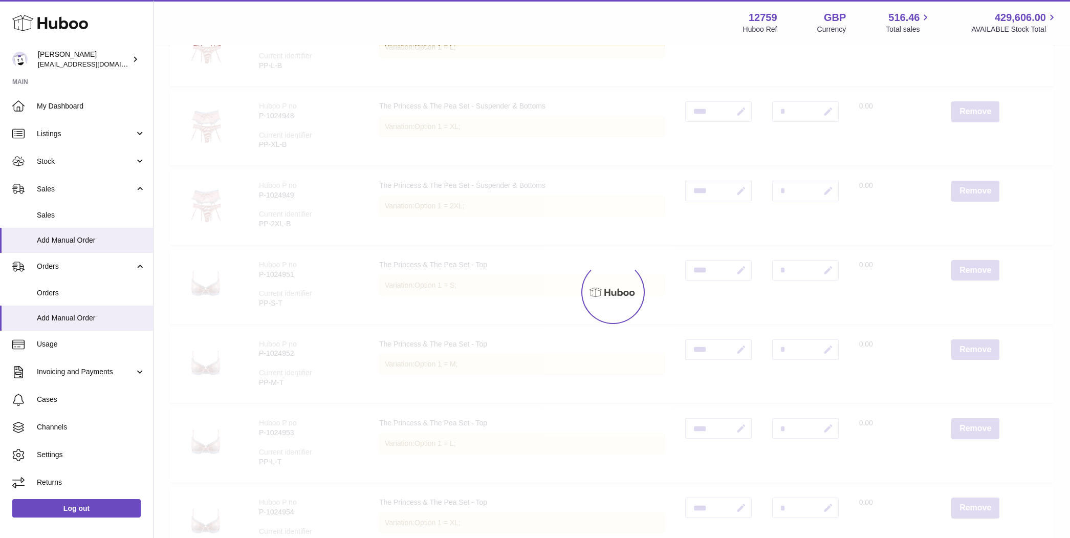
scroll to position [323, 0]
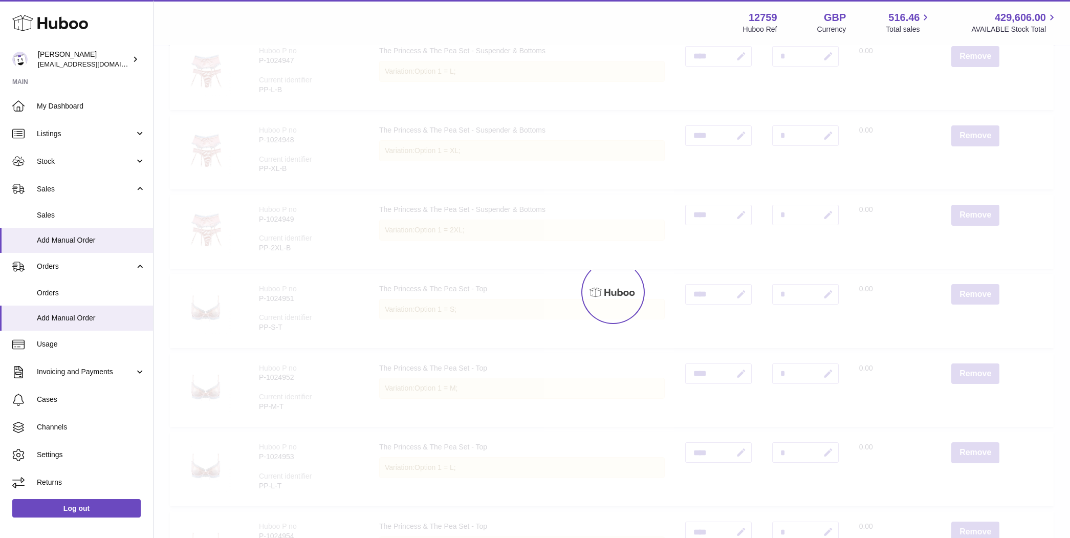
type input "*"
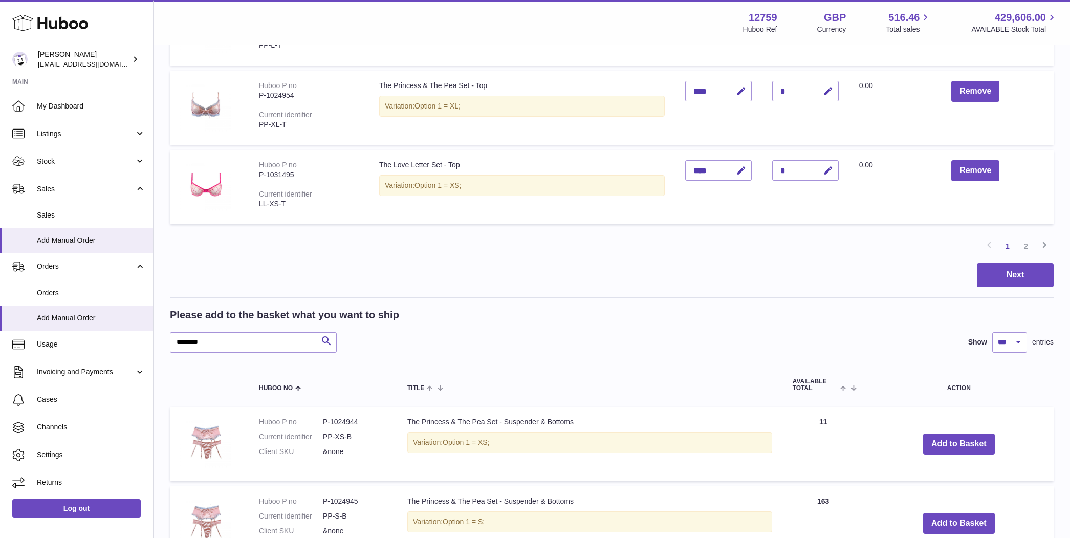
scroll to position [766, 0]
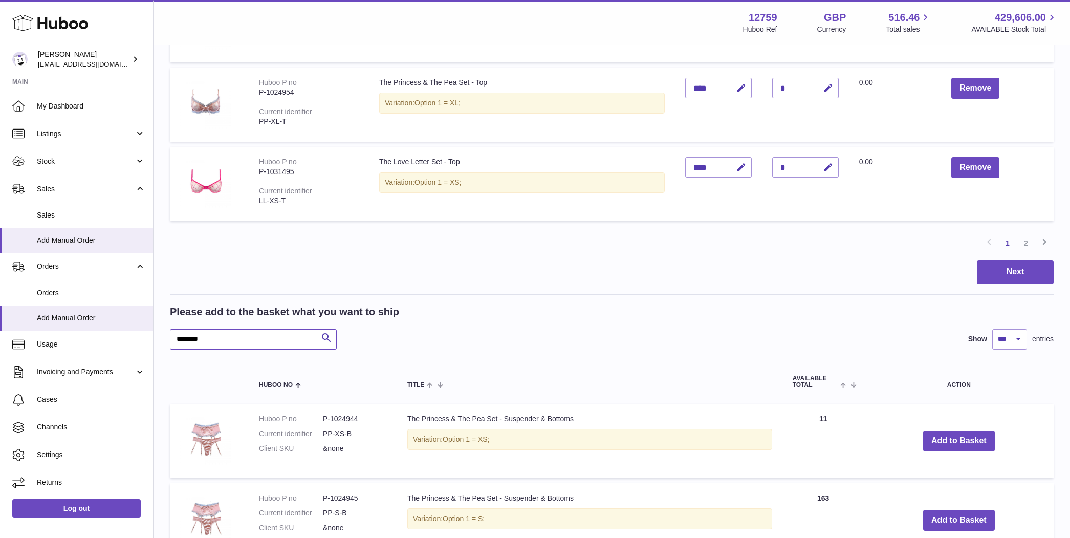
click at [250, 329] on input "********" at bounding box center [253, 339] width 167 height 20
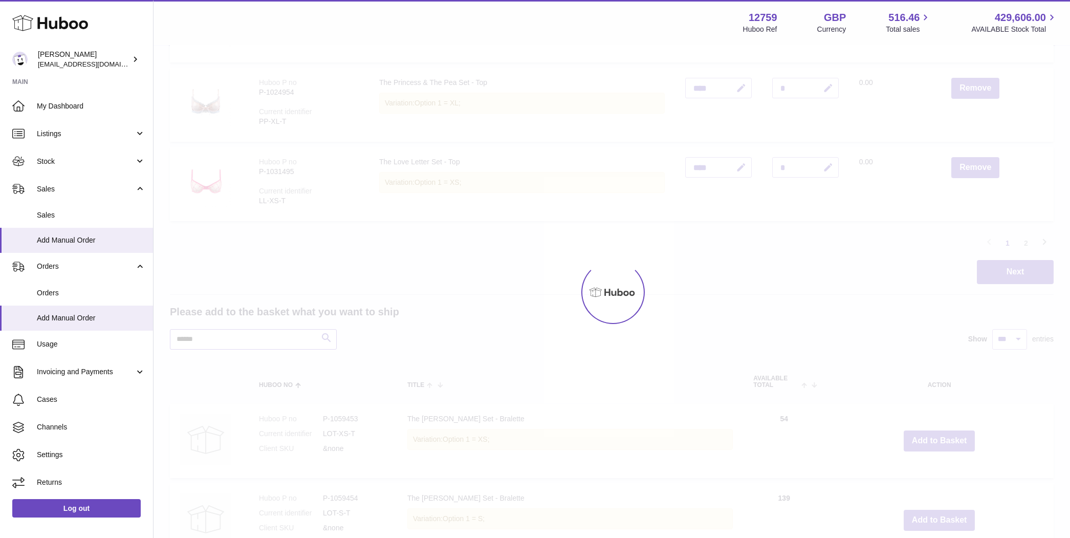
type input "******"
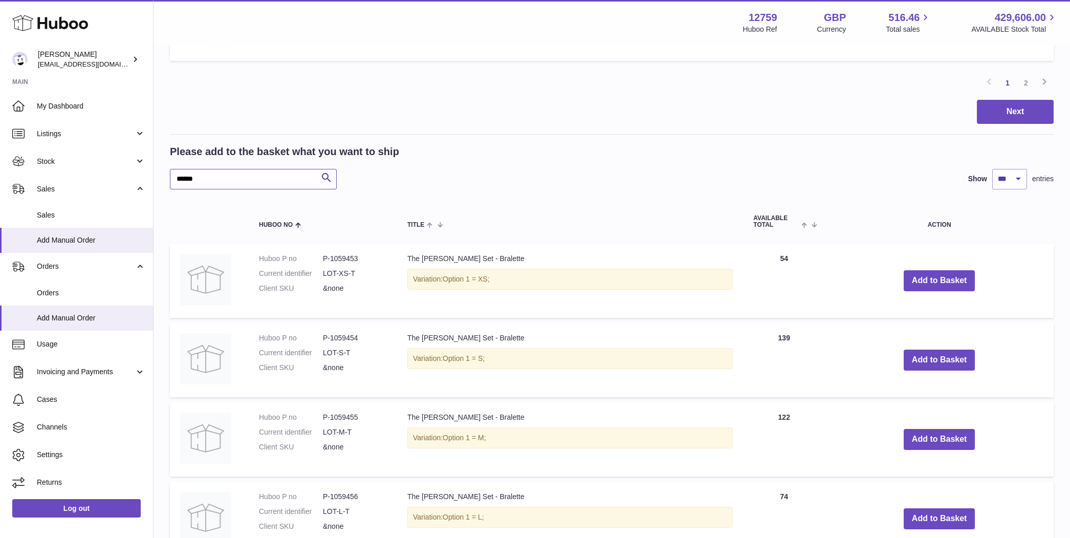
scroll to position [941, 0]
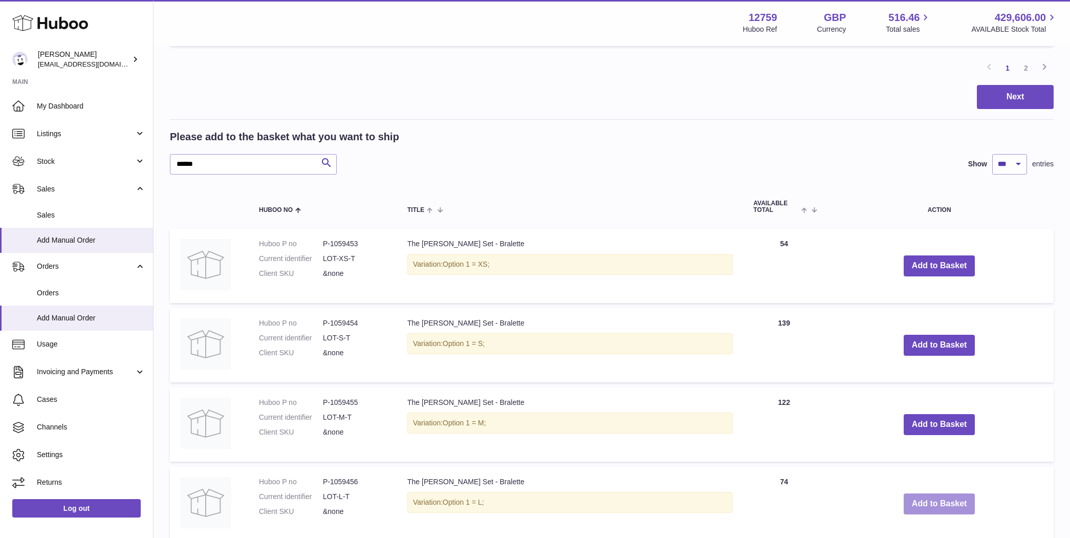
click at [911, 498] on button "Add to Basket" at bounding box center [940, 503] width 72 height 21
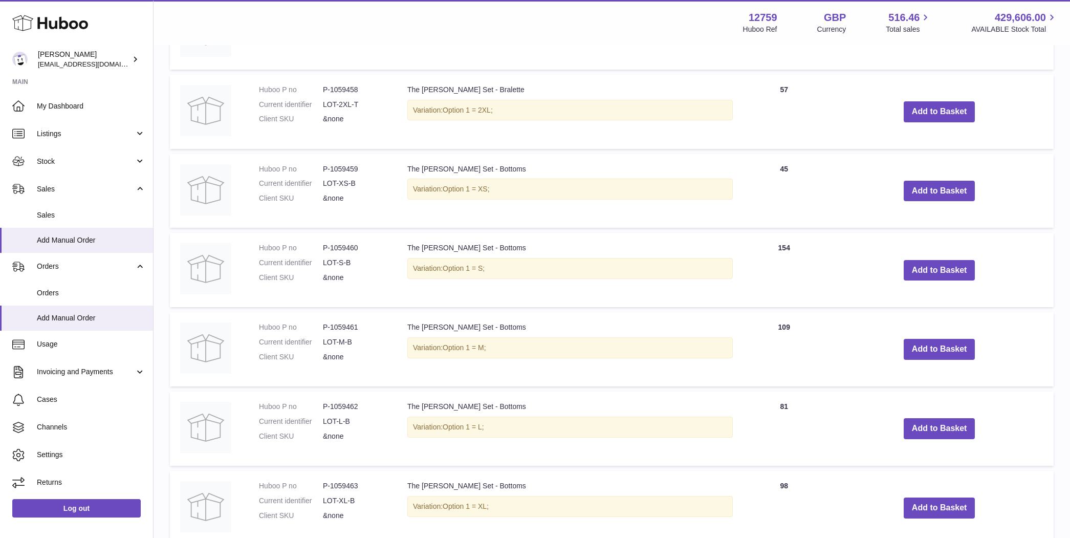
scroll to position [1580, 0]
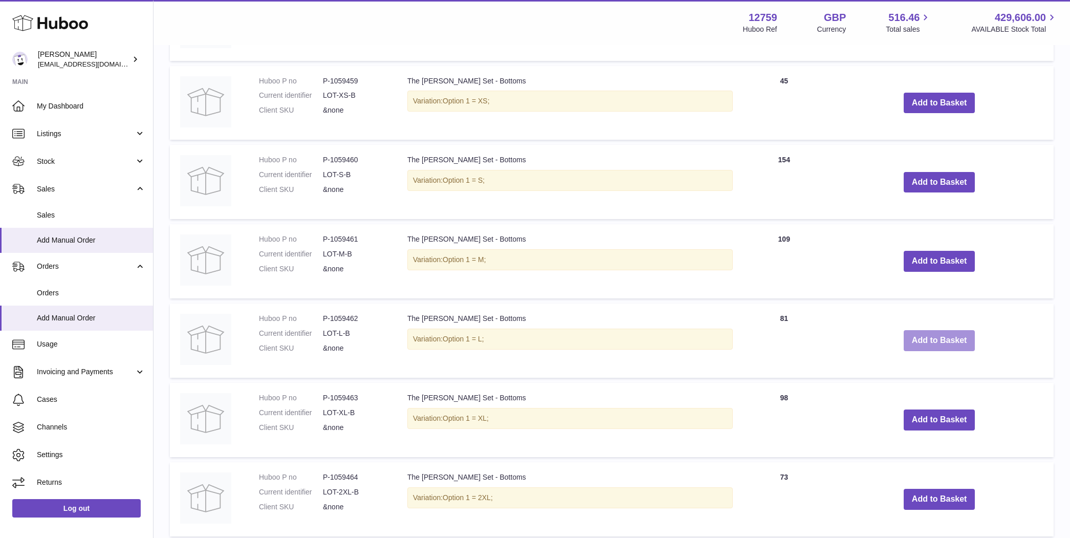
click at [918, 335] on button "Add to Basket" at bounding box center [940, 340] width 72 height 21
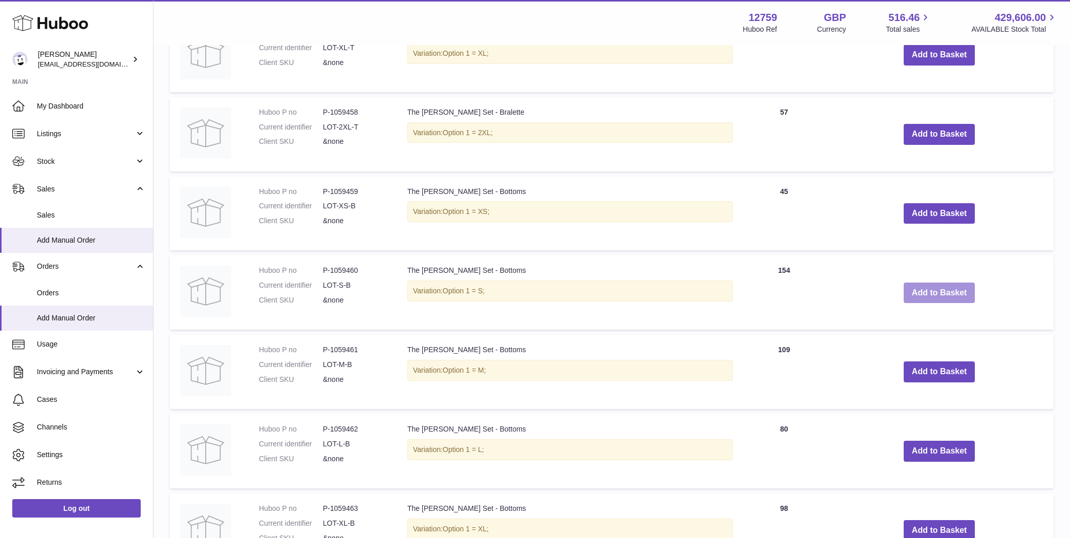
click at [909, 287] on button "Add to Basket" at bounding box center [940, 293] width 72 height 21
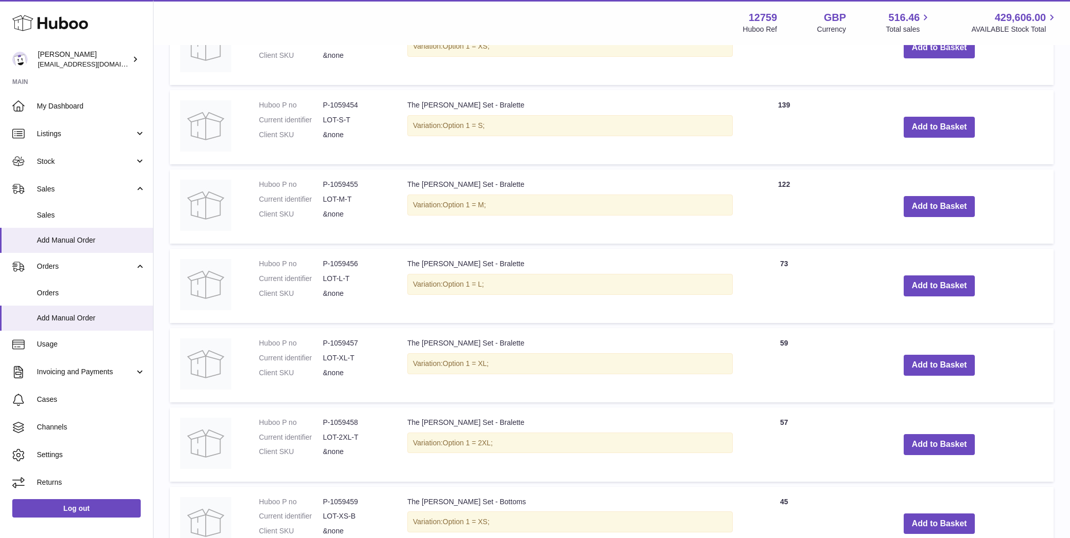
scroll to position [1155, 0]
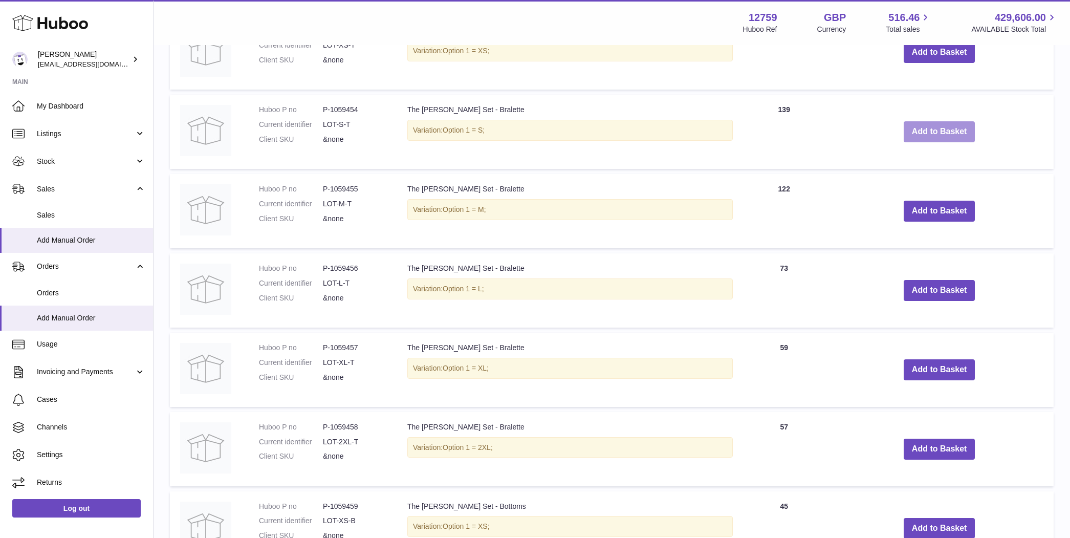
click at [922, 127] on button "Add to Basket" at bounding box center [940, 131] width 72 height 21
drag, startPoint x: 907, startPoint y: 207, endPoint x: 920, endPoint y: 285, distance: 78.9
click at [907, 207] on button "Add to Basket" at bounding box center [940, 211] width 72 height 21
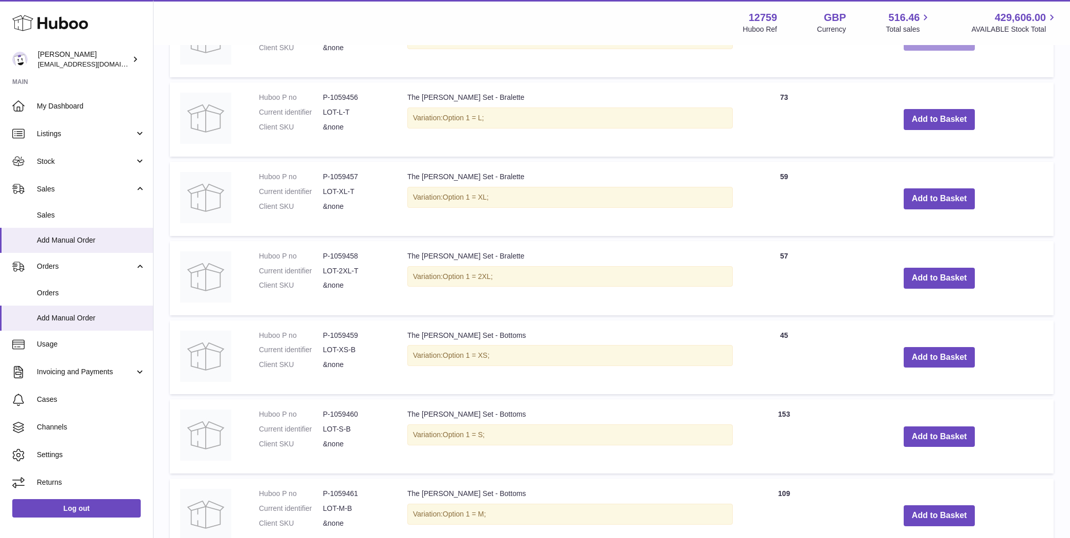
scroll to position [1332, 0]
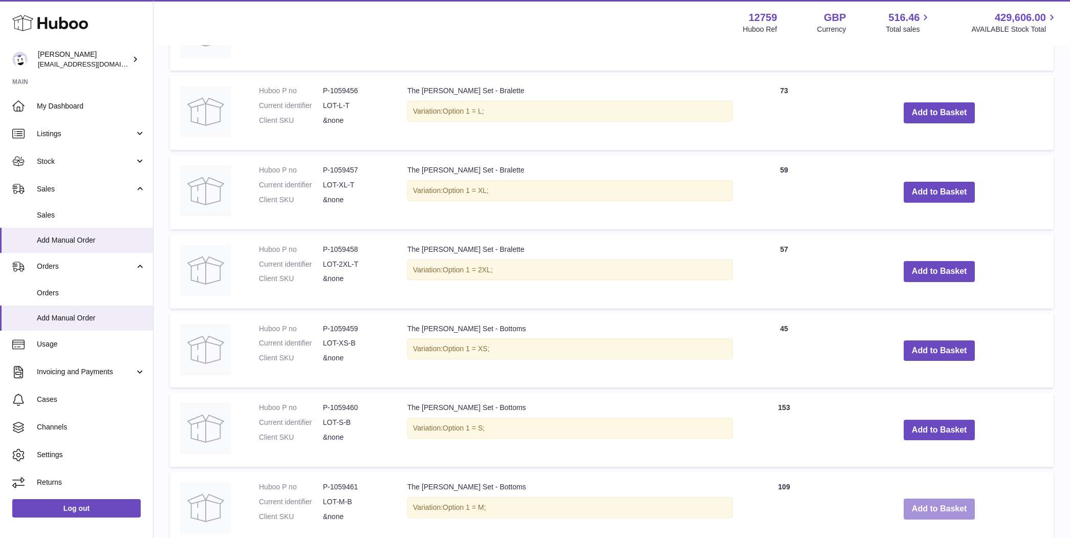
click at [935, 499] on button "Add to Basket" at bounding box center [940, 509] width 72 height 21
click at [916, 432] on button "Add to Basket" at bounding box center [940, 430] width 72 height 21
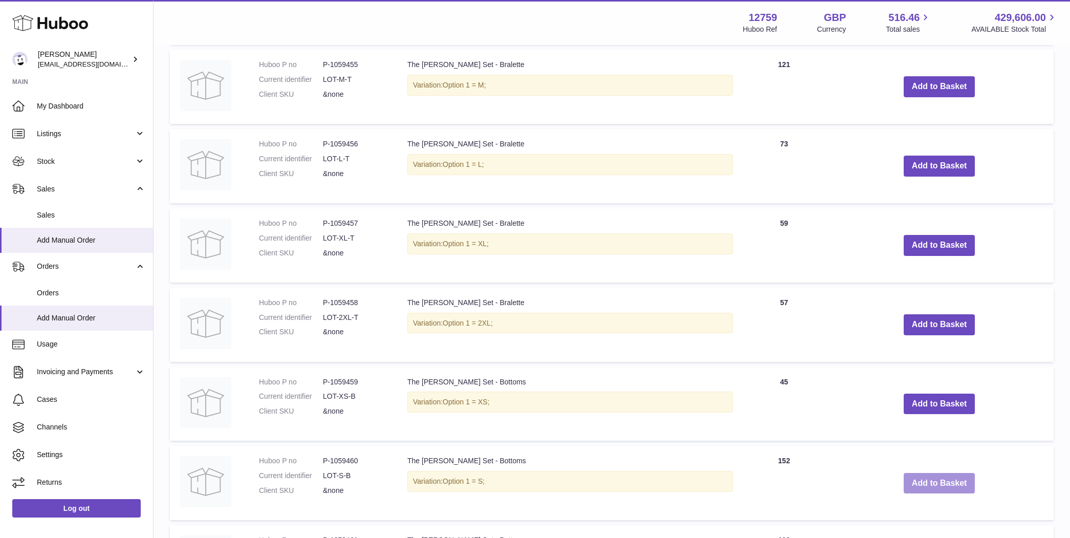
scroll to position [1278, 0]
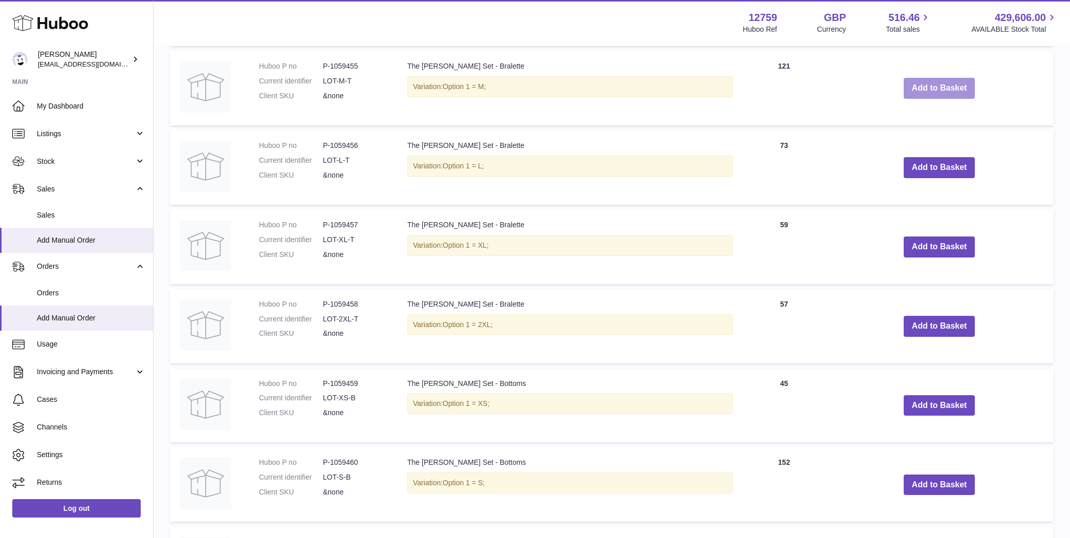
click at [908, 80] on button "Add to Basket" at bounding box center [940, 88] width 72 height 21
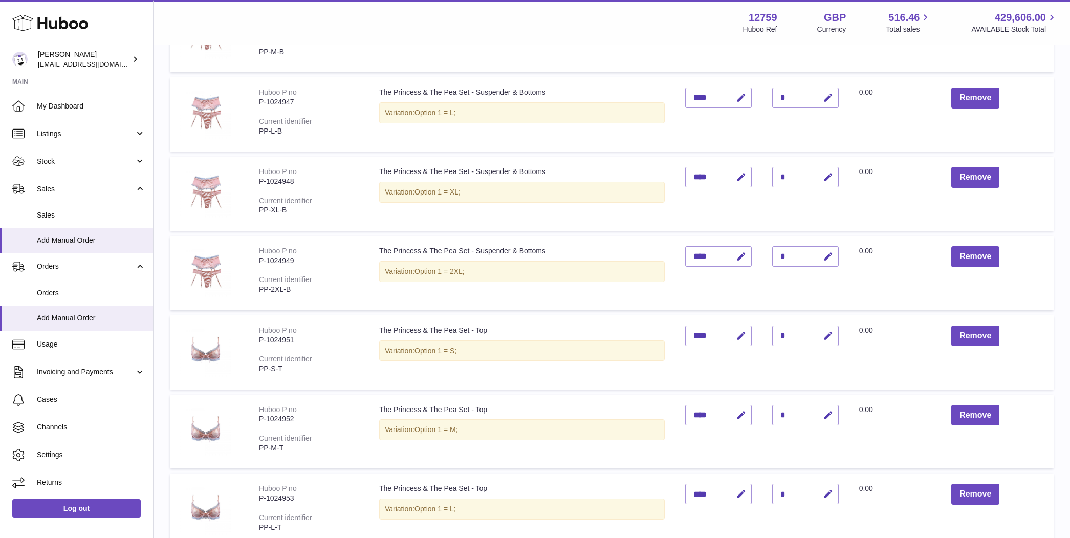
scroll to position [0, 0]
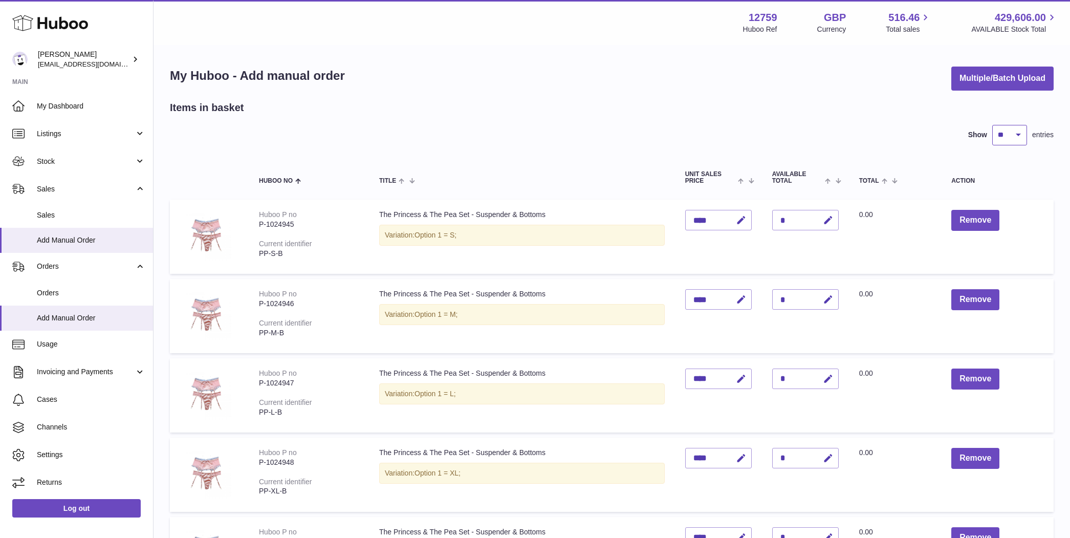
click at [1017, 133] on select "** ** ** ***" at bounding box center [1010, 135] width 35 height 20
select select "***"
click at [993, 125] on select "** ** ** ***" at bounding box center [1010, 135] width 35 height 20
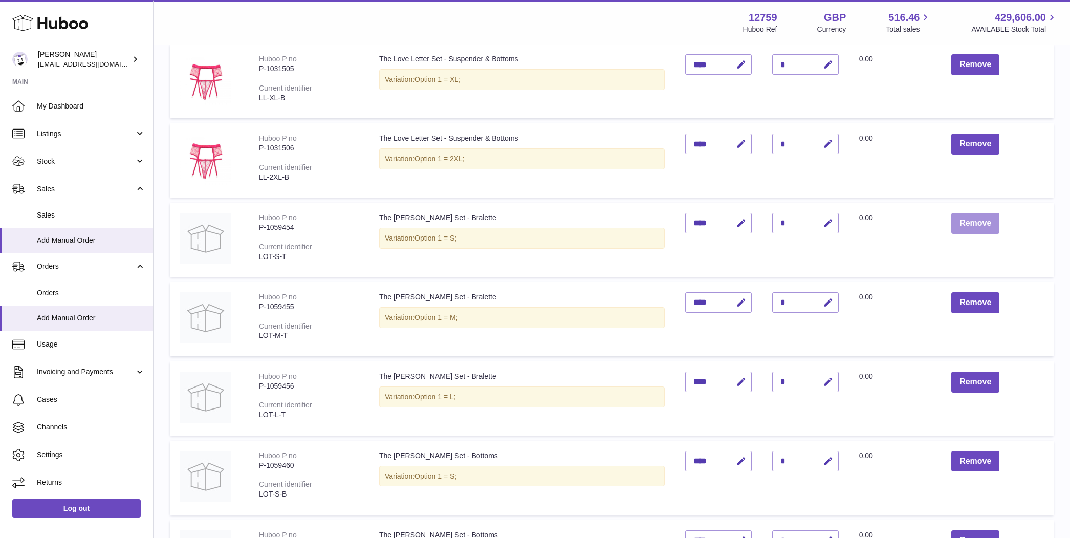
scroll to position [1524, 0]
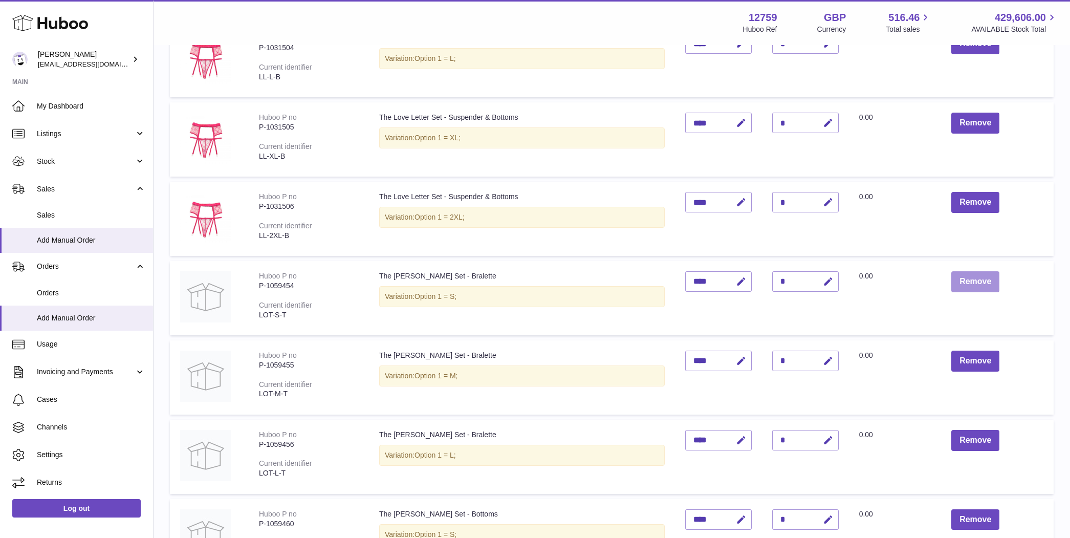
click at [977, 280] on button "Remove" at bounding box center [976, 281] width 48 height 21
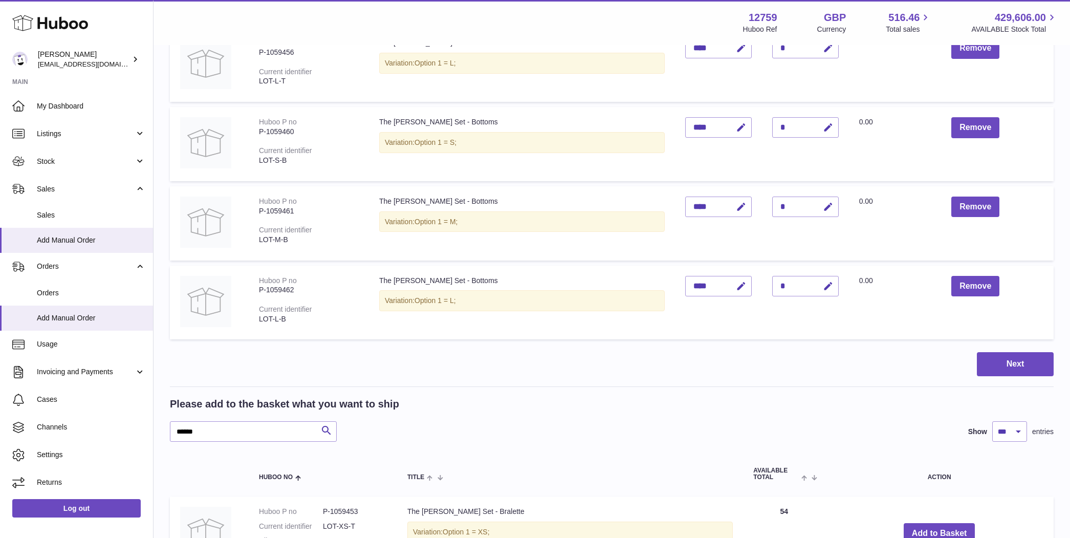
scroll to position [1850, 0]
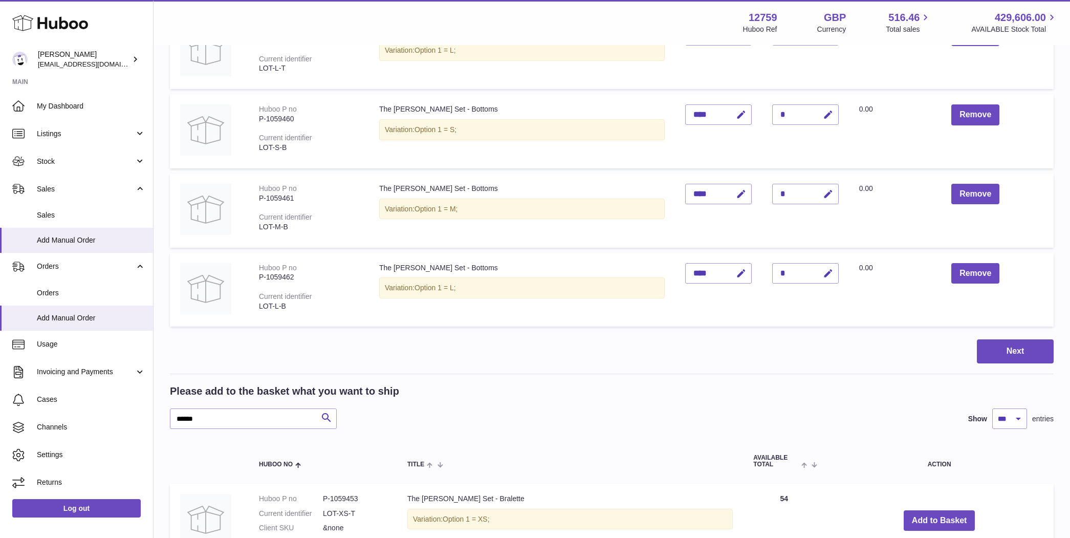
click at [975, 253] on td "Remove" at bounding box center [997, 290] width 113 height 74
click at [972, 264] on button "Remove" at bounding box center [976, 273] width 48 height 21
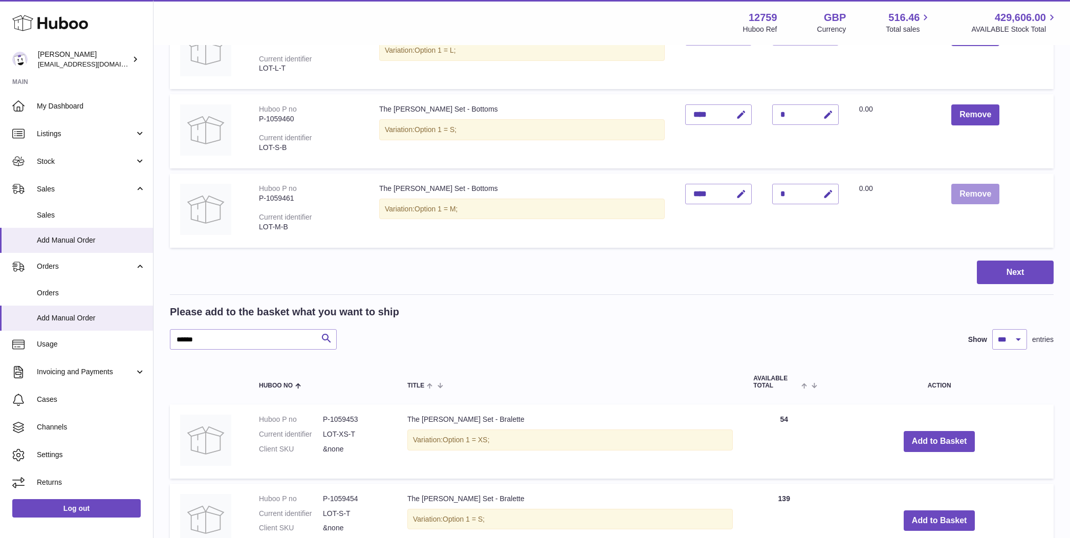
click at [979, 187] on button "Remove" at bounding box center [976, 194] width 48 height 21
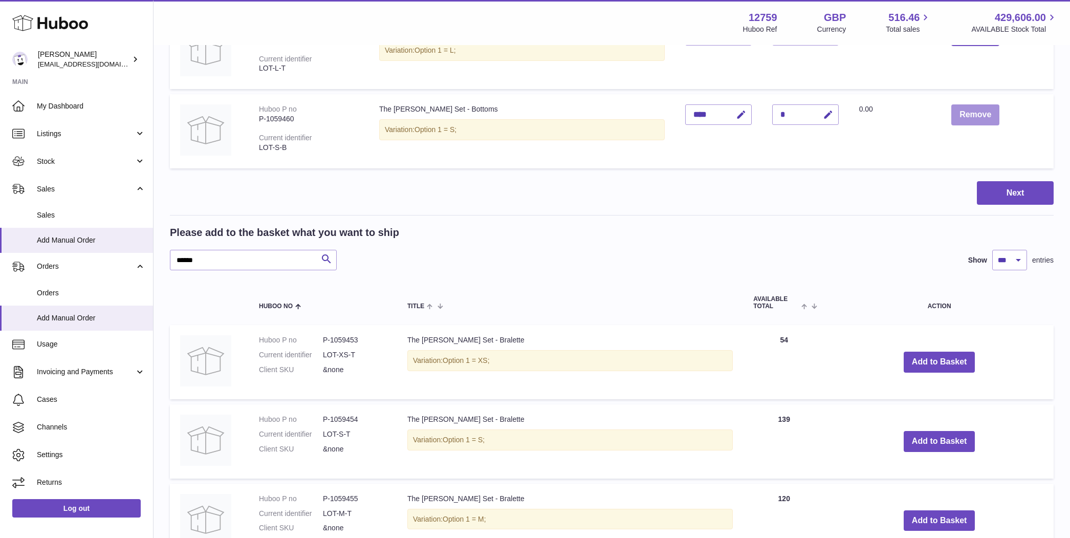
click at [965, 111] on button "Remove" at bounding box center [976, 114] width 48 height 21
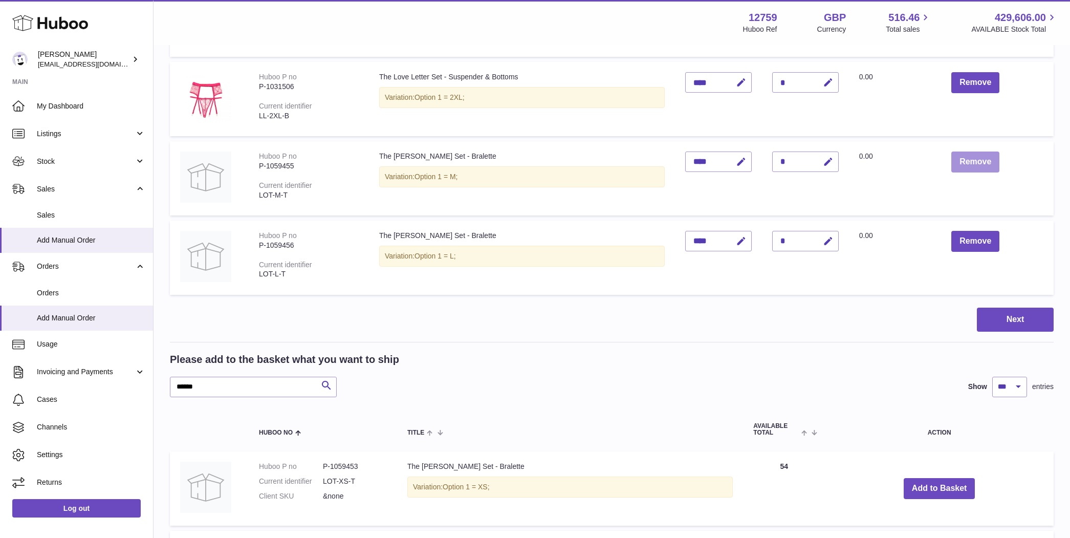
scroll to position [1643, 0]
click at [961, 153] on button "Remove" at bounding box center [976, 163] width 48 height 21
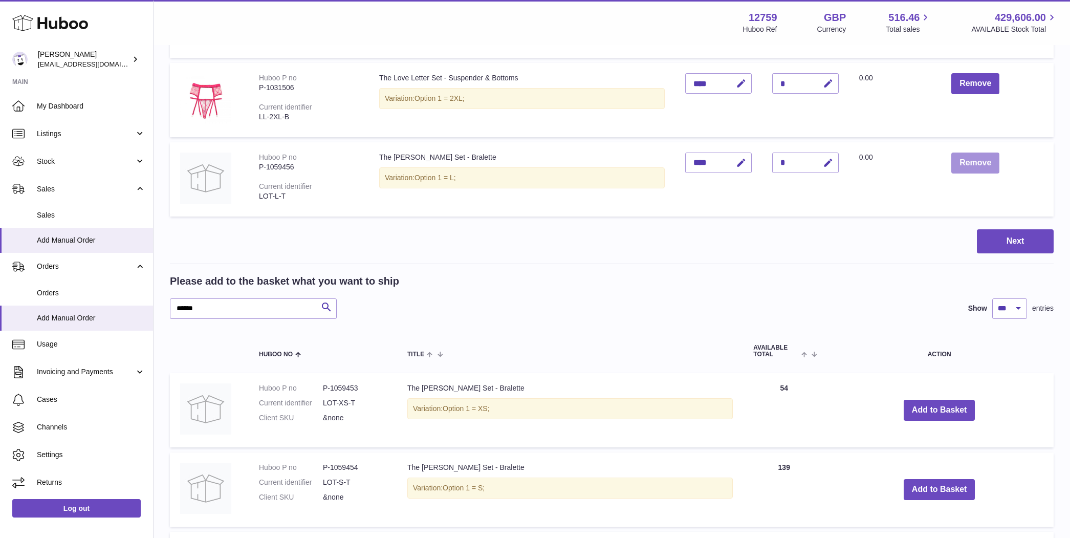
click at [968, 153] on button "Remove" at bounding box center [976, 163] width 48 height 21
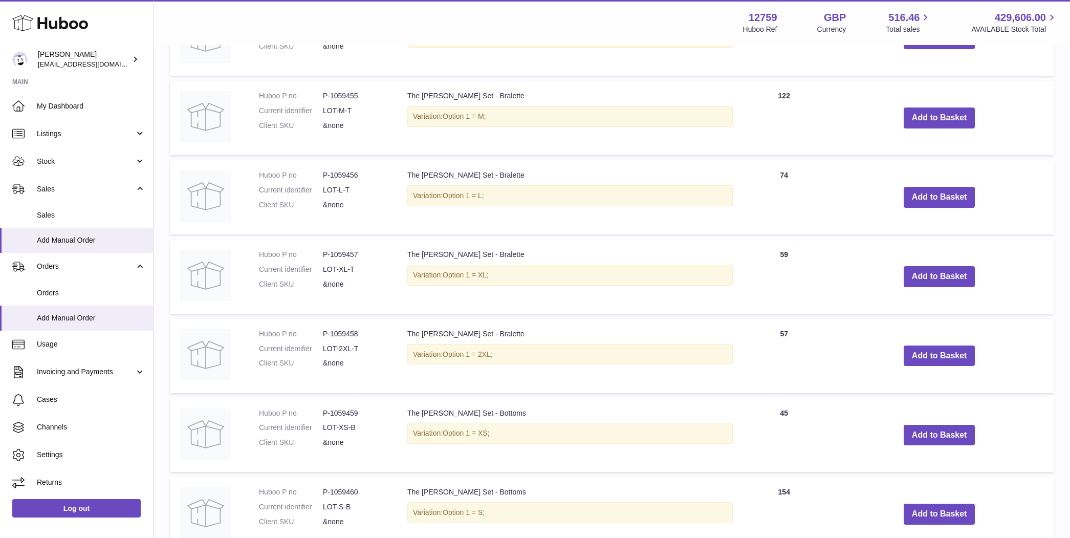
scroll to position [1945, 0]
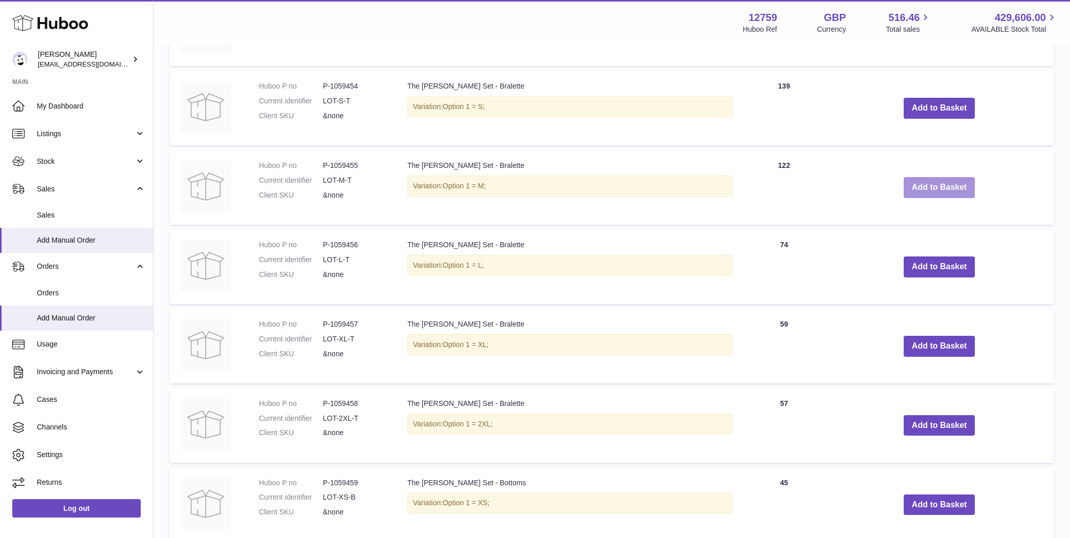
click at [905, 180] on button "Add to Basket" at bounding box center [940, 187] width 72 height 21
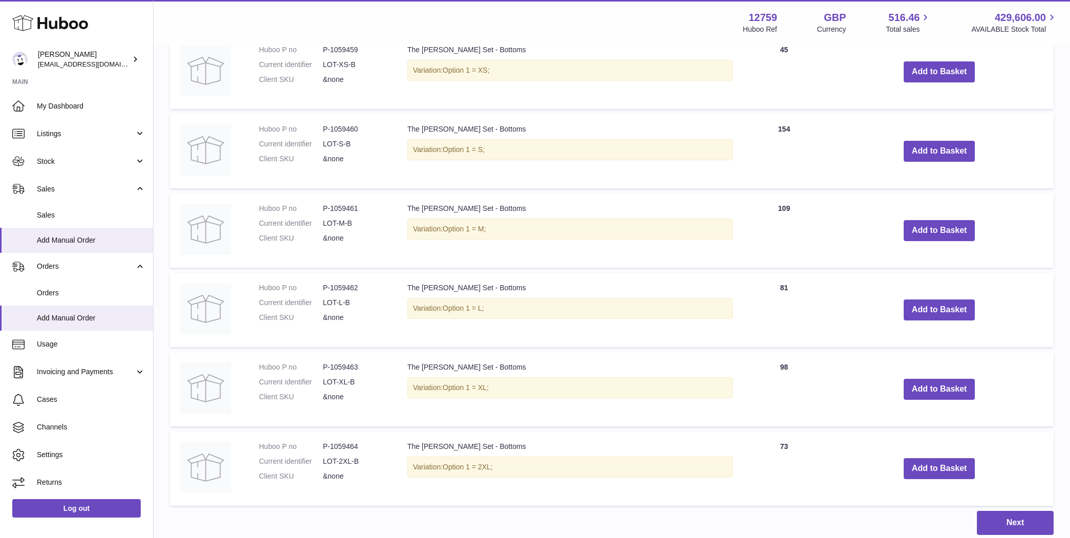
scroll to position [2447, 0]
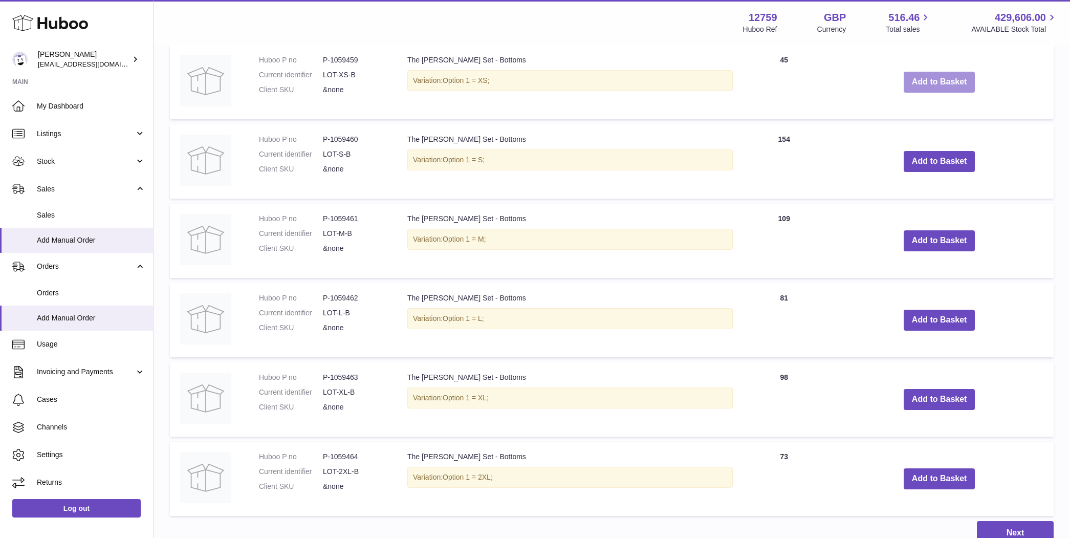
click at [930, 80] on button "Add to Basket" at bounding box center [940, 82] width 72 height 21
click at [908, 230] on button "Add to Basket" at bounding box center [940, 240] width 72 height 21
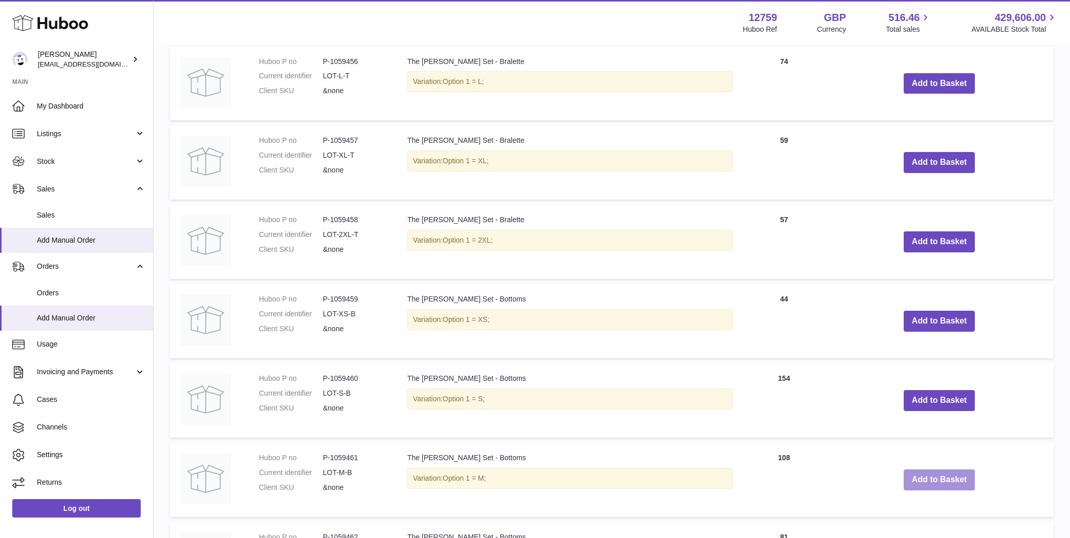
scroll to position [2342, 0]
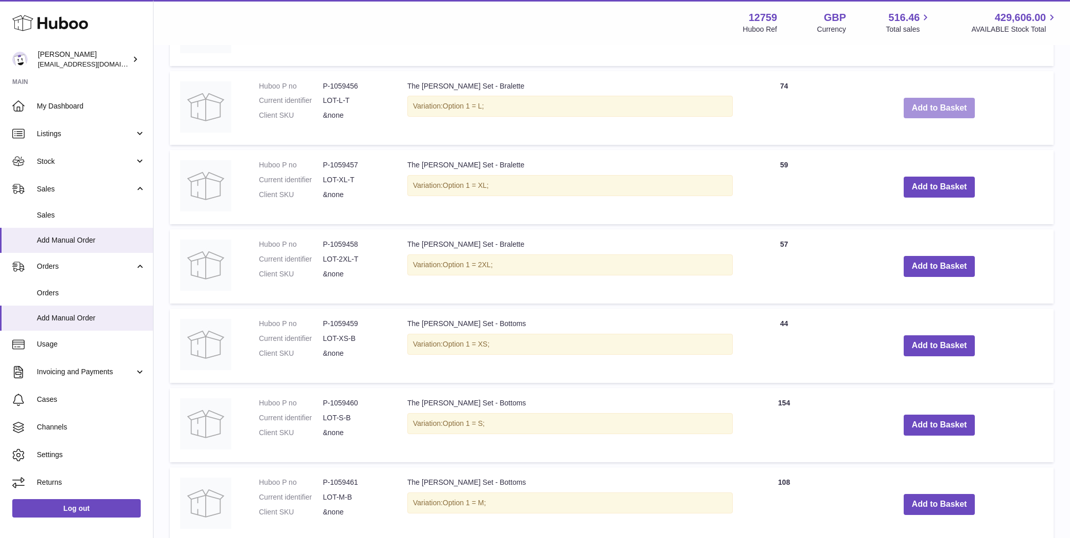
click at [953, 103] on button "Add to Basket" at bounding box center [940, 108] width 72 height 21
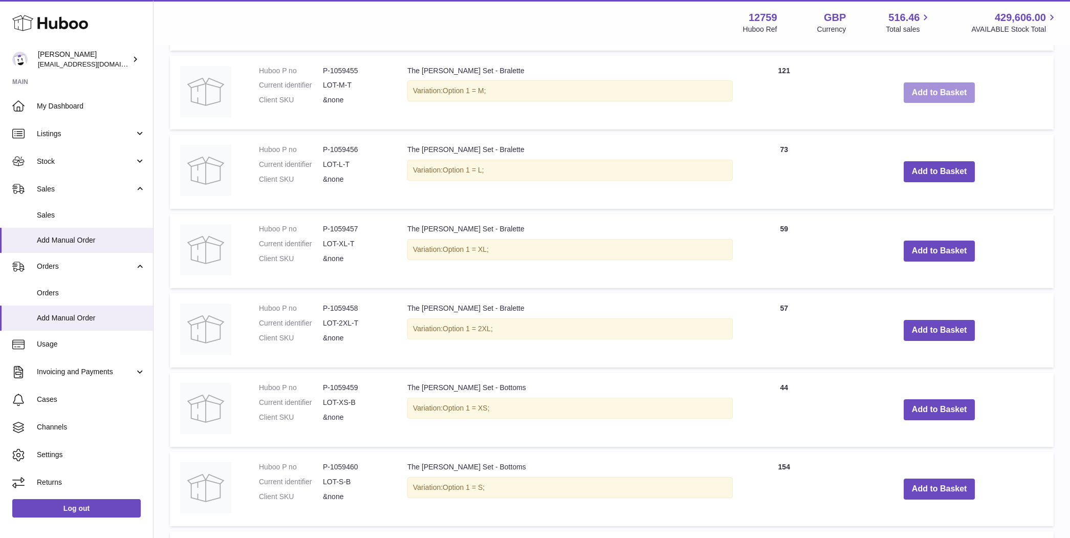
click at [918, 90] on button "Add to Basket" at bounding box center [940, 92] width 72 height 21
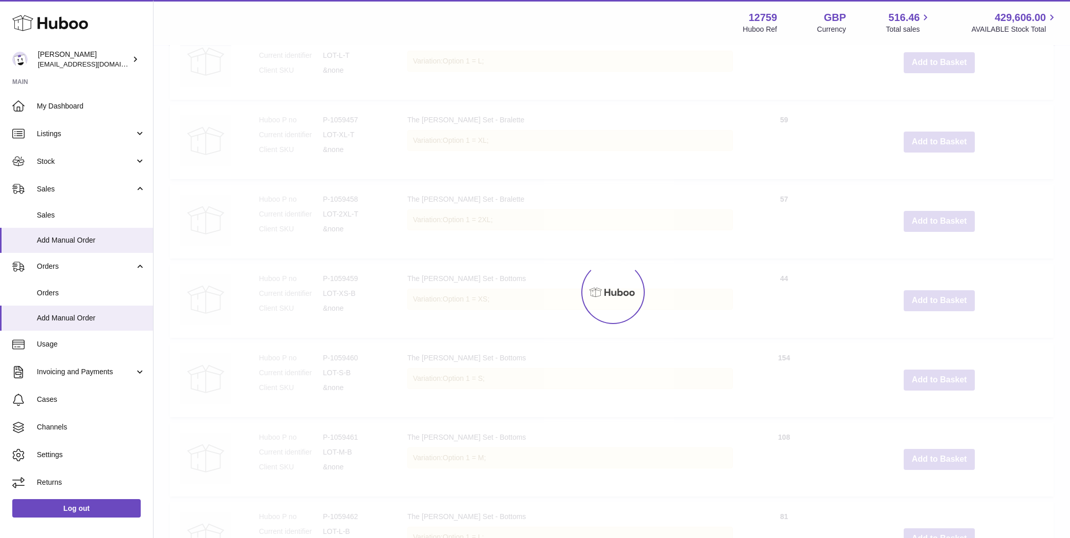
type input "*"
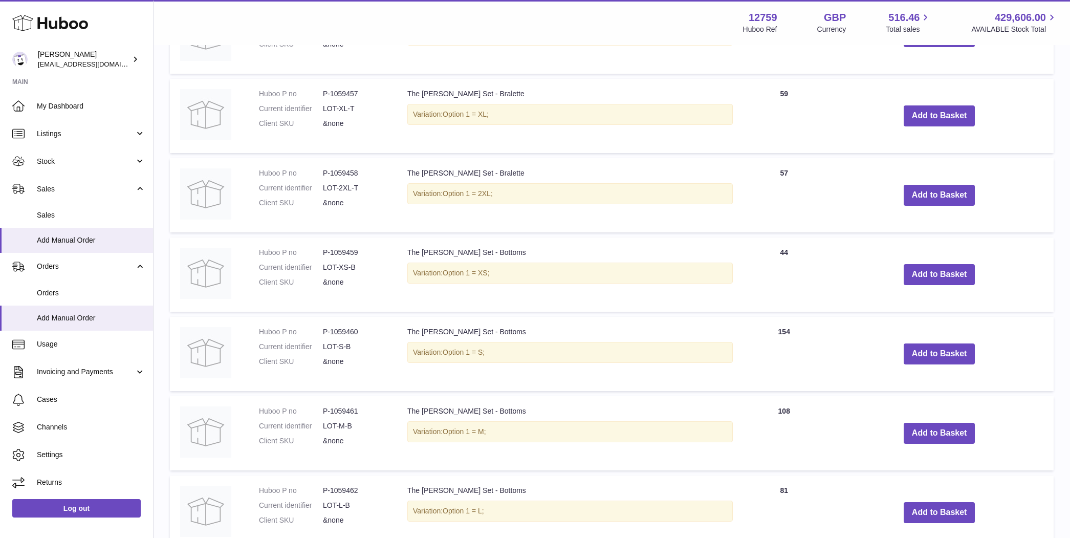
scroll to position [2494, 0]
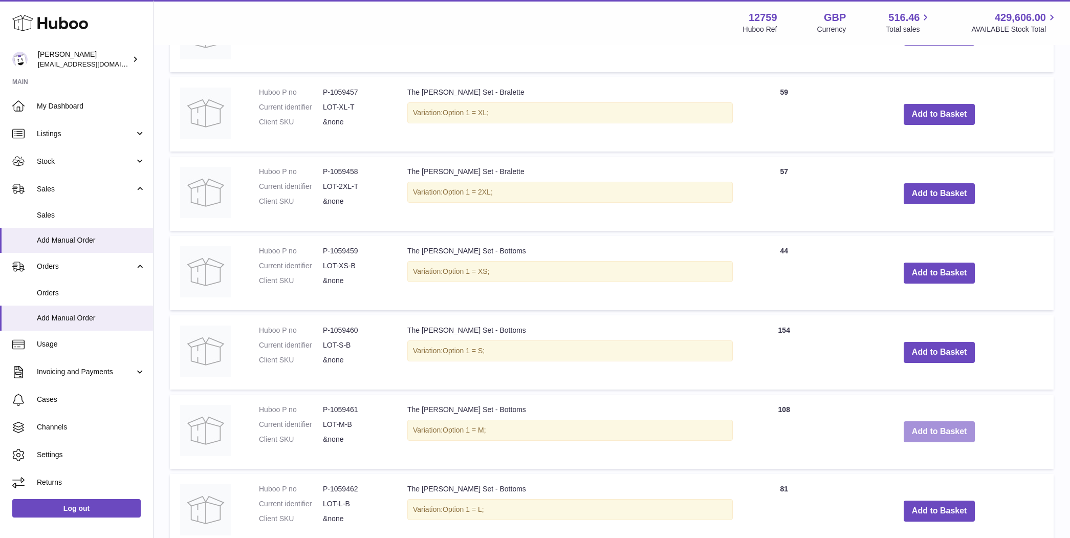
click at [926, 421] on button "Add to Basket" at bounding box center [940, 431] width 72 height 21
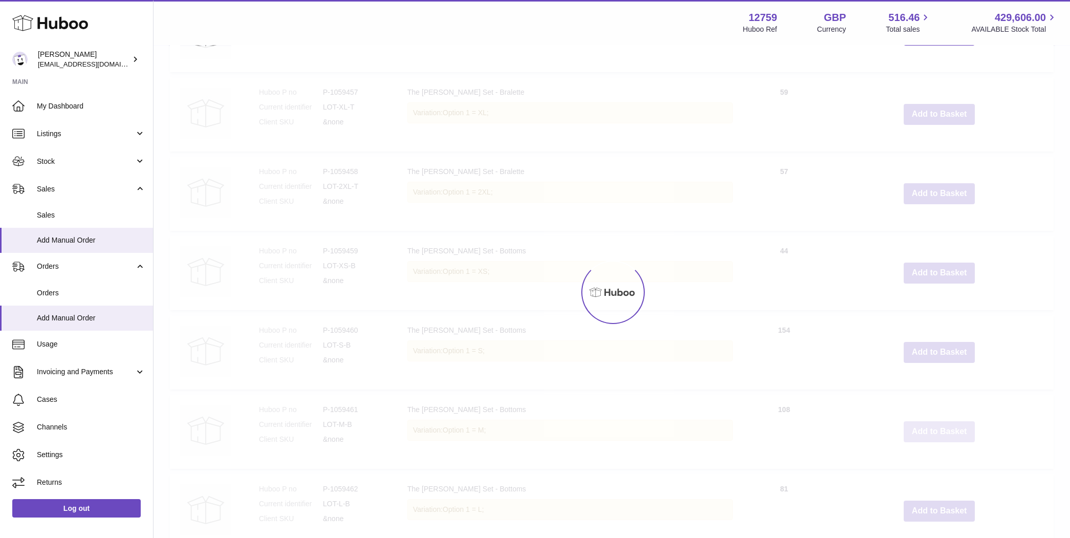
type input "*"
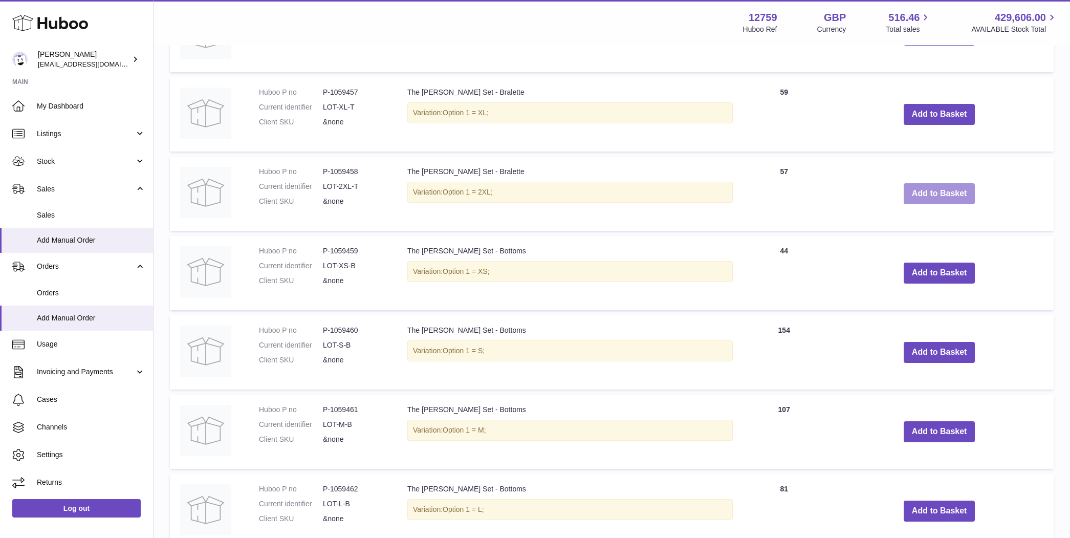
drag, startPoint x: 929, startPoint y: 184, endPoint x: 920, endPoint y: 200, distance: 17.4
click at [929, 184] on button "Add to Basket" at bounding box center [940, 193] width 72 height 21
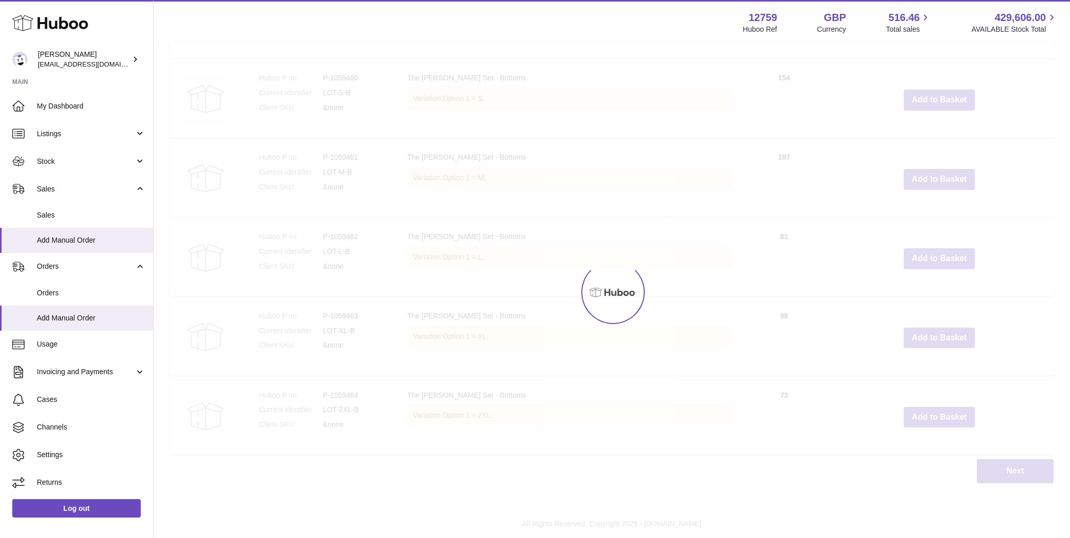
scroll to position [2826, 0]
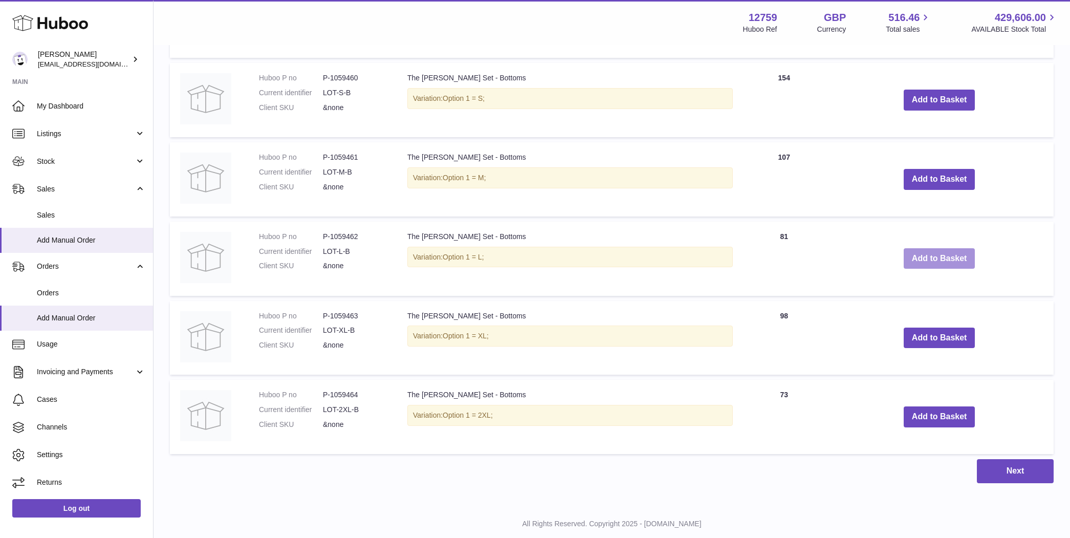
click at [907, 248] on button "Add to Basket" at bounding box center [940, 258] width 72 height 21
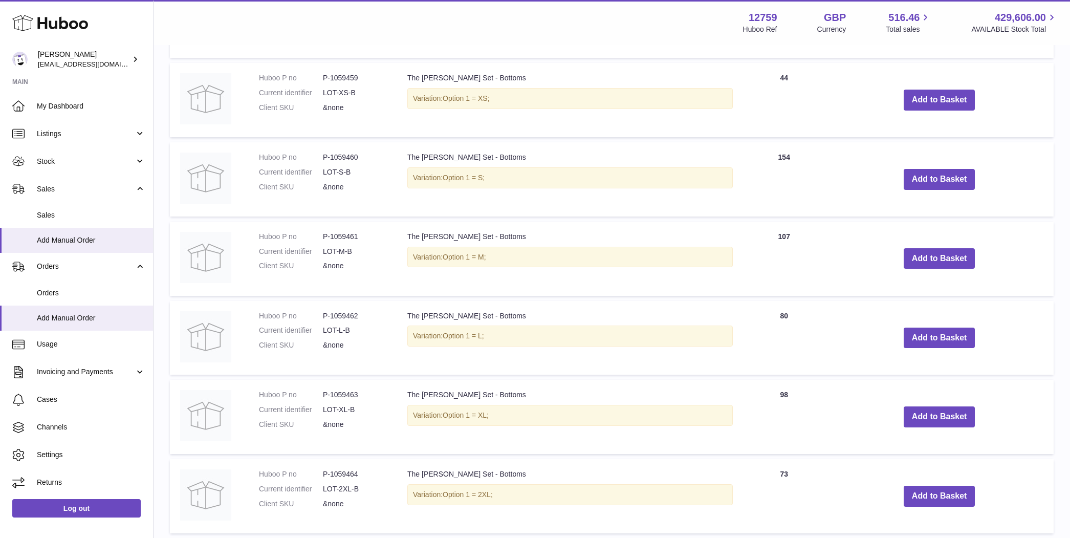
scroll to position [2905, 0]
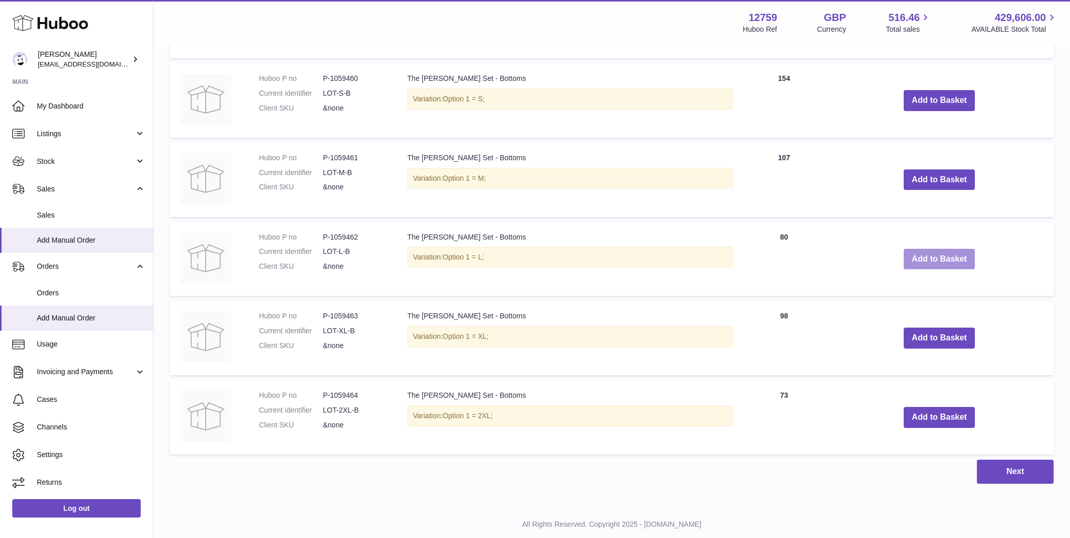
click at [910, 250] on button "Add to Basket" at bounding box center [940, 259] width 72 height 21
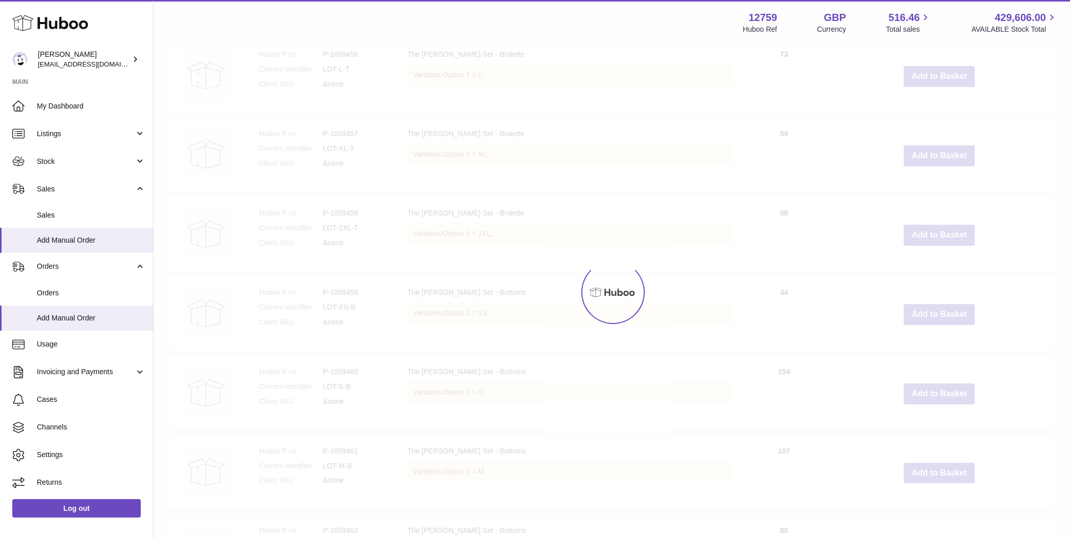
type input "*"
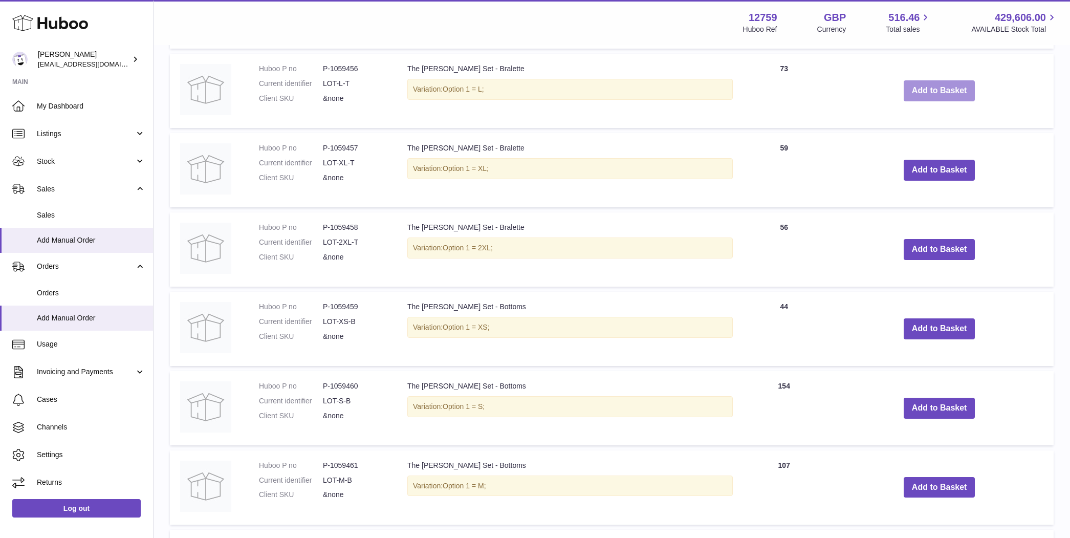
scroll to position [2586, 0]
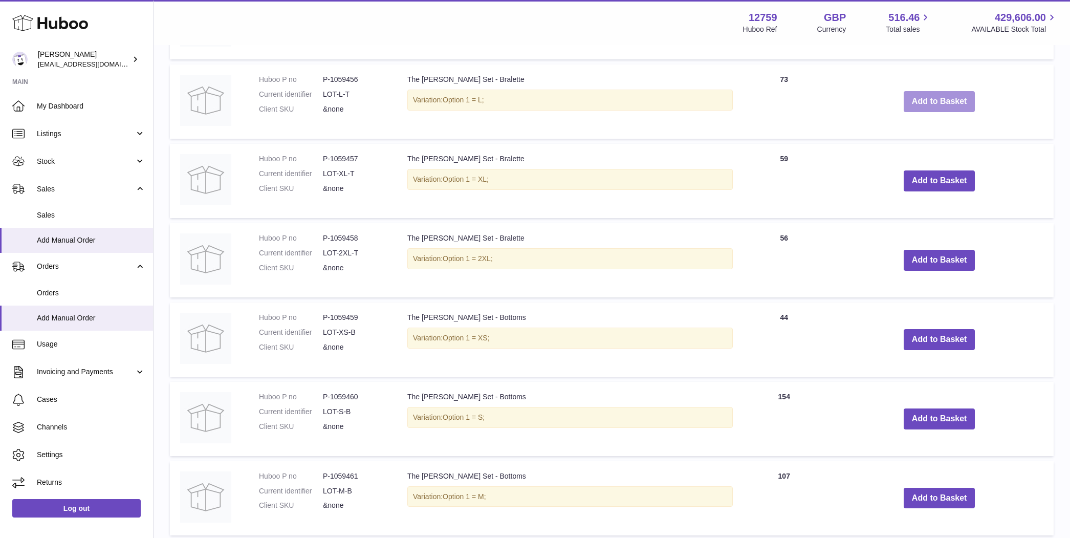
click at [927, 91] on button "Add to Basket" at bounding box center [940, 101] width 72 height 21
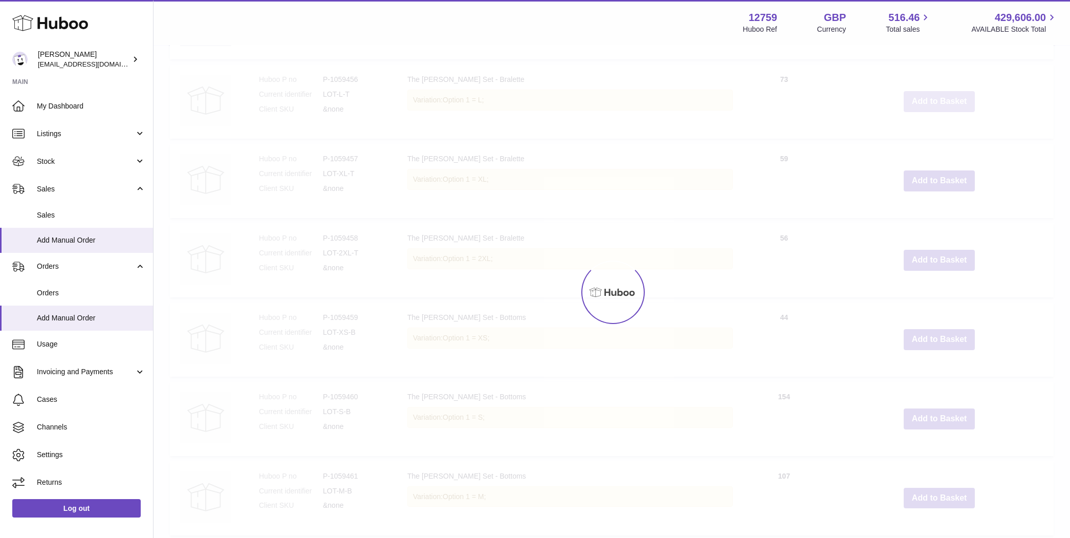
type input "*"
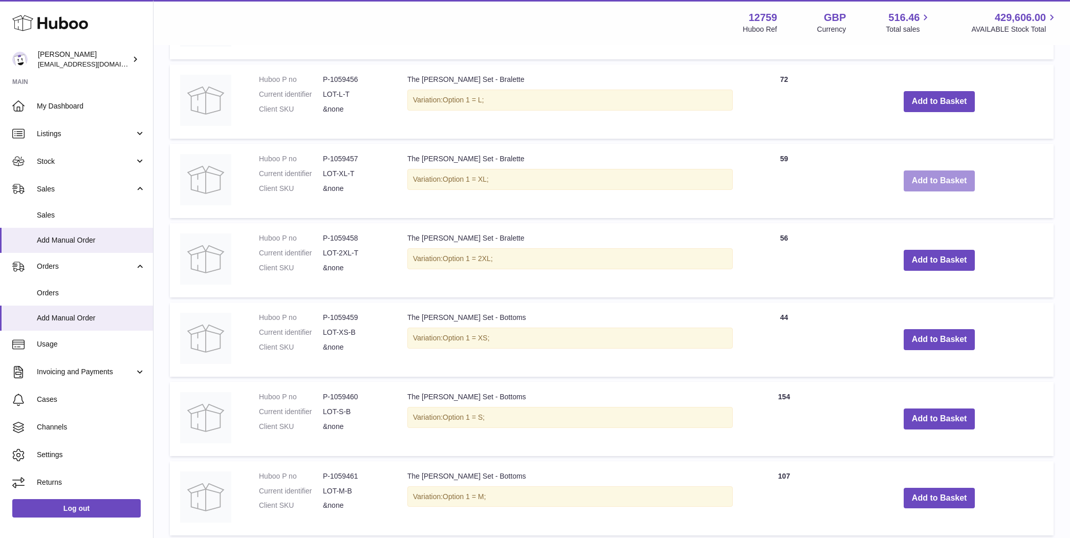
click at [908, 176] on button "Add to Basket" at bounding box center [940, 180] width 72 height 21
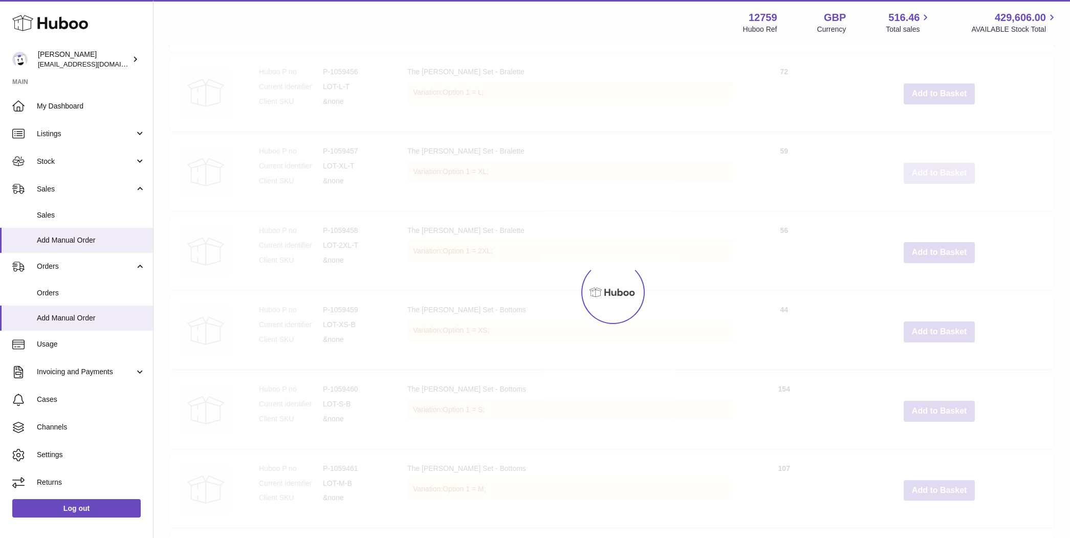
scroll to position [2999, 0]
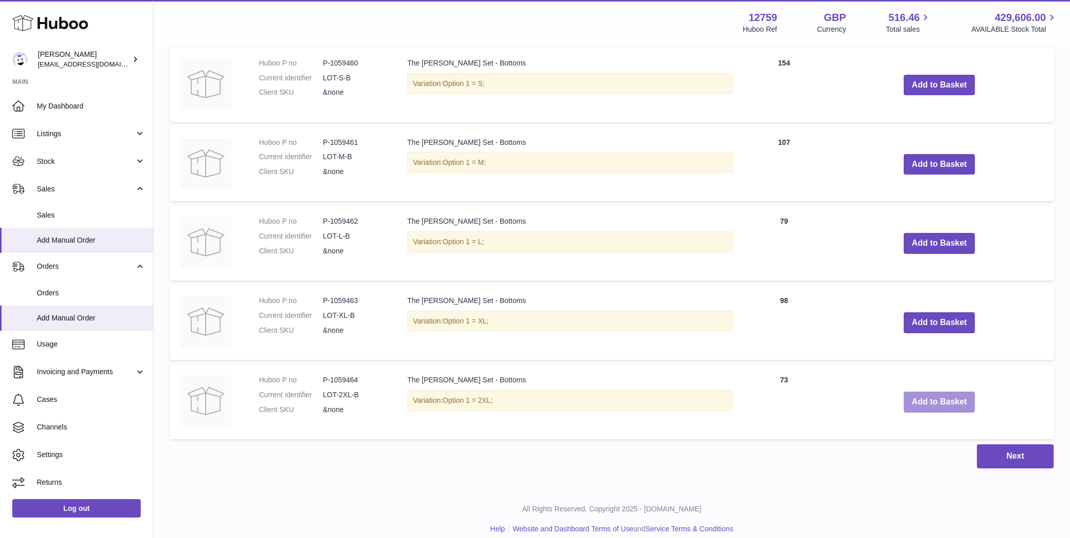
click at [939, 392] on button "Add to Basket" at bounding box center [940, 402] width 72 height 21
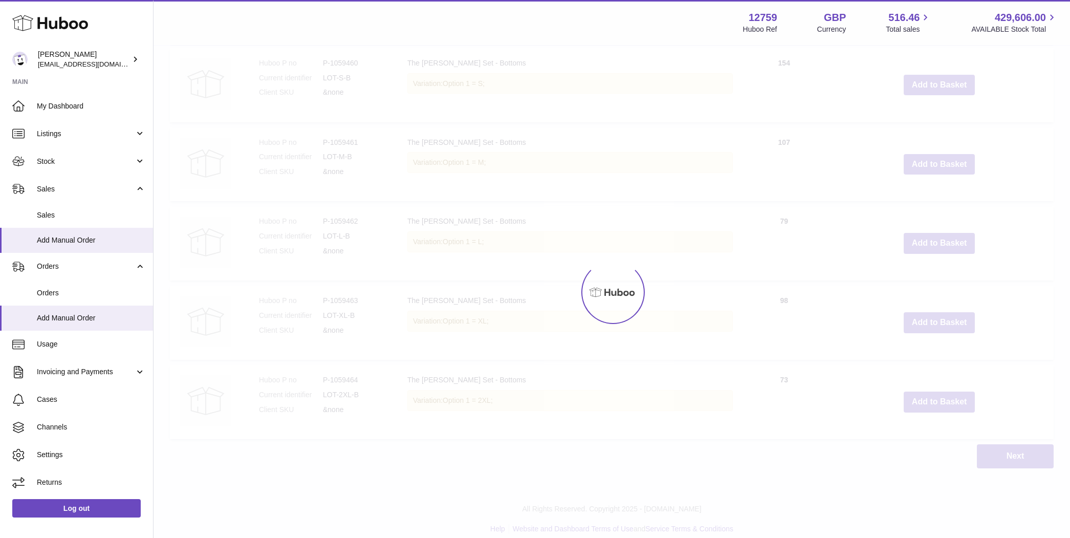
scroll to position [3078, 0]
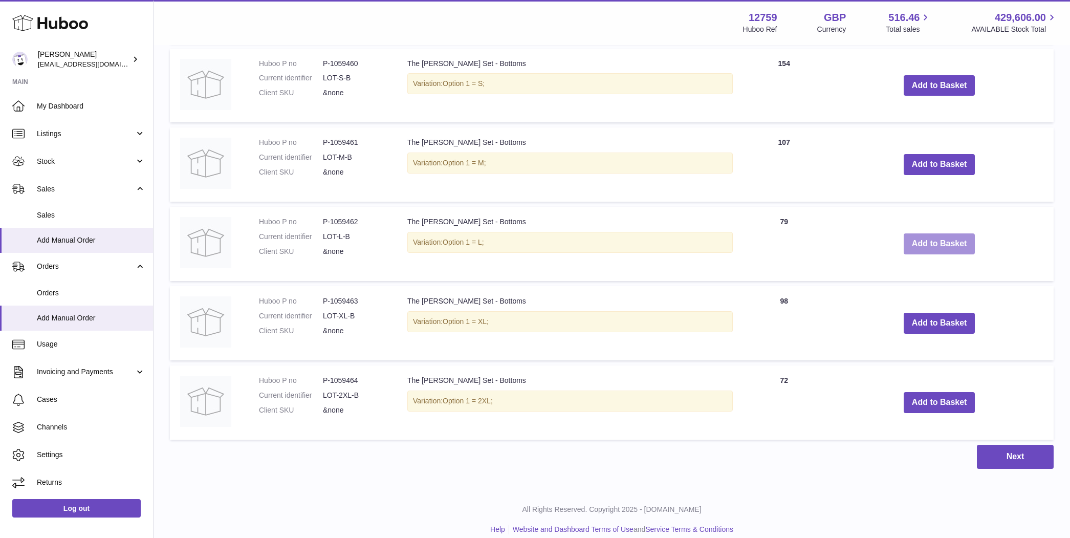
click at [928, 233] on button "Add to Basket" at bounding box center [940, 243] width 72 height 21
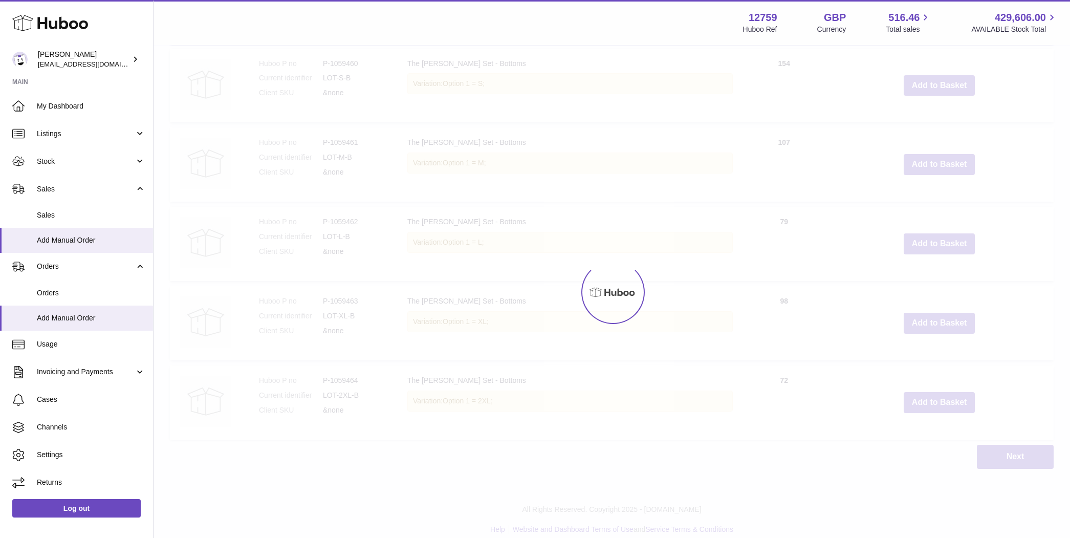
type input "*"
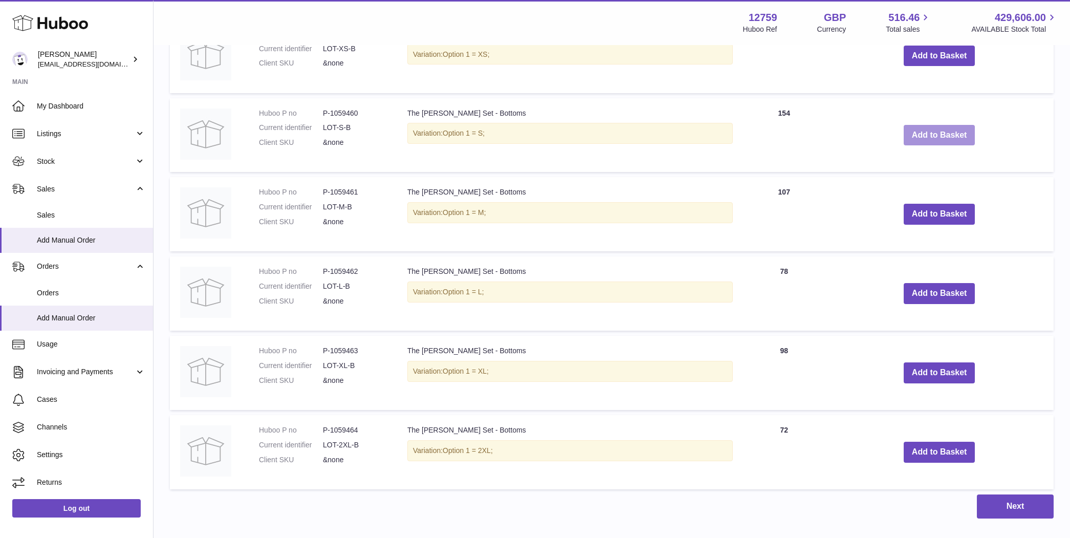
click at [922, 125] on button "Add to Basket" at bounding box center [940, 135] width 72 height 21
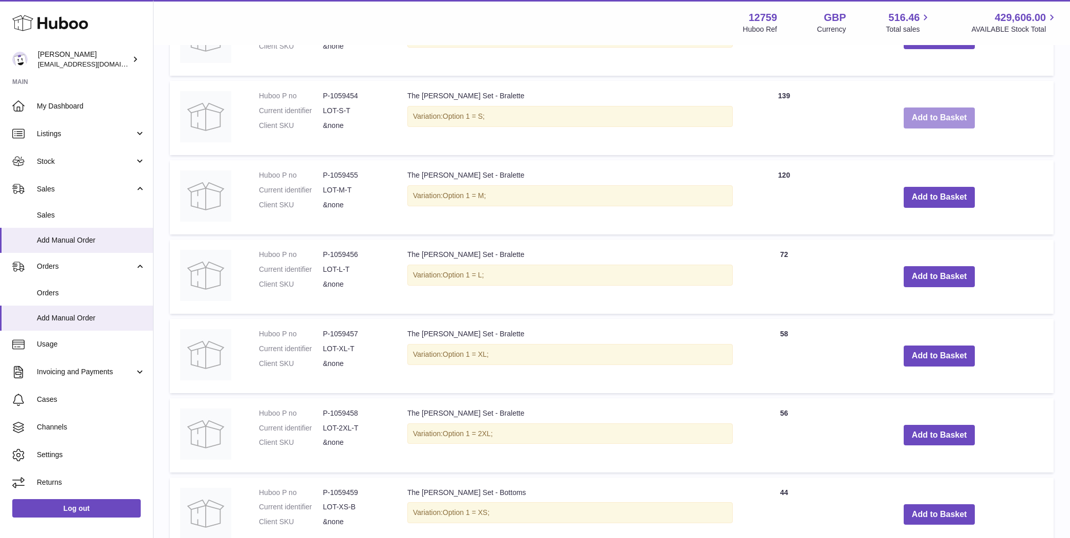
click at [919, 114] on button "Add to Basket" at bounding box center [940, 118] width 72 height 21
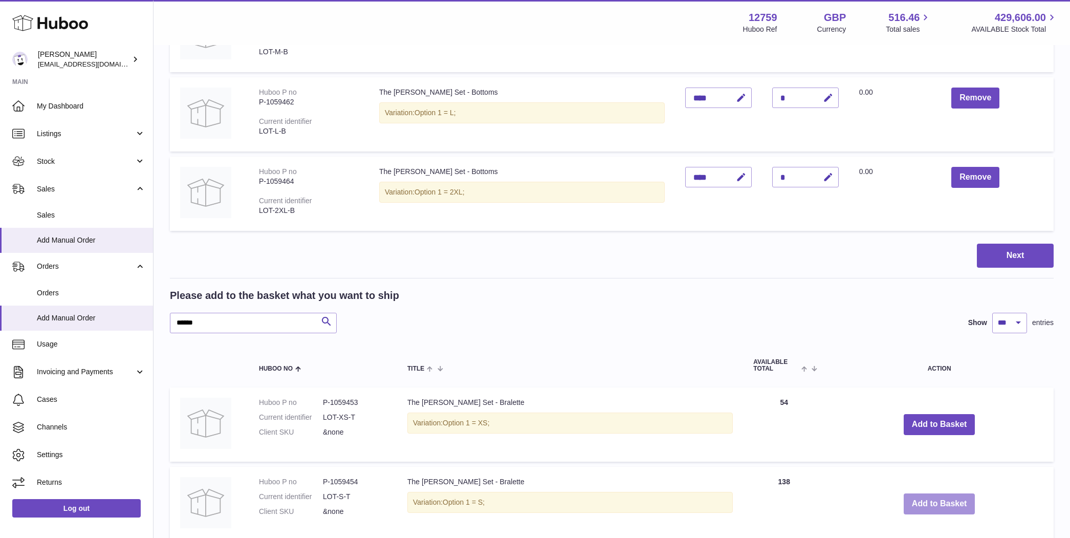
scroll to position [2305, 0]
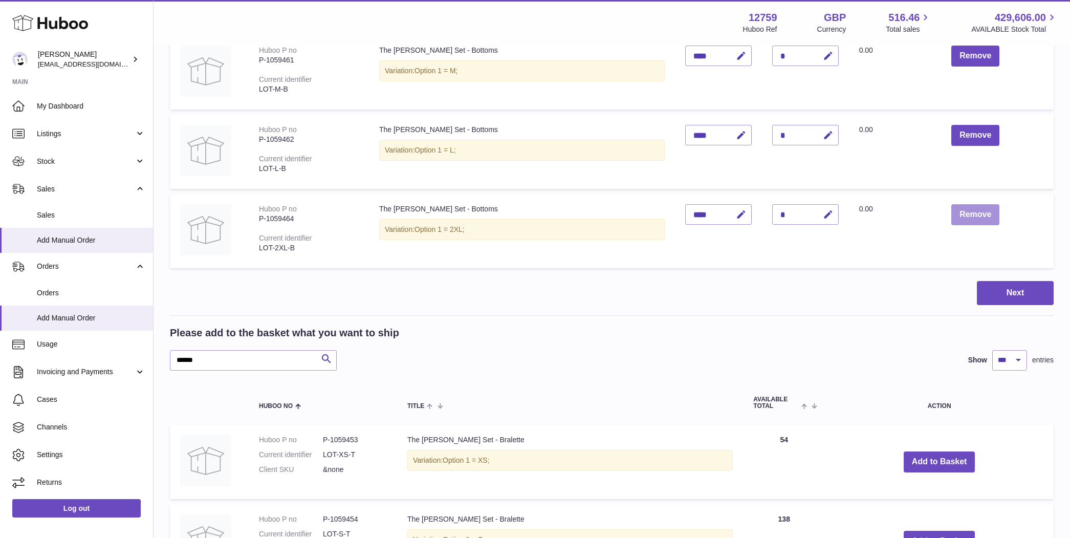
click at [973, 205] on button "Remove" at bounding box center [976, 214] width 48 height 21
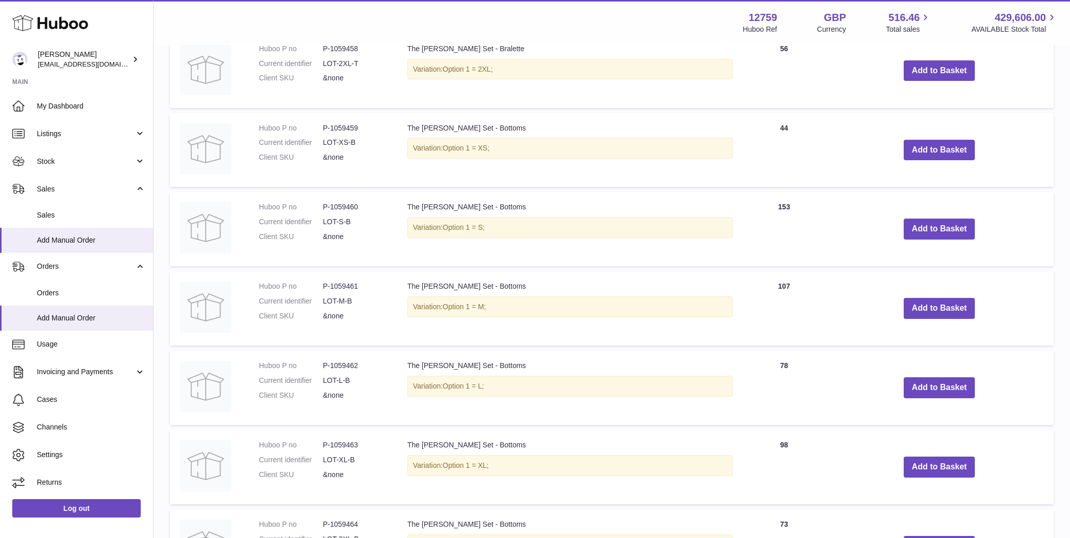
scroll to position [3011, 0]
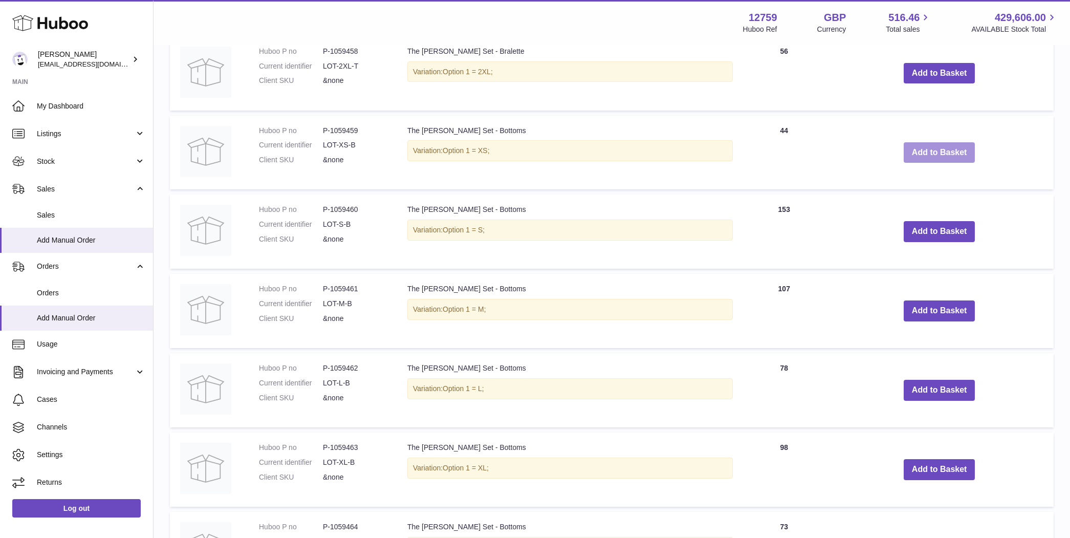
click at [917, 144] on button "Add to Basket" at bounding box center [940, 152] width 72 height 21
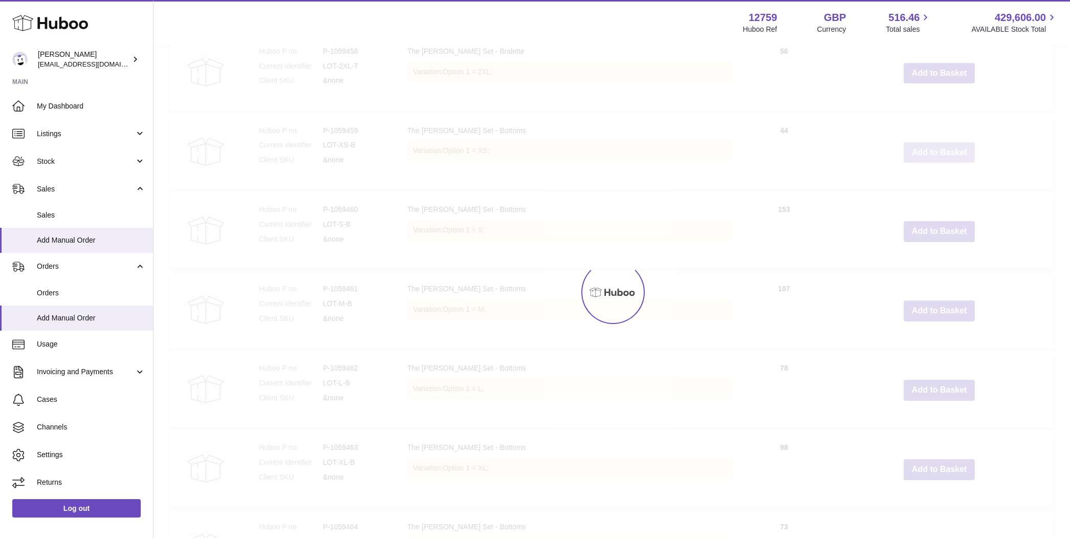
type input "*"
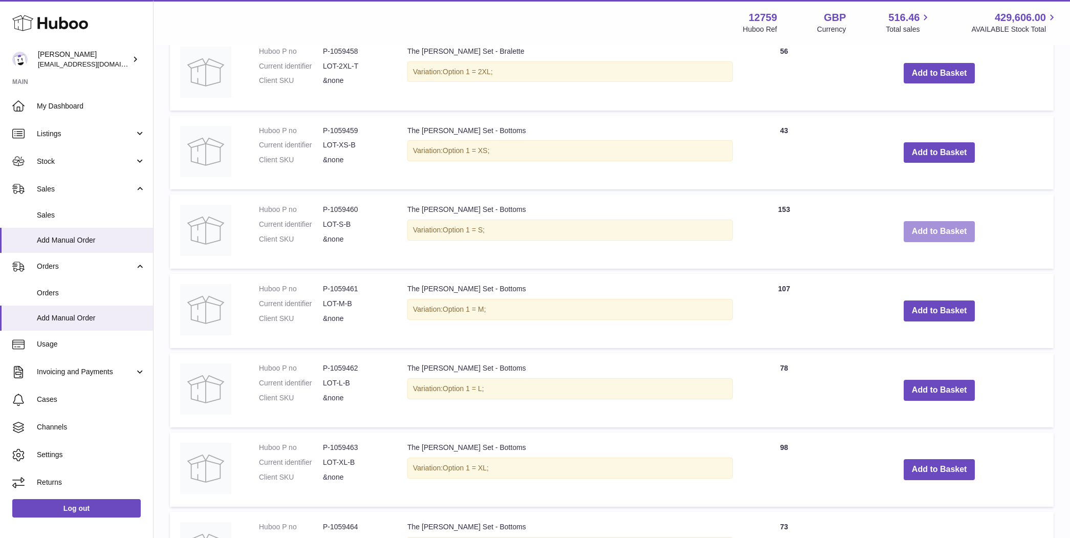
click at [945, 224] on button "Add to Basket" at bounding box center [940, 231] width 72 height 21
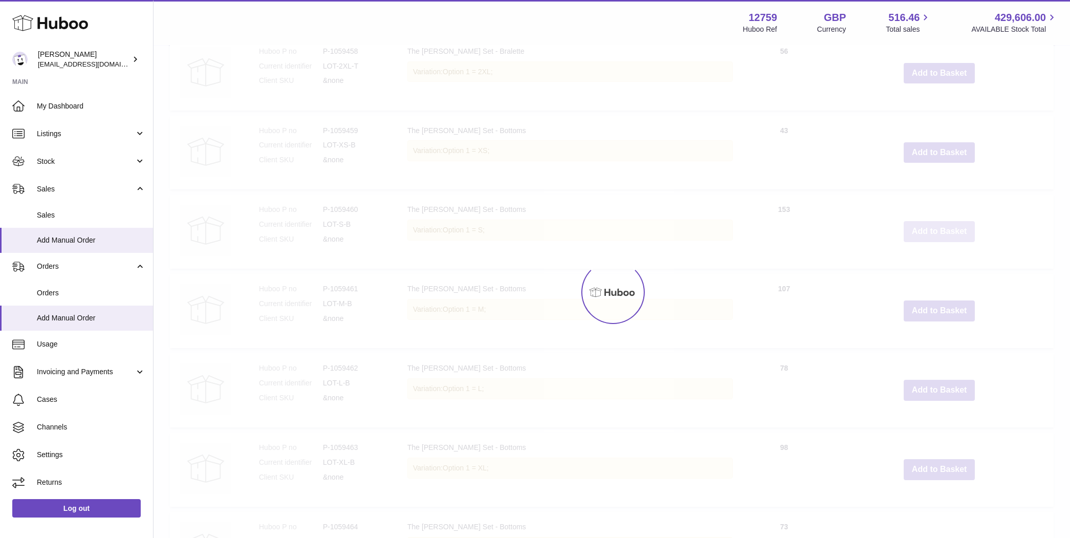
type input "*"
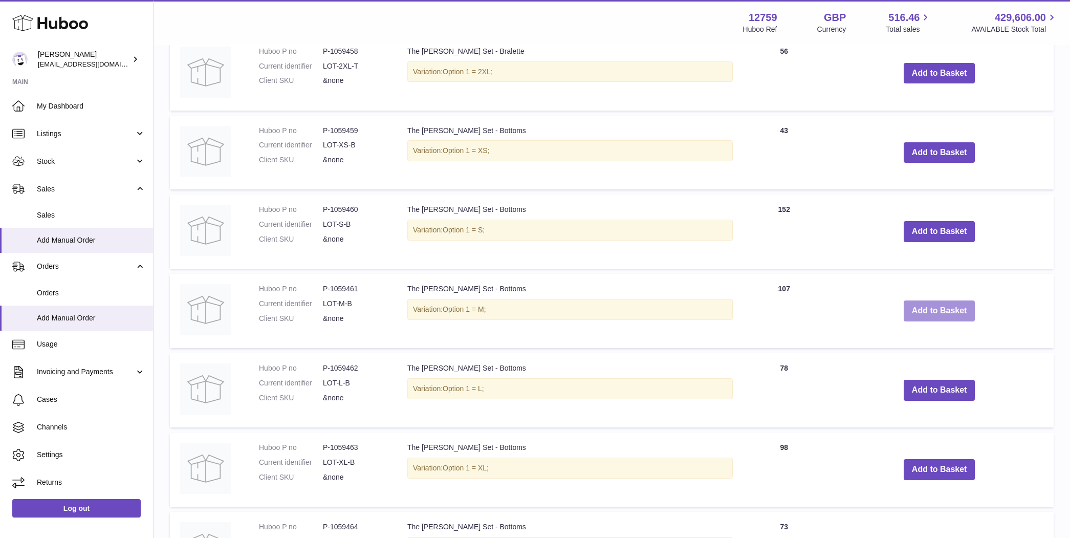
click at [929, 309] on button "Add to Basket" at bounding box center [940, 310] width 72 height 21
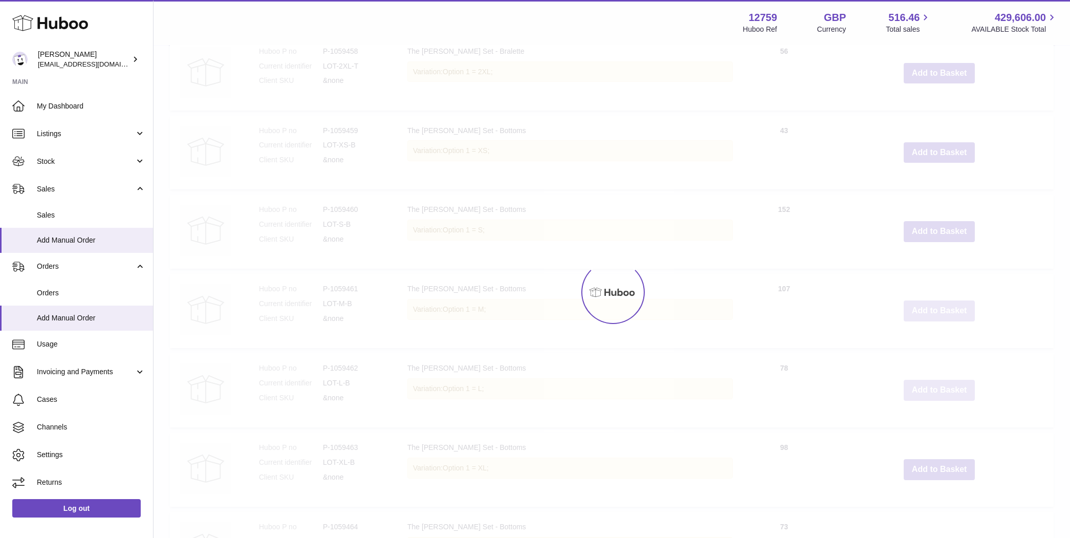
type input "*"
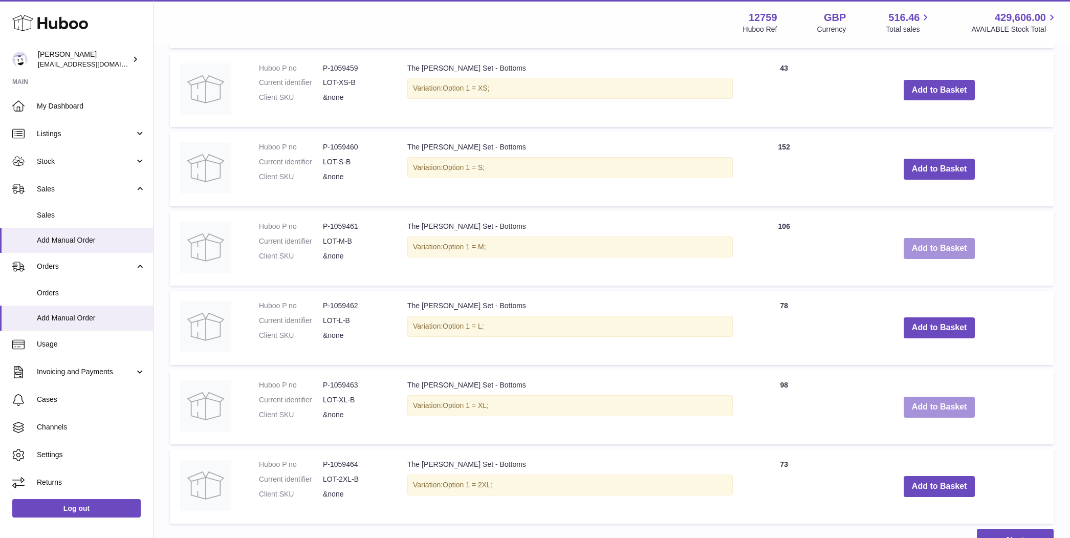
scroll to position [3077, 0]
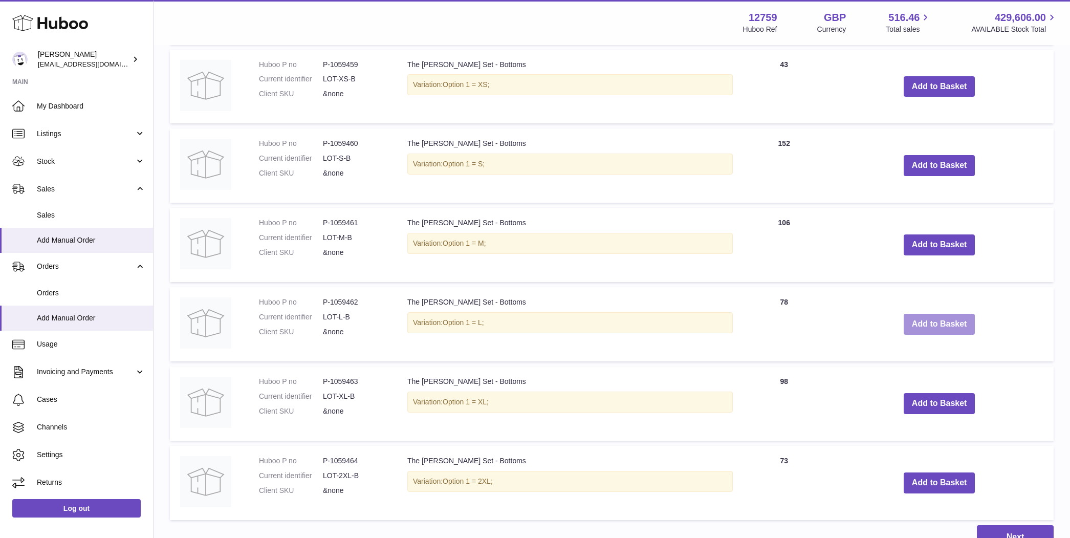
click at [923, 314] on button "Add to Basket" at bounding box center [940, 324] width 72 height 21
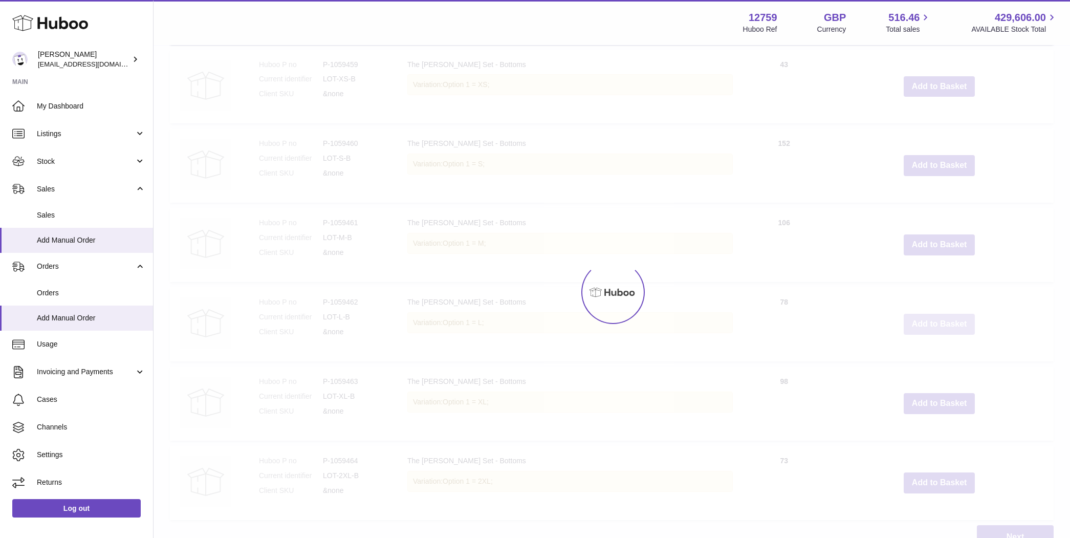
type input "*"
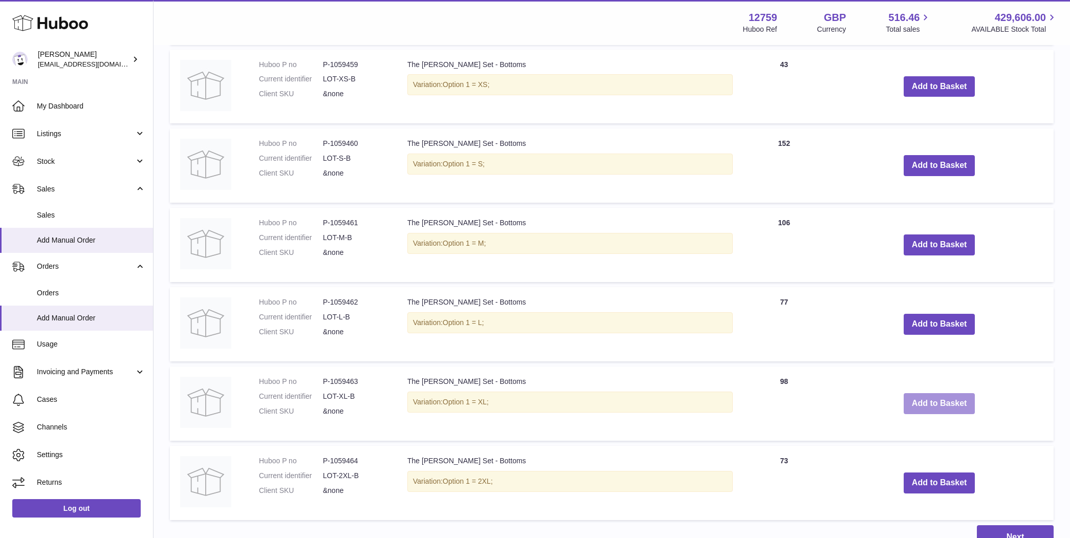
click at [914, 393] on button "Add to Basket" at bounding box center [940, 403] width 72 height 21
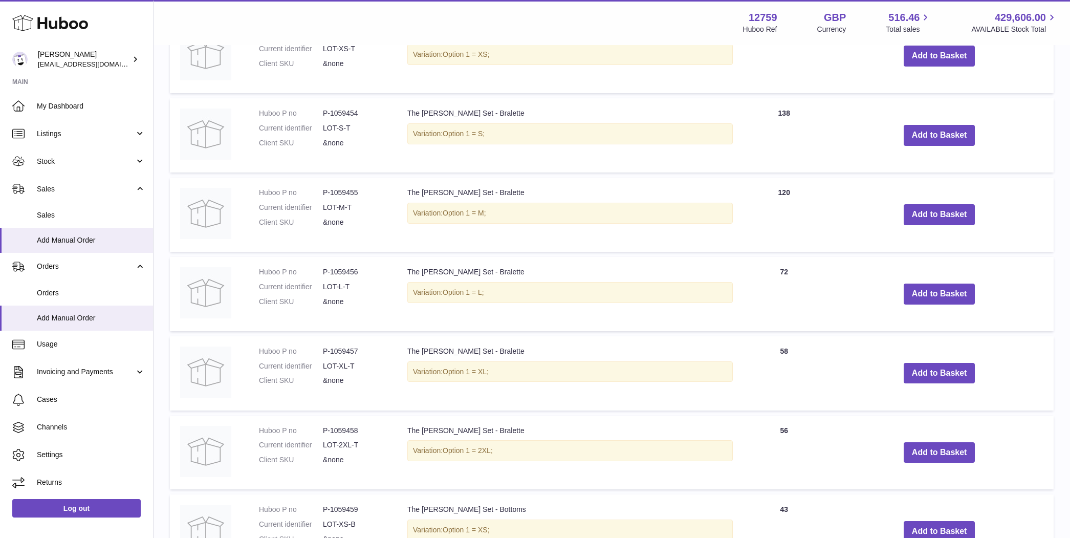
scroll to position [2617, 0]
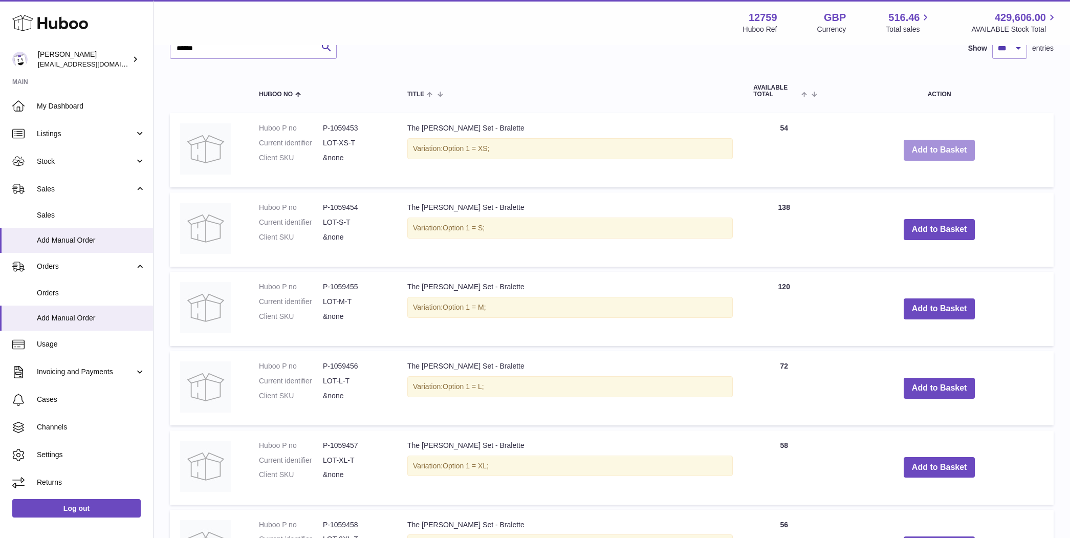
click at [927, 140] on button "Add to Basket" at bounding box center [940, 150] width 72 height 21
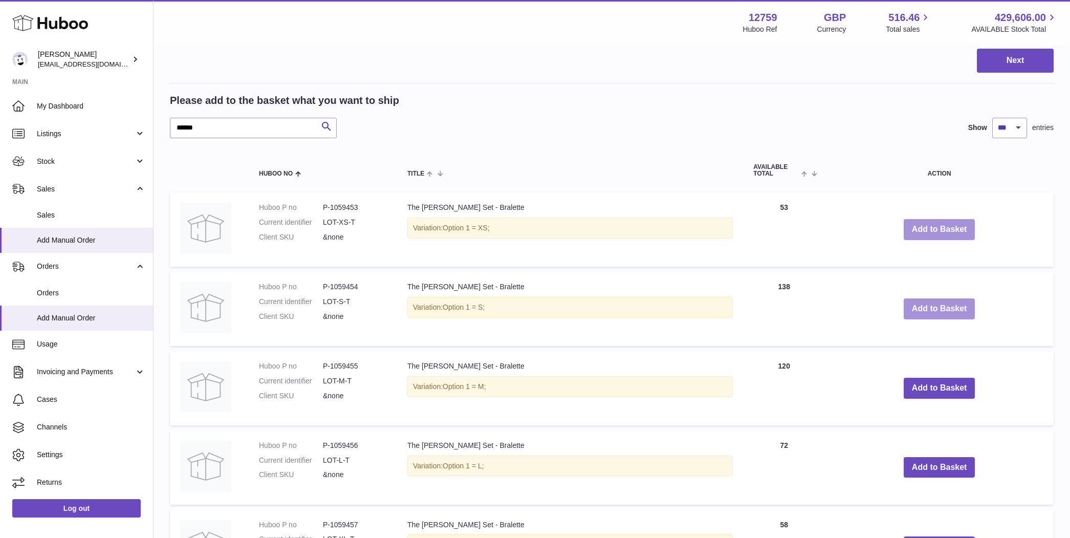
scroll to position [2696, 0]
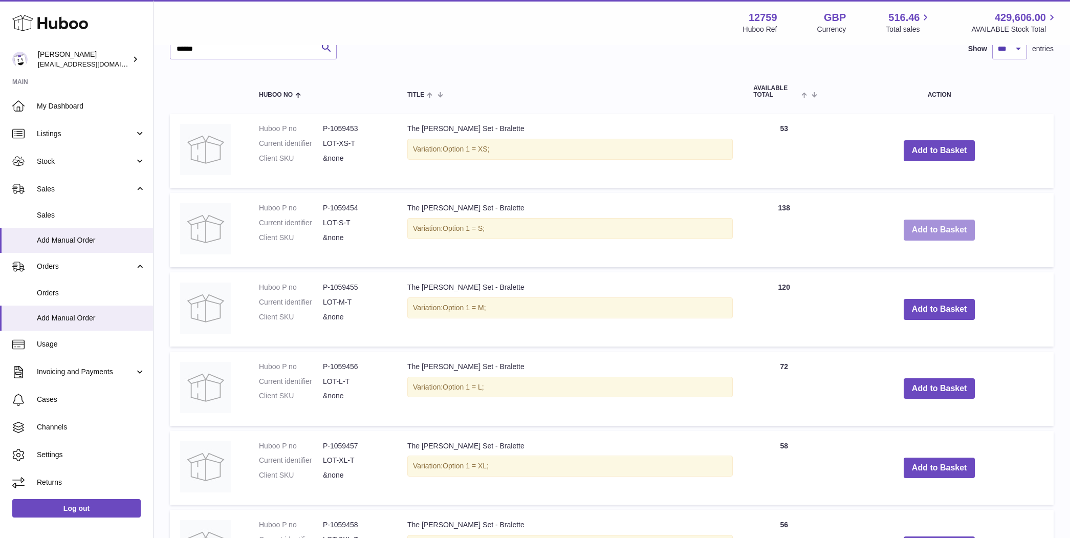
click at [919, 225] on button "Add to Basket" at bounding box center [940, 230] width 72 height 21
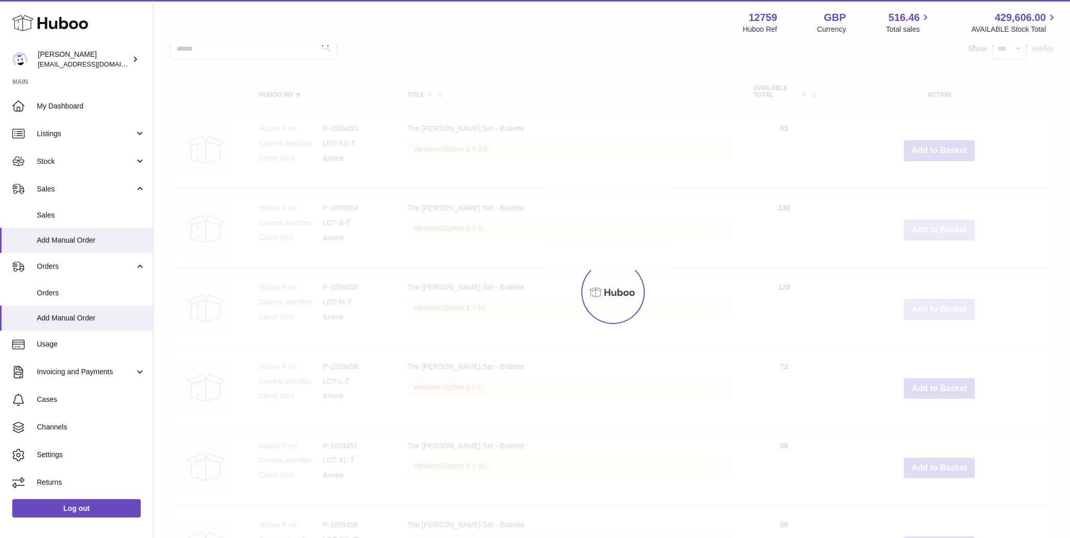
type input "*"
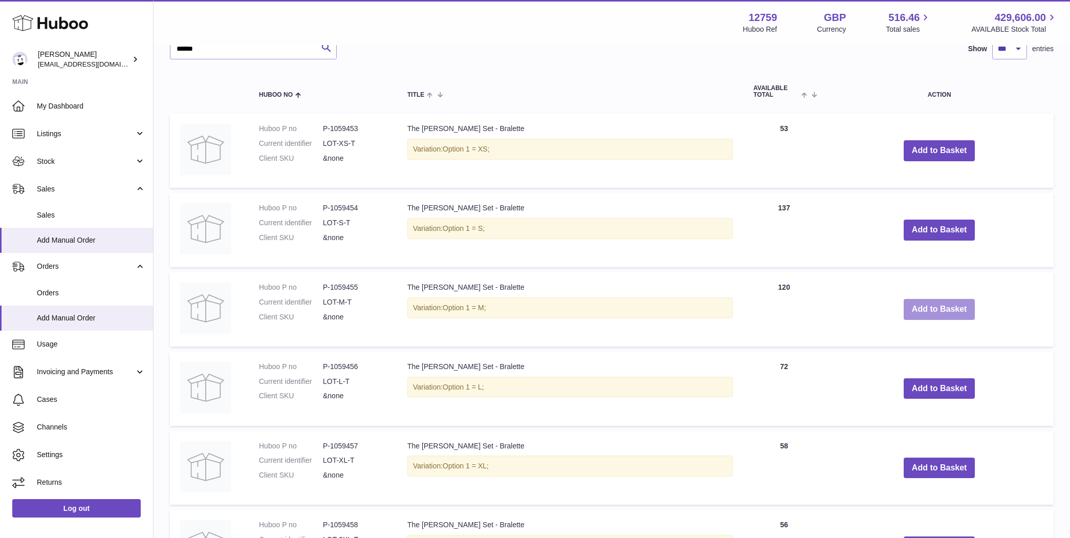
click at [920, 306] on button "Add to Basket" at bounding box center [940, 309] width 72 height 21
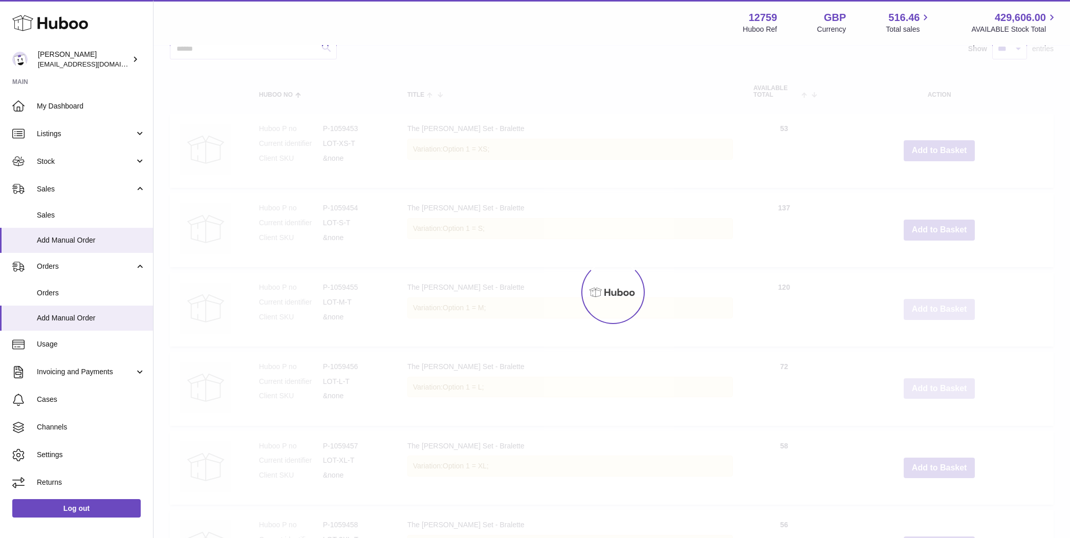
type input "*"
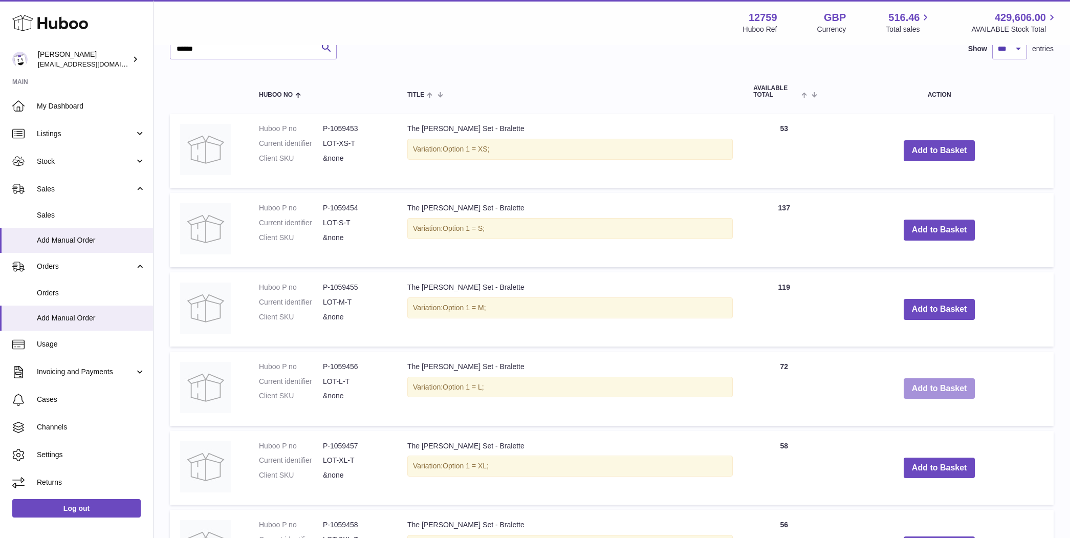
click at [914, 378] on button "Add to Basket" at bounding box center [940, 388] width 72 height 21
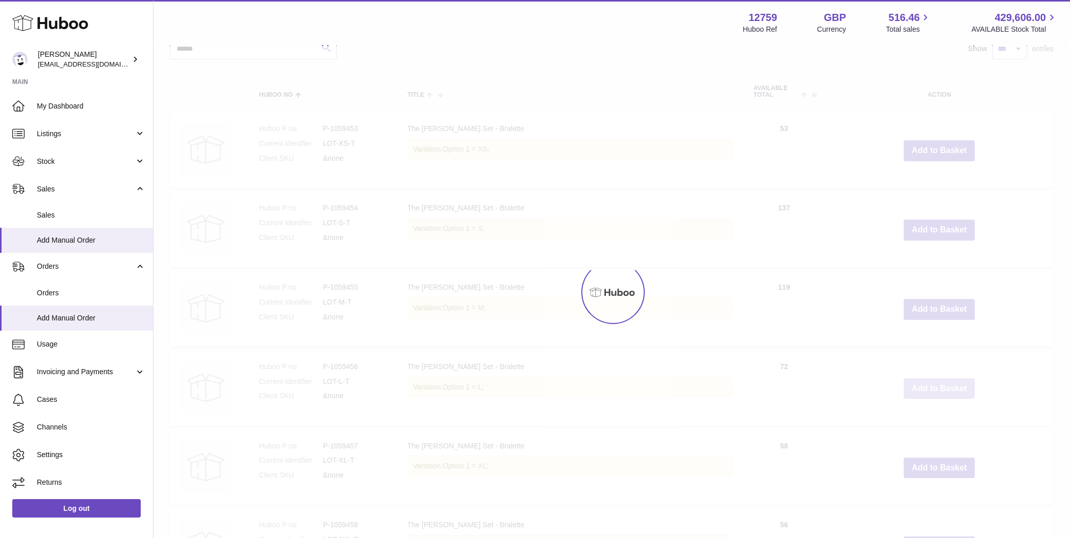
type input "*"
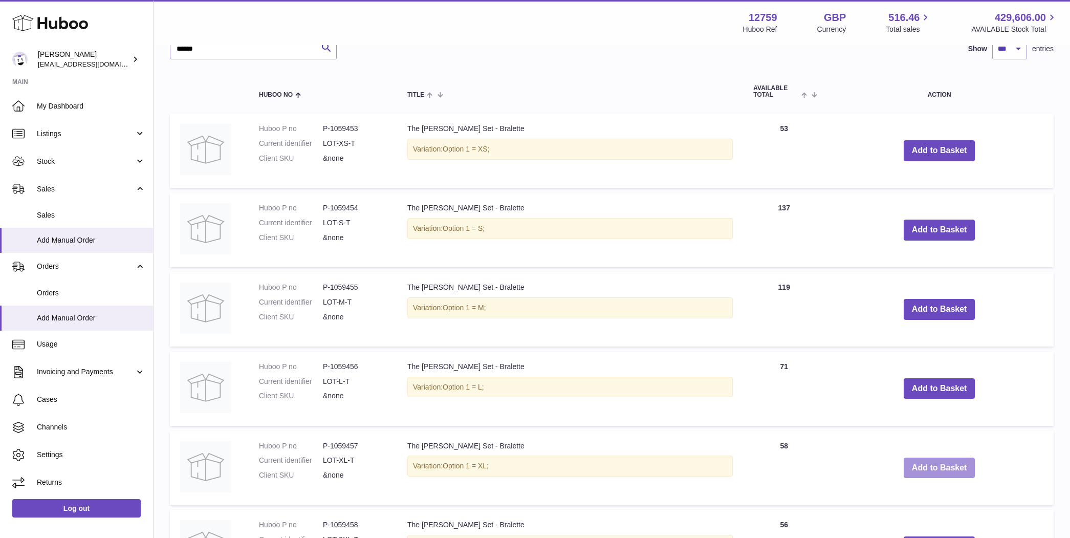
click at [923, 461] on button "Add to Basket" at bounding box center [940, 468] width 72 height 21
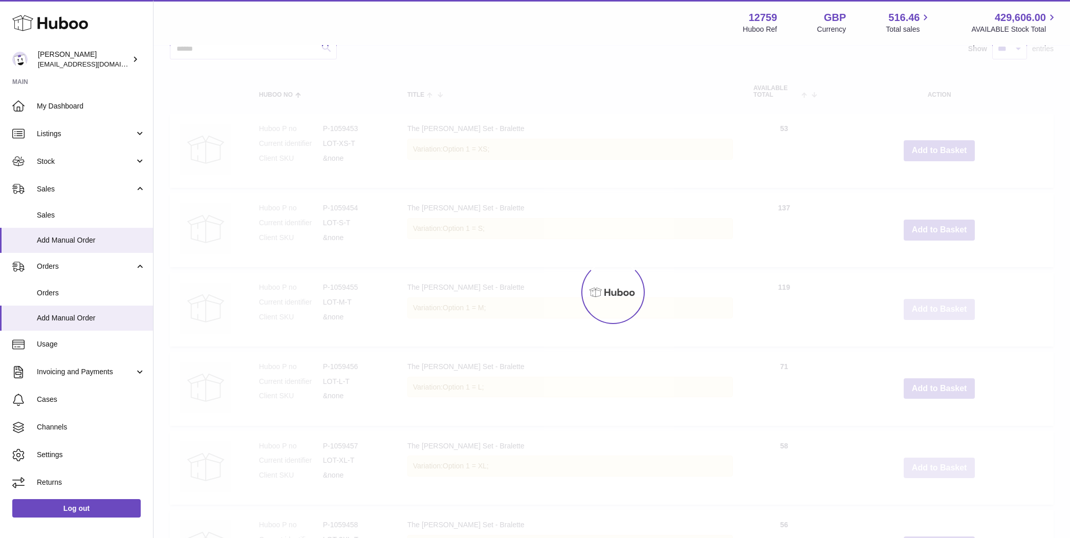
type input "*"
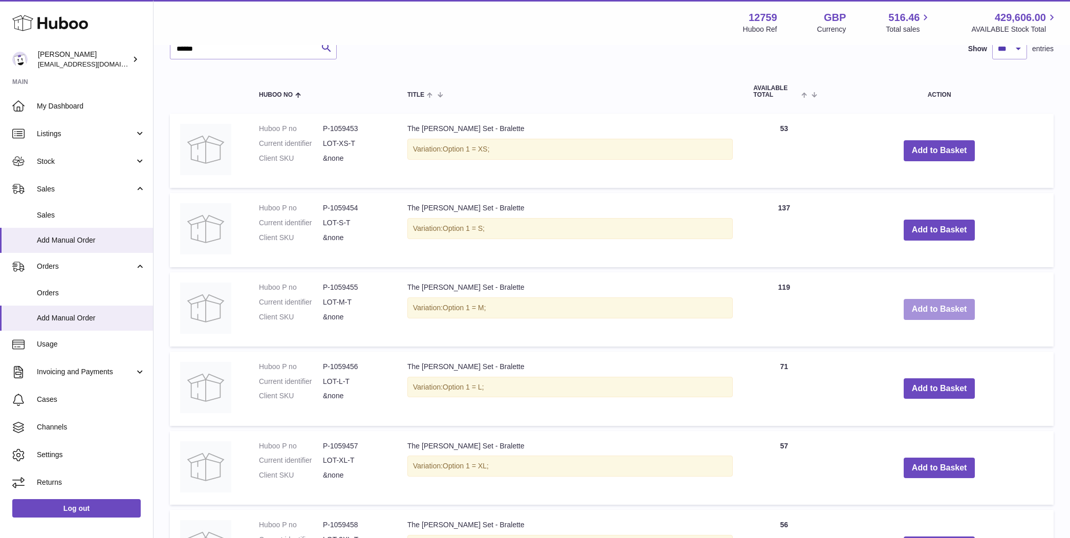
click at [920, 304] on button "Add to Basket" at bounding box center [940, 309] width 72 height 21
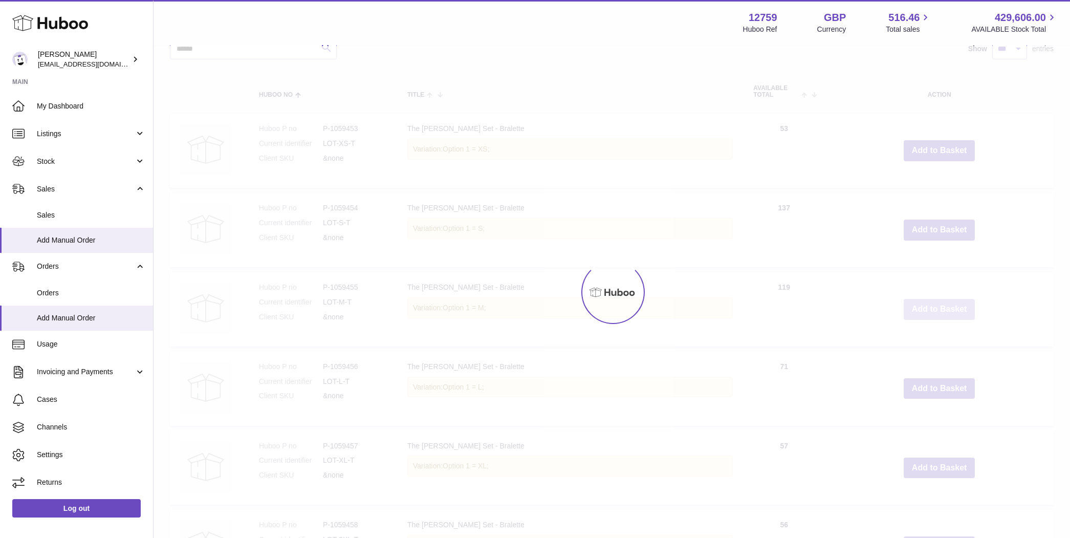
type input "*"
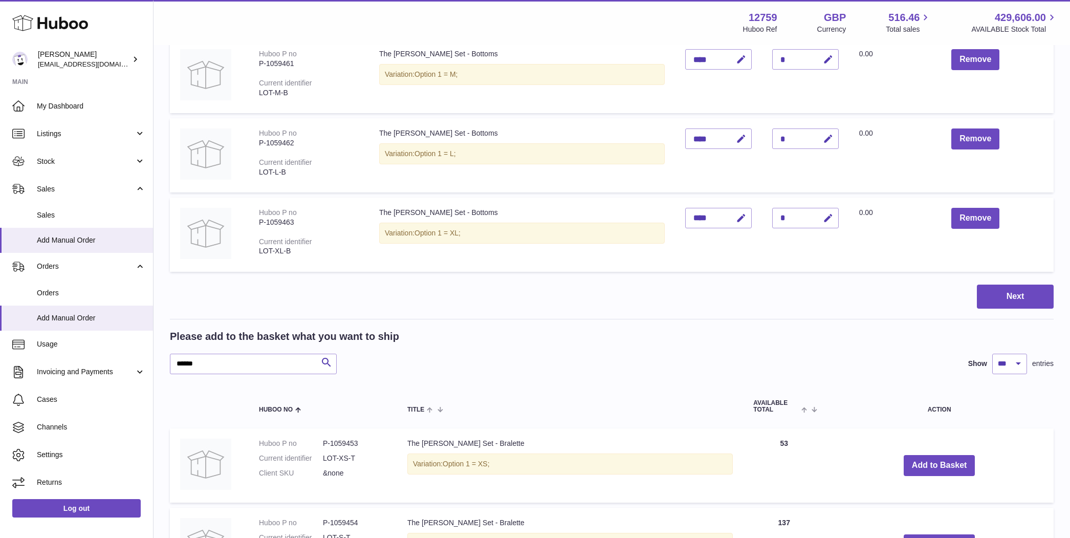
scroll to position [2449, 0]
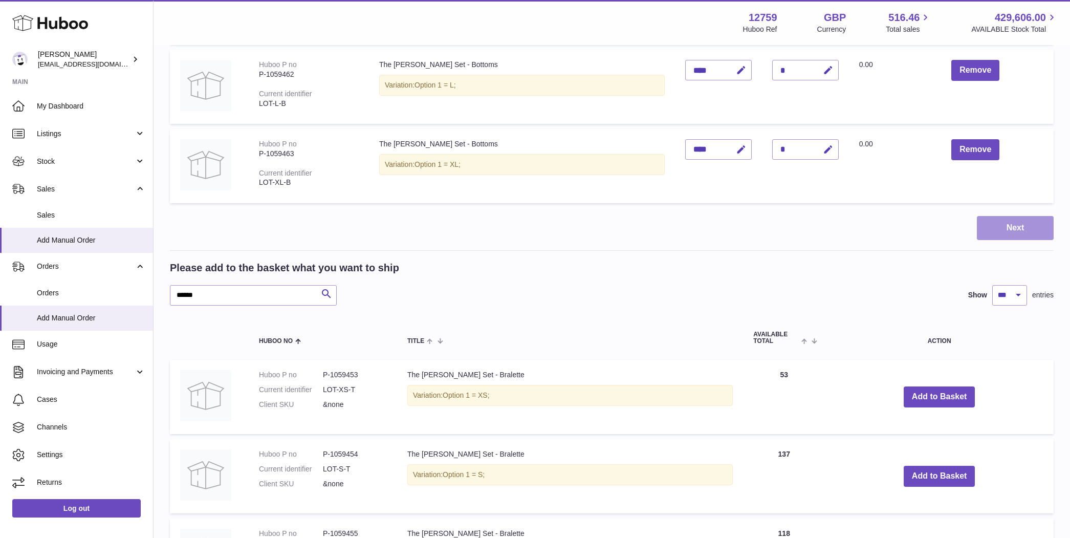
click at [1022, 228] on button "Next" at bounding box center [1015, 228] width 77 height 24
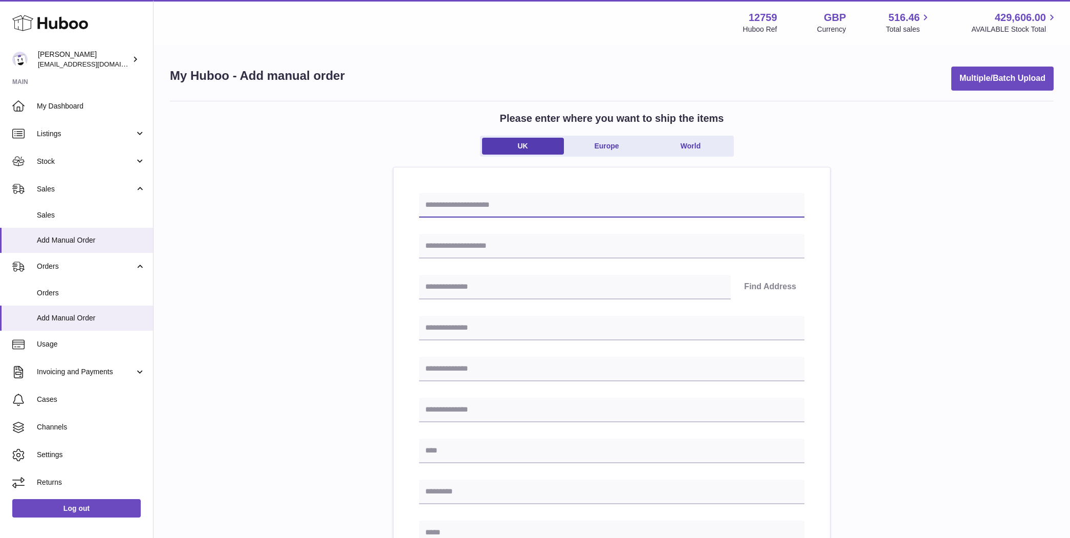
click at [503, 202] on input "text" at bounding box center [611, 205] width 385 height 25
type input "**********"
click at [489, 248] on input "text" at bounding box center [611, 246] width 385 height 25
drag, startPoint x: 483, startPoint y: 203, endPoint x: 428, endPoint y: 203, distance: 54.3
click at [428, 203] on input "**********" at bounding box center [611, 205] width 385 height 25
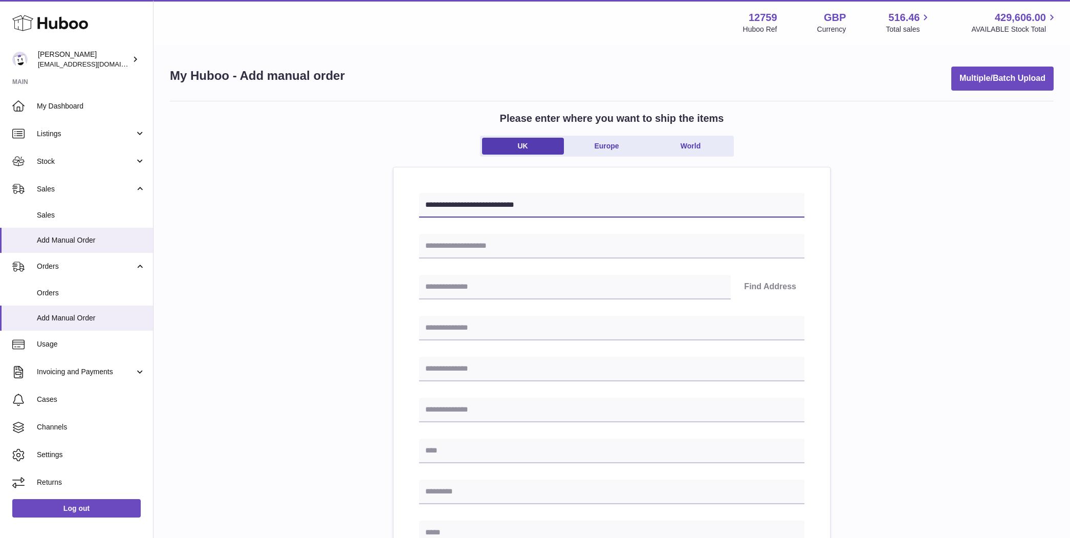
drag, startPoint x: 422, startPoint y: 204, endPoint x: 481, endPoint y: 204, distance: 58.9
click at [481, 204] on input "**********" at bounding box center [611, 205] width 385 height 25
click at [474, 247] on input "text" at bounding box center [611, 246] width 385 height 25
paste input "**********"
type input "**********"
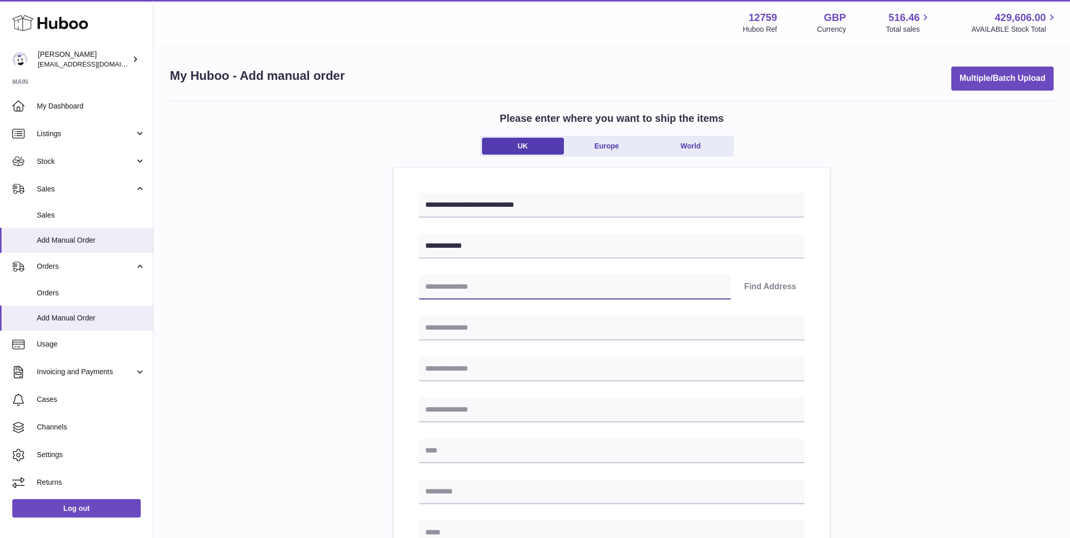
click at [463, 287] on input "text" at bounding box center [575, 287] width 312 height 25
type input "*******"
click at [787, 289] on button "Find Address" at bounding box center [770, 287] width 69 height 25
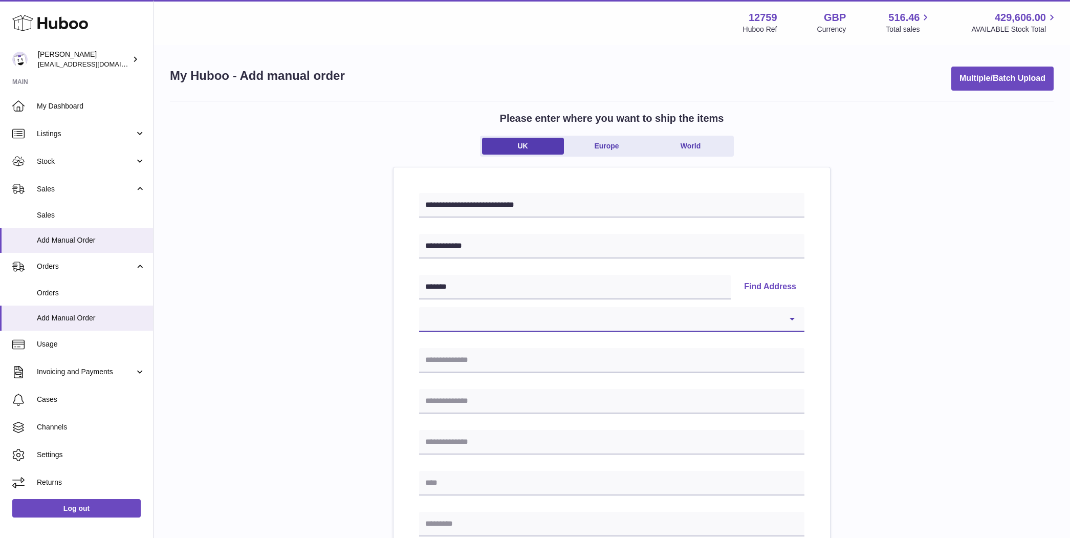
click at [484, 320] on select "**********" at bounding box center [611, 319] width 385 height 25
select select "**"
click at [419, 307] on select "**********" at bounding box center [611, 319] width 385 height 25
type input "**********"
type input "******"
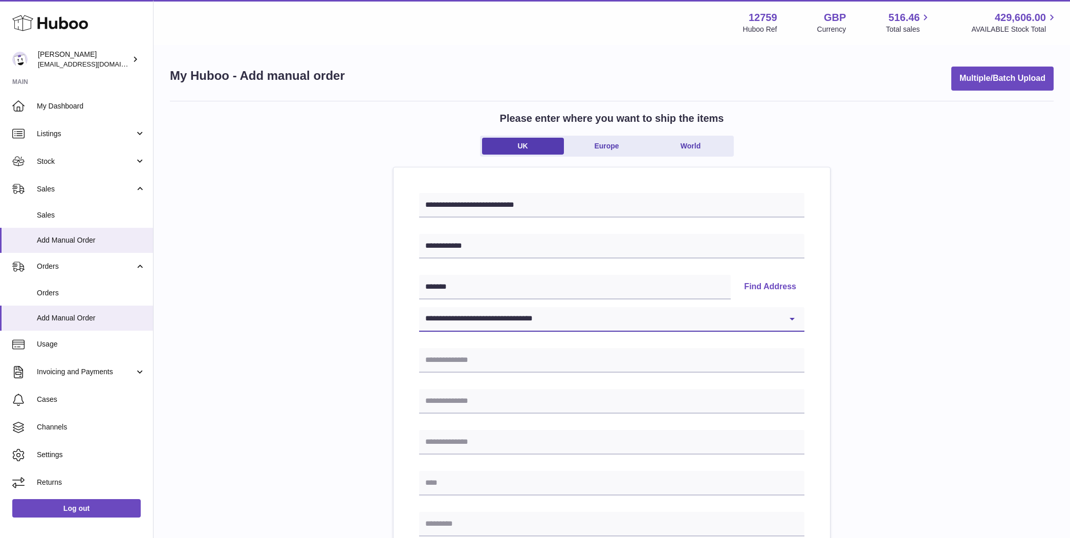
type input "*******"
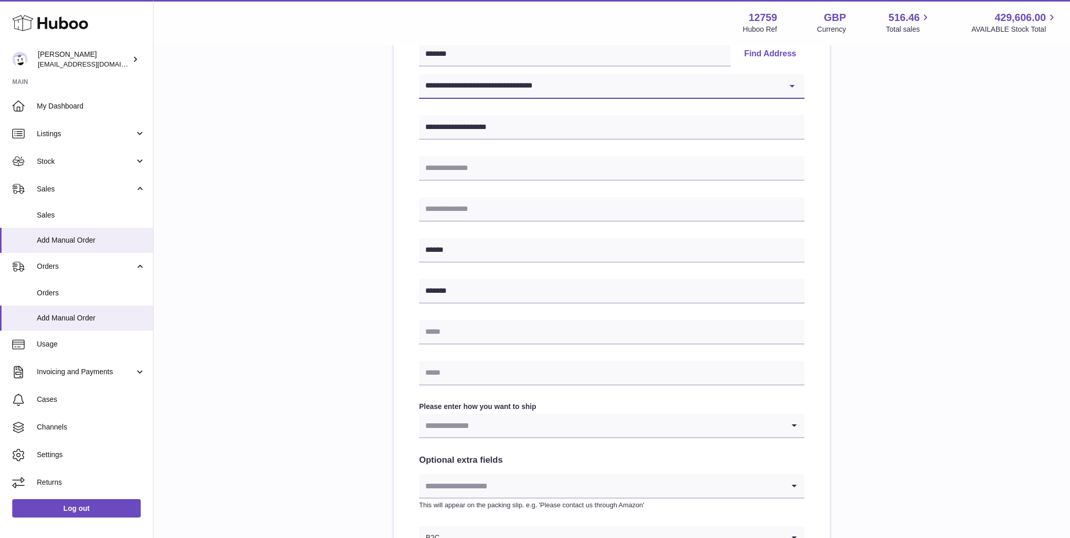
scroll to position [236, 0]
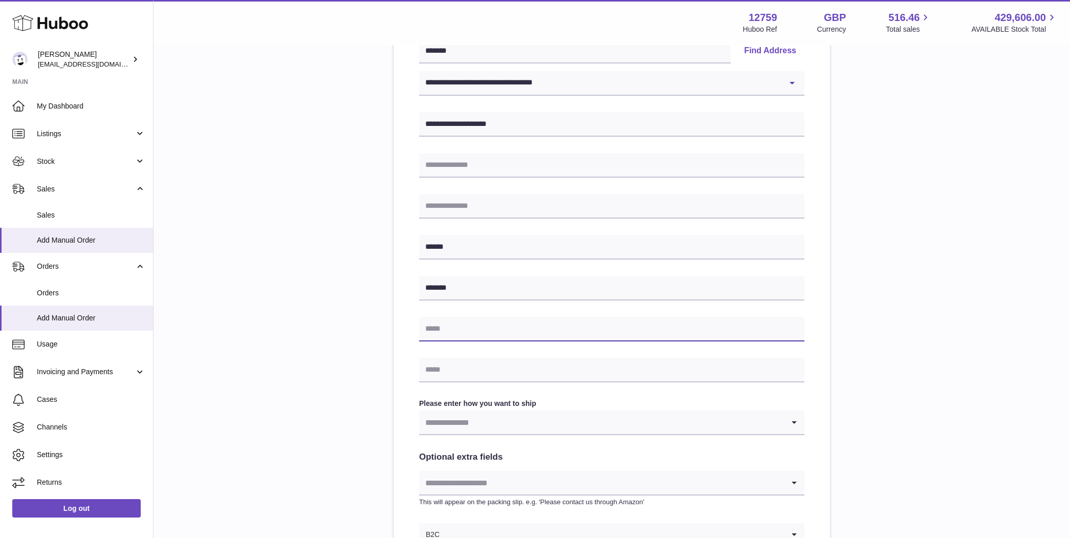
click at [462, 328] on input "text" at bounding box center [611, 329] width 385 height 25
type input "**********"
click at [457, 360] on input "text" at bounding box center [611, 370] width 385 height 25
type input "**********"
click at [420, 418] on input "Search for option" at bounding box center [601, 423] width 365 height 24
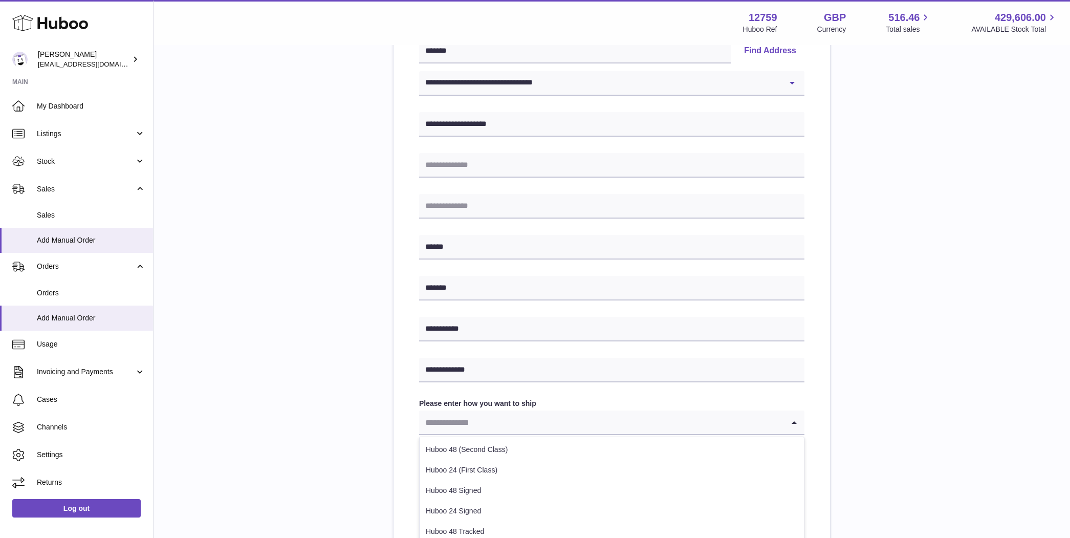
click at [446, 414] on input "Search for option" at bounding box center [601, 423] width 365 height 24
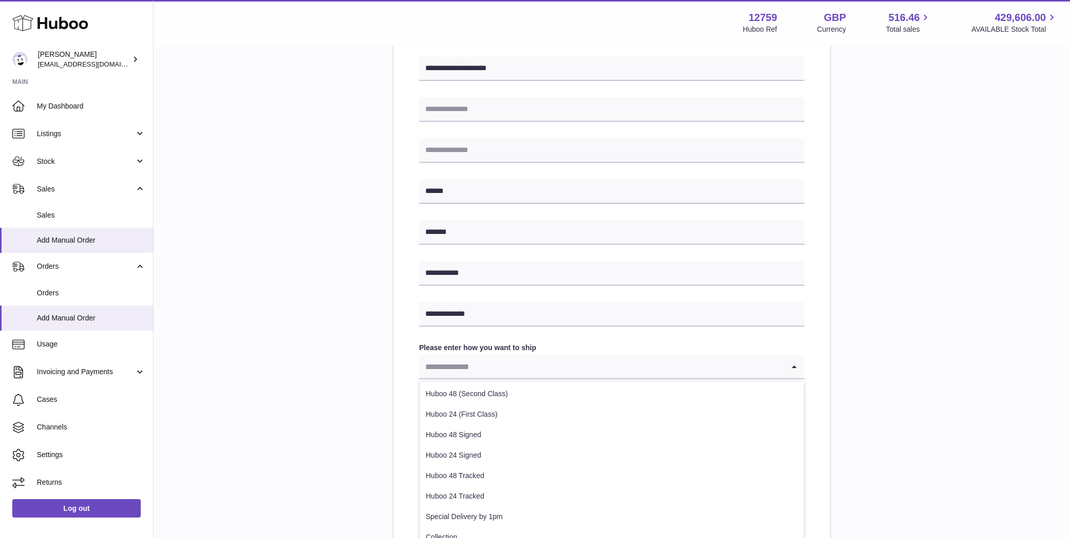
scroll to position [352, 0]
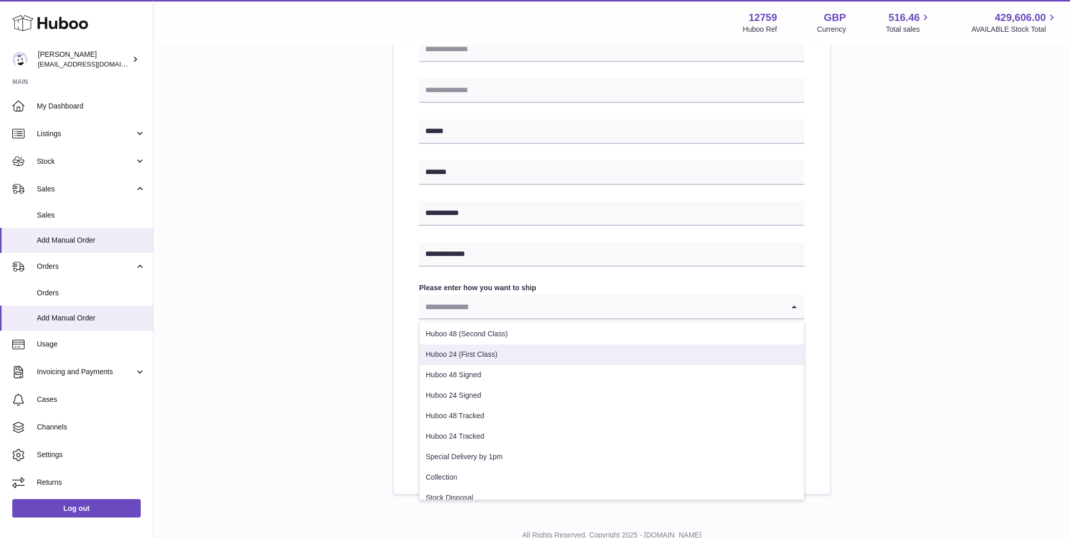
click at [497, 358] on li "Huboo 24 (First Class)" at bounding box center [612, 355] width 384 height 20
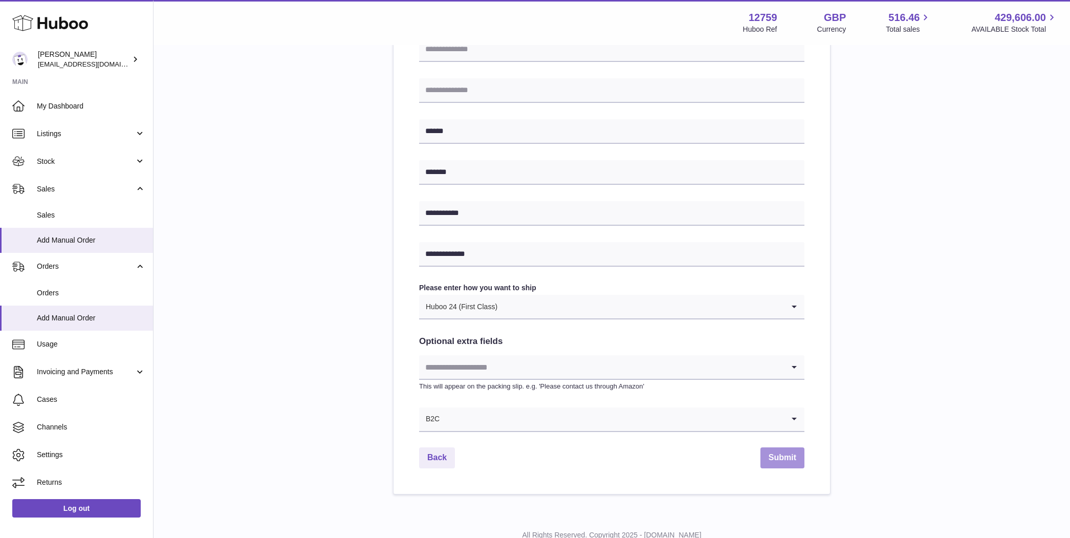
click at [796, 459] on button "Submit" at bounding box center [783, 457] width 44 height 21
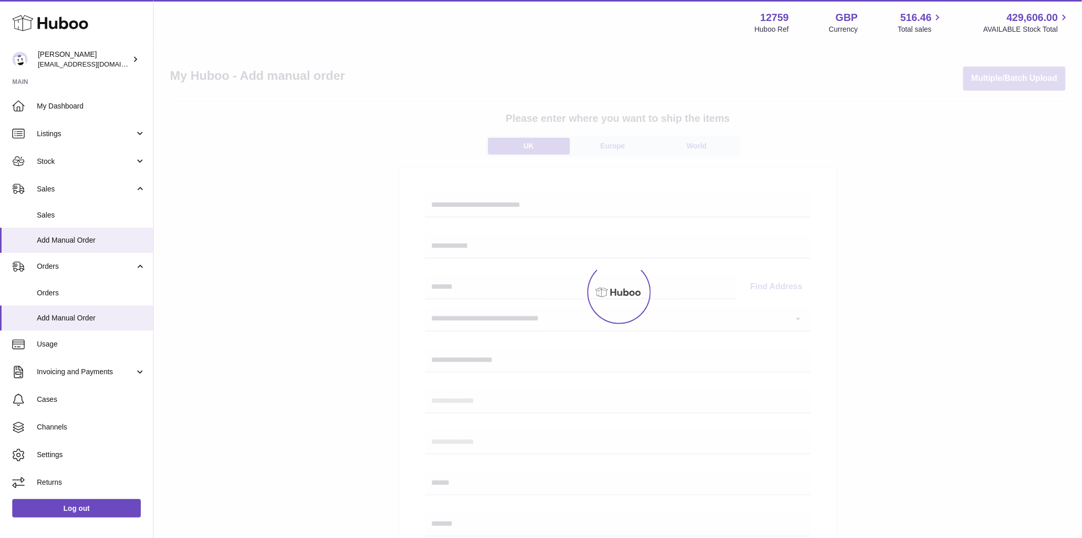
select select "***"
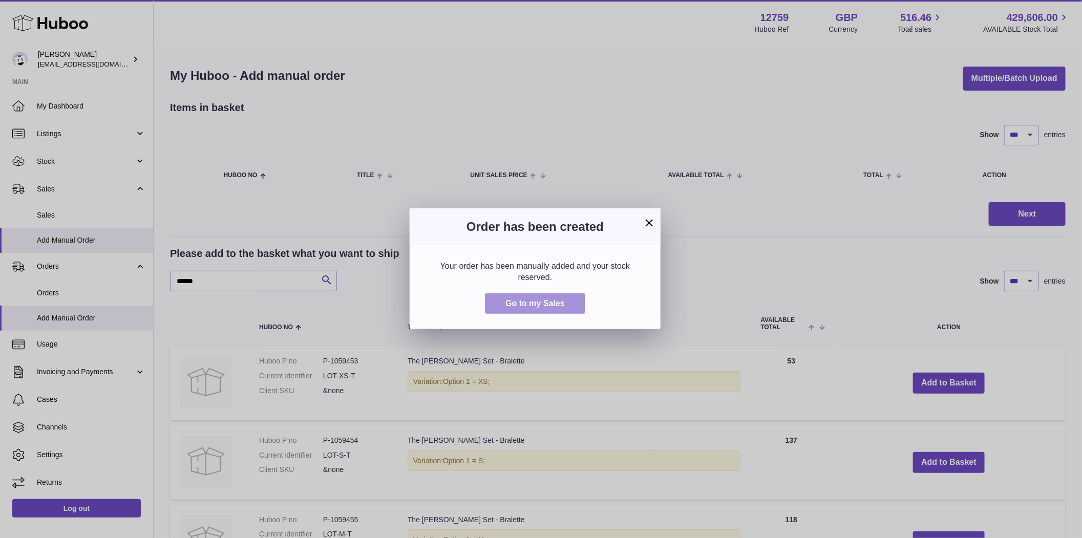
click at [532, 302] on span "Go to my Sales" at bounding box center [534, 303] width 59 height 9
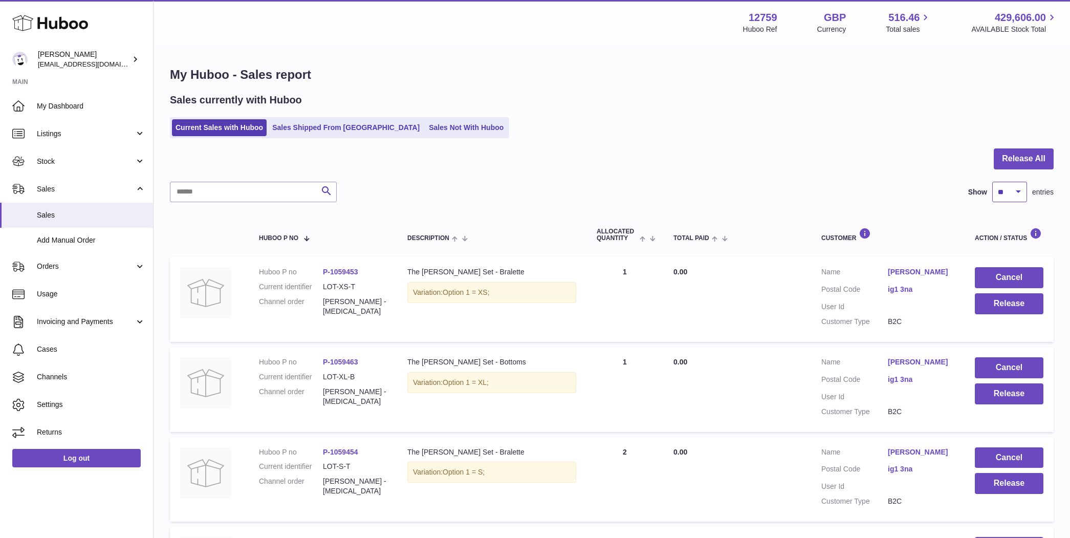
click at [1011, 197] on select "** ** ** ***" at bounding box center [1010, 192] width 35 height 20
select select "***"
click at [993, 182] on select "** ** ** ***" at bounding box center [1010, 192] width 35 height 20
click at [1023, 149] on button "Release All" at bounding box center [1024, 158] width 60 height 21
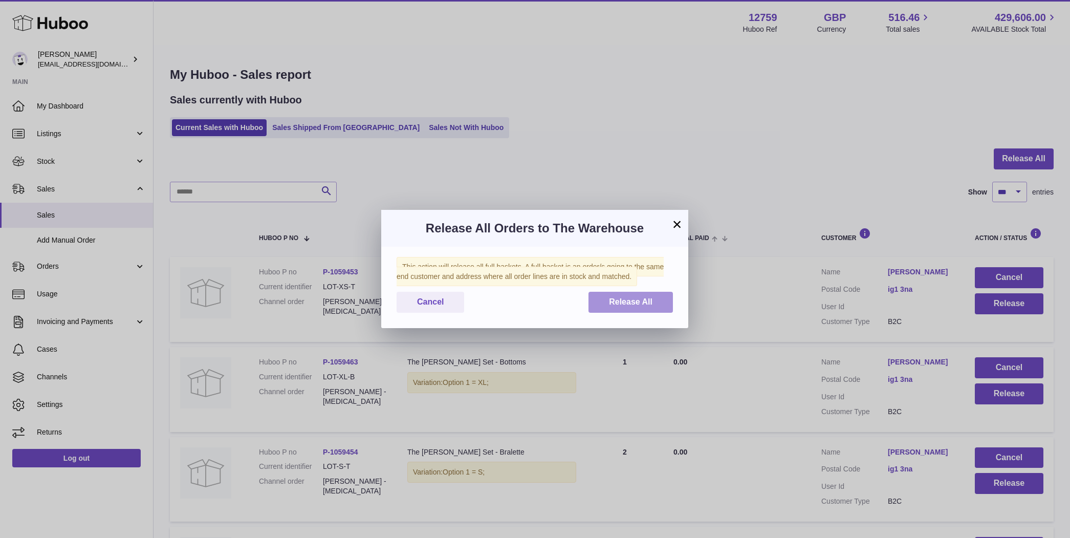
click at [652, 302] on span "Release All" at bounding box center [631, 301] width 44 height 9
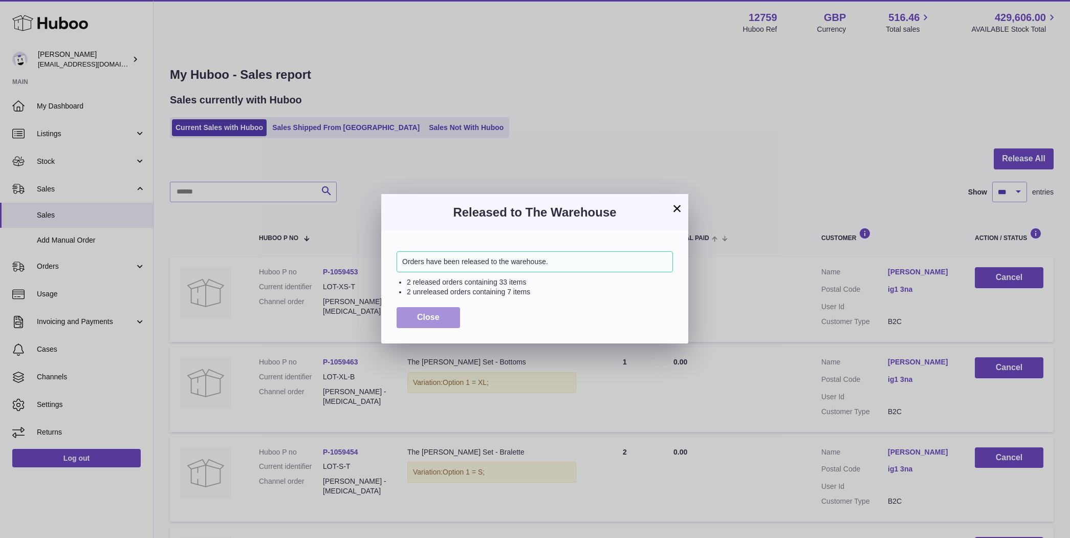
click at [398, 314] on button "Close" at bounding box center [428, 317] width 63 height 21
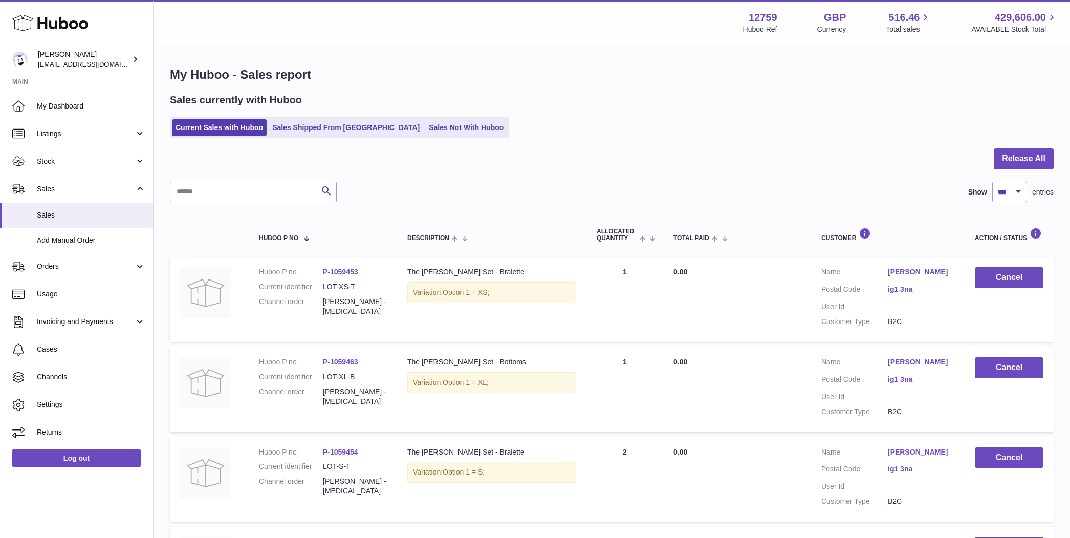
click at [829, 170] on div at bounding box center [612, 164] width 884 height 33
click at [212, 192] on input "text" at bounding box center [253, 192] width 167 height 20
click at [425, 124] on link "Sales Not With Huboo" at bounding box center [466, 127] width 82 height 17
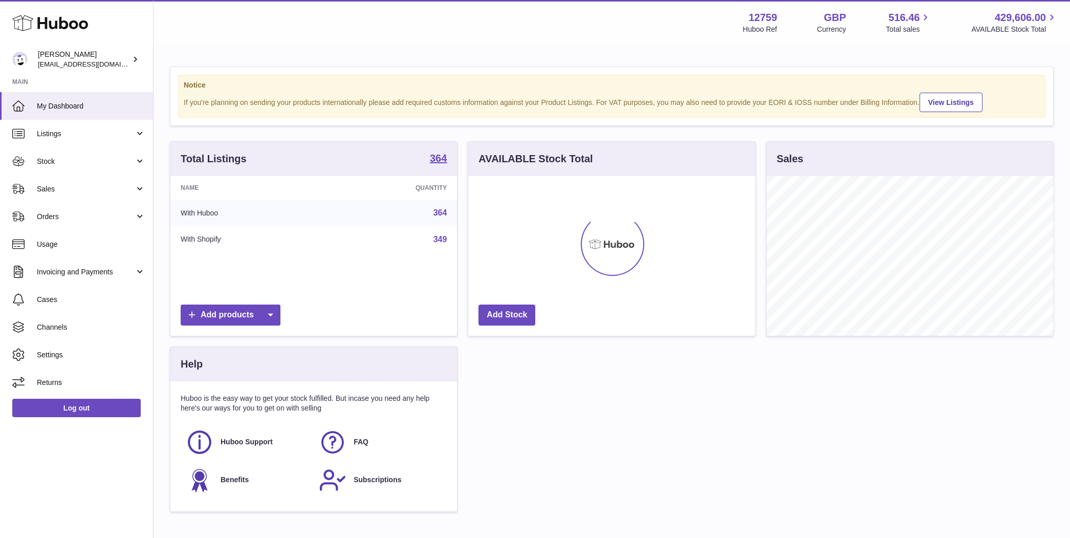
scroll to position [160, 287]
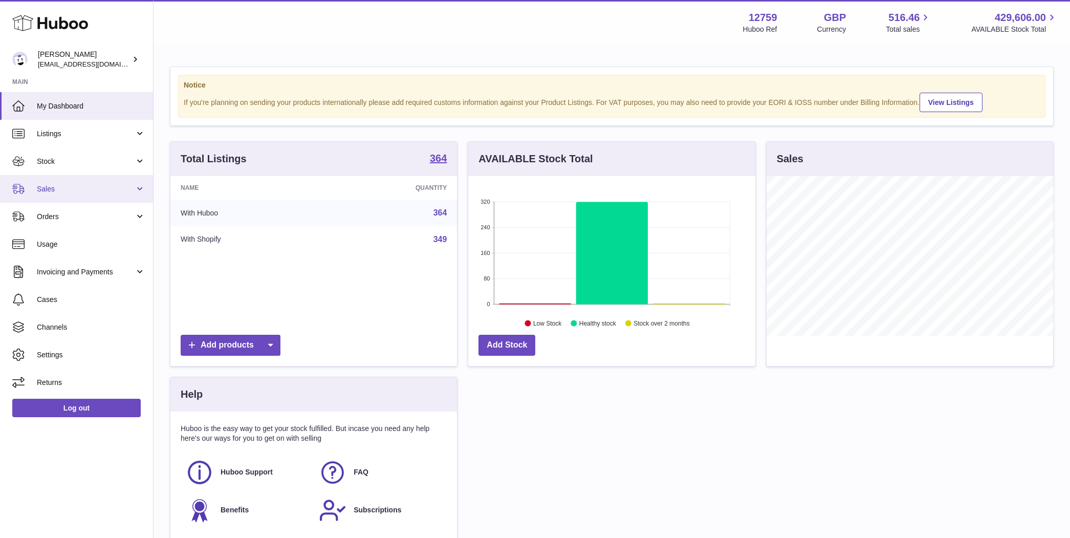
click at [80, 189] on span "Sales" at bounding box center [86, 189] width 98 height 10
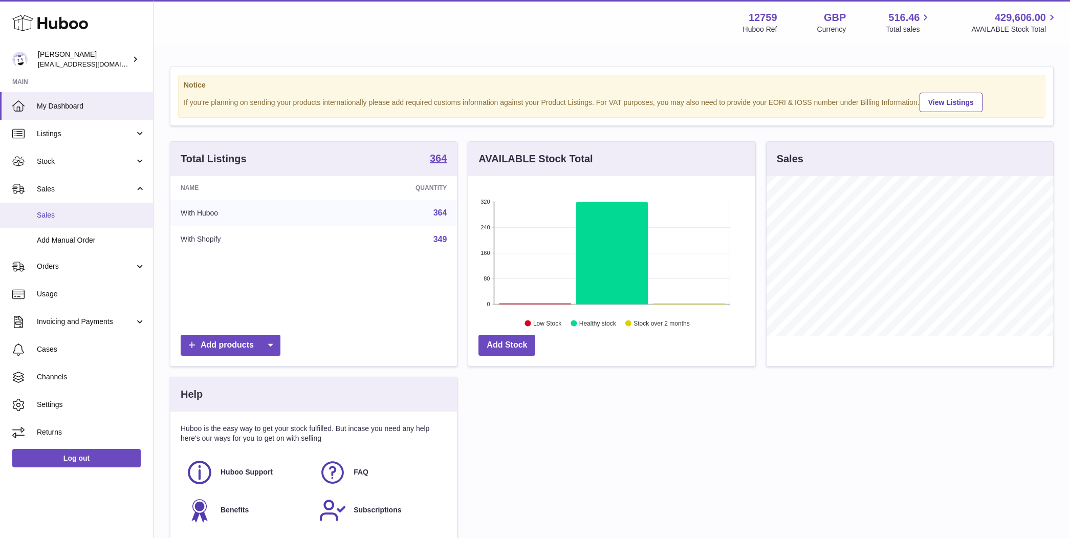
click at [79, 211] on span "Sales" at bounding box center [91, 215] width 109 height 10
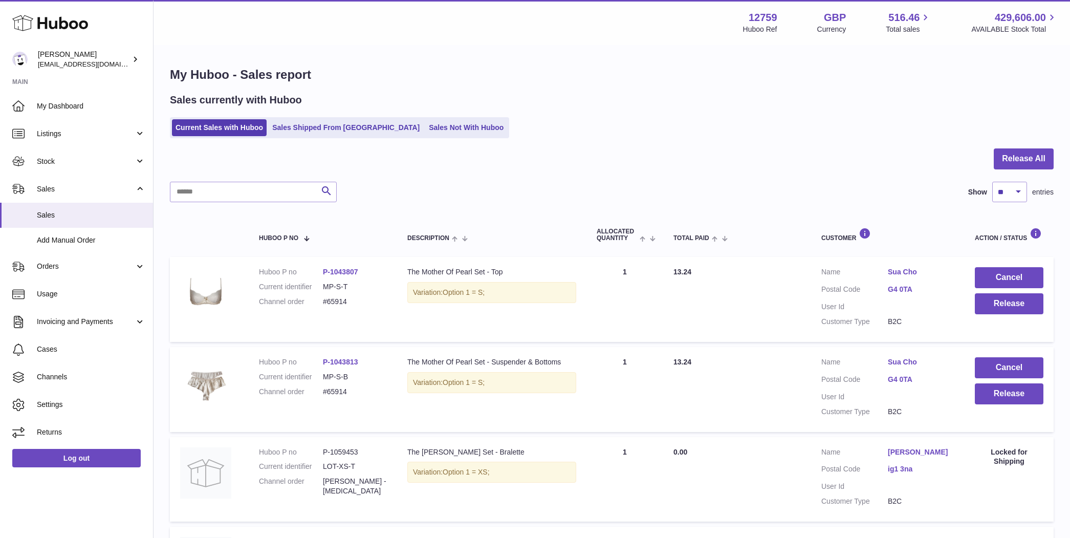
click at [421, 137] on ul "Current Sales with Huboo Sales Shipped From [GEOGRAPHIC_DATA] Sales Not With Hu…" at bounding box center [339, 127] width 339 height 21
click at [425, 128] on link "Sales Not With Huboo" at bounding box center [466, 127] width 82 height 17
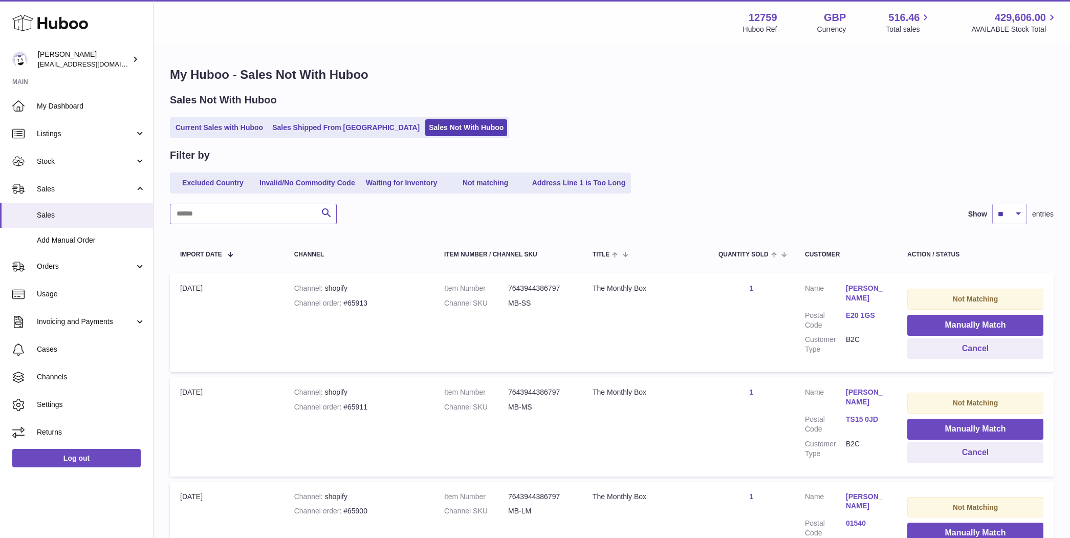
click at [257, 218] on input "text" at bounding box center [253, 214] width 167 height 20
paste input "**********"
type input "**********"
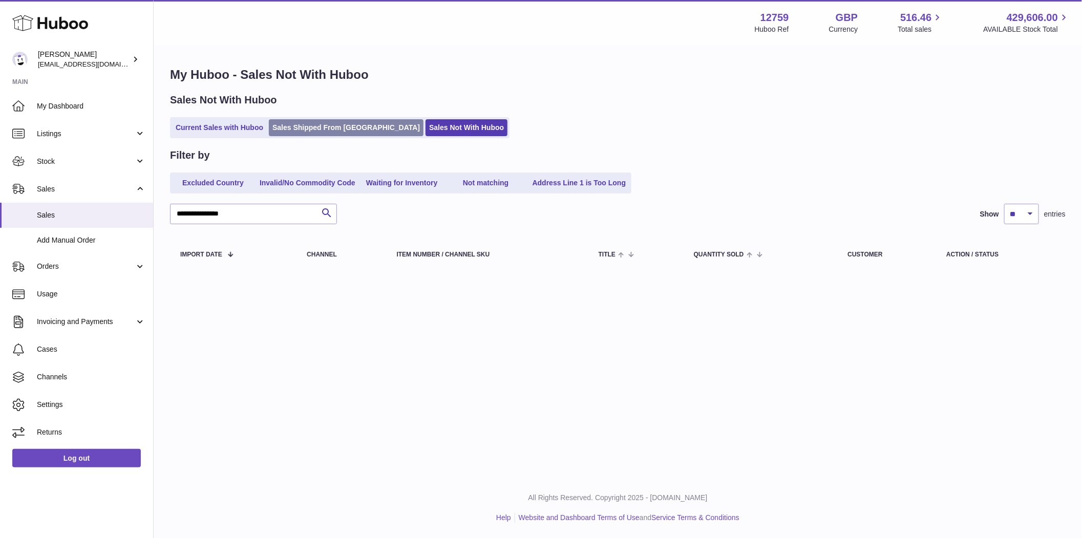
click at [304, 129] on link "Sales Shipped From [GEOGRAPHIC_DATA]" at bounding box center [346, 127] width 155 height 17
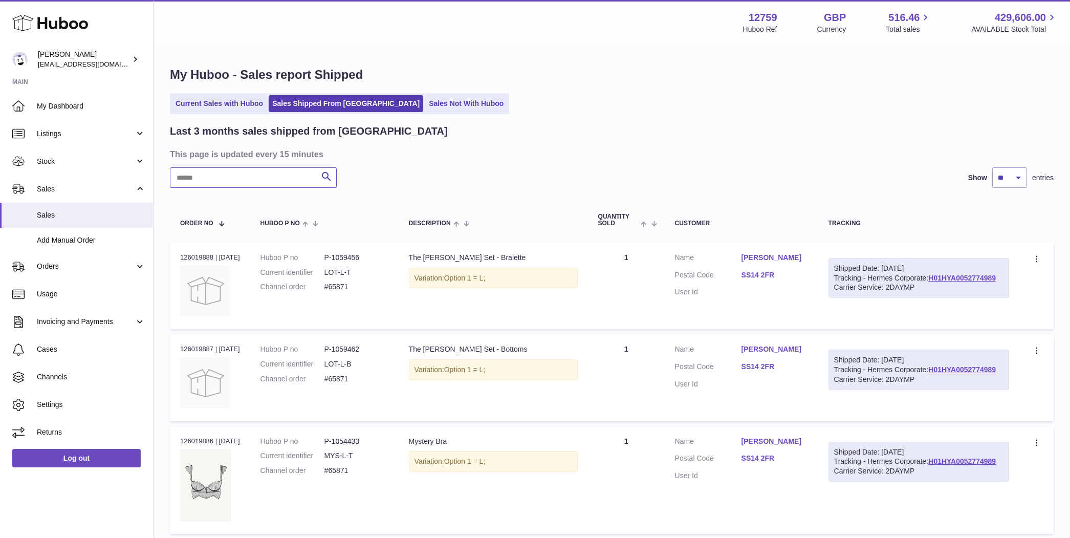
click at [270, 183] on input "text" at bounding box center [253, 177] width 167 height 20
paste input "**********"
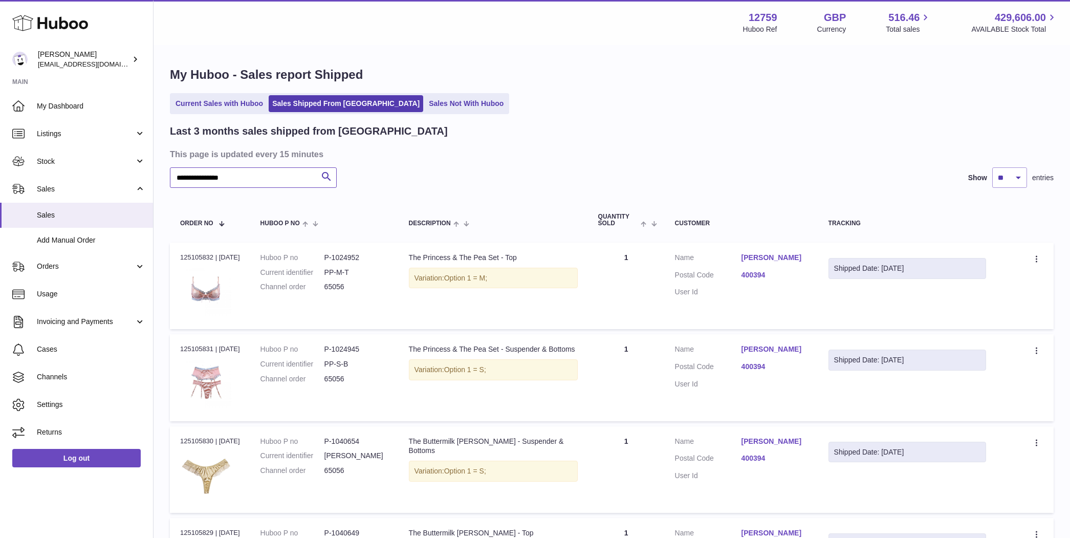
type input "**********"
